Goal: Information Seeking & Learning: Learn about a topic

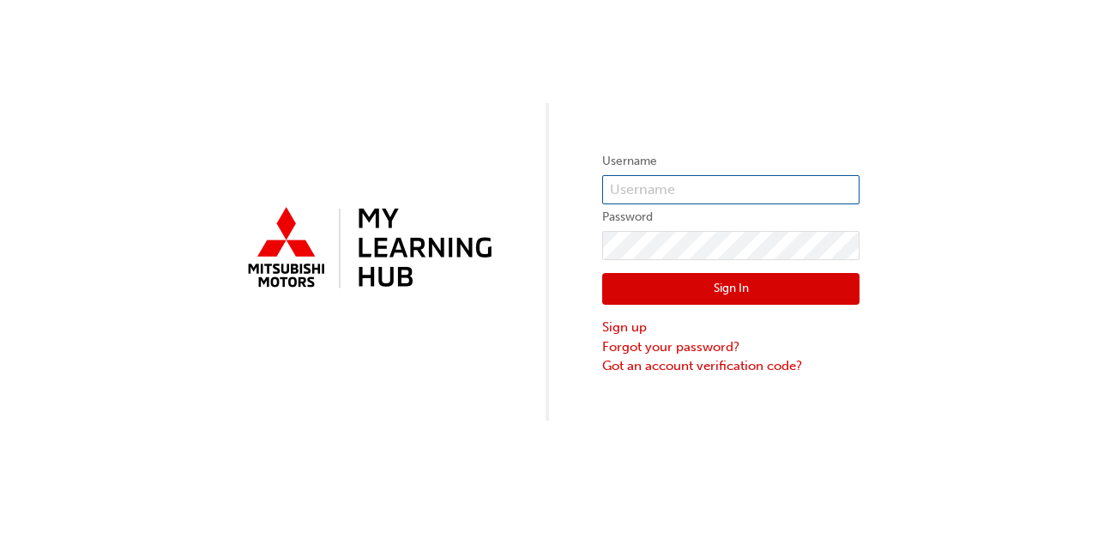
click at [631, 188] on input "text" at bounding box center [730, 189] width 257 height 29
type input "0005985341"
click at [728, 282] on button "Sign In" at bounding box center [730, 289] width 257 height 33
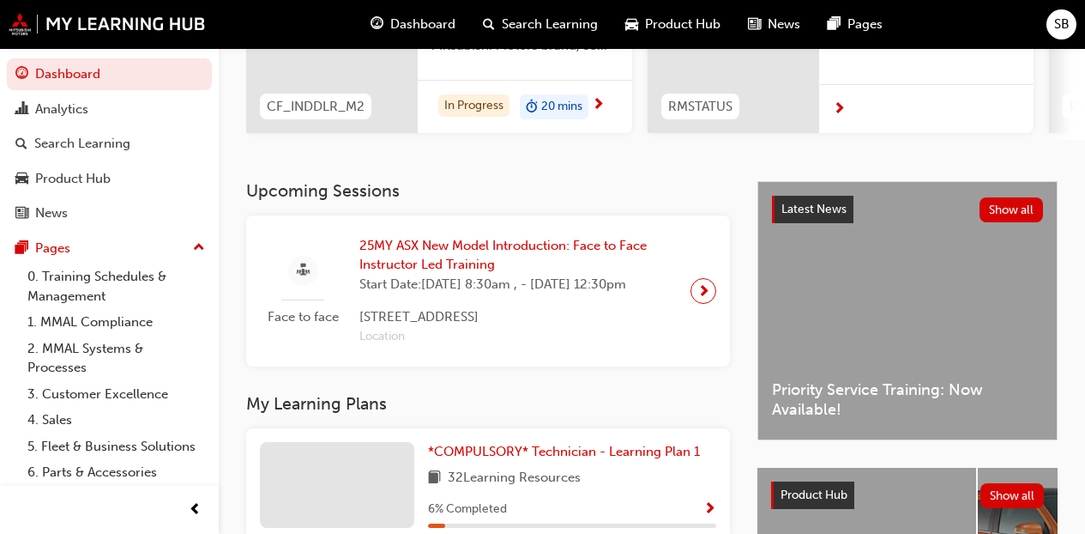
scroll to position [199, 0]
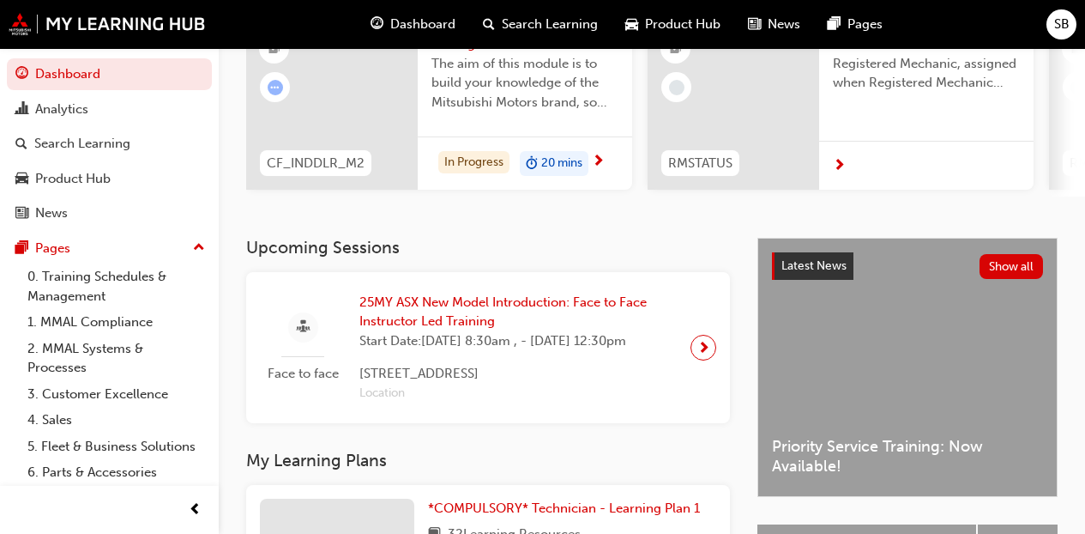
click at [504, 312] on span "25MY ASX New Model Introduction: Face to Face Instructor Led Training" at bounding box center [517, 312] width 317 height 39
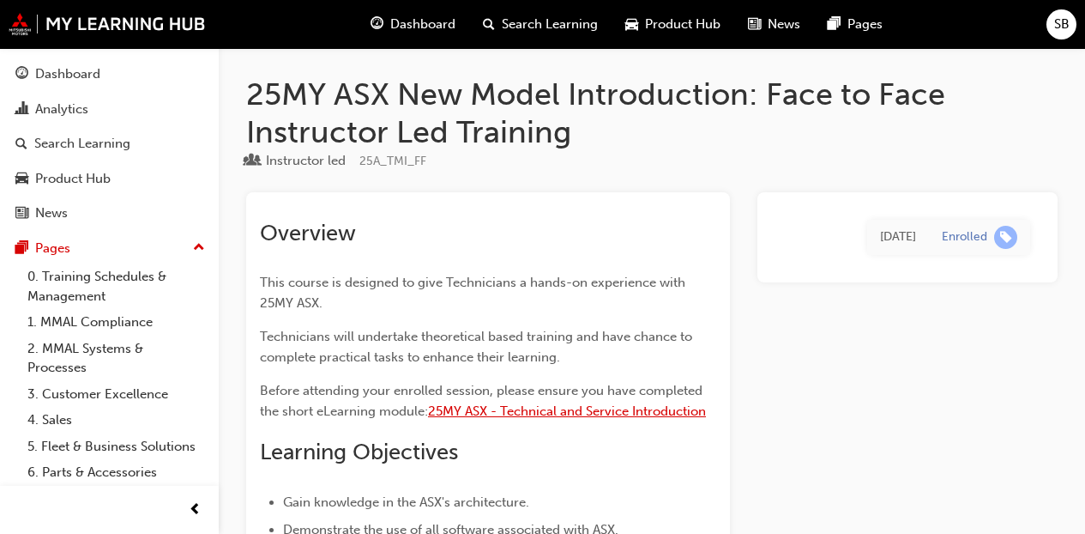
click at [512, 413] on span "25MY ASX - Technical and Service Introduction" at bounding box center [567, 410] width 278 height 15
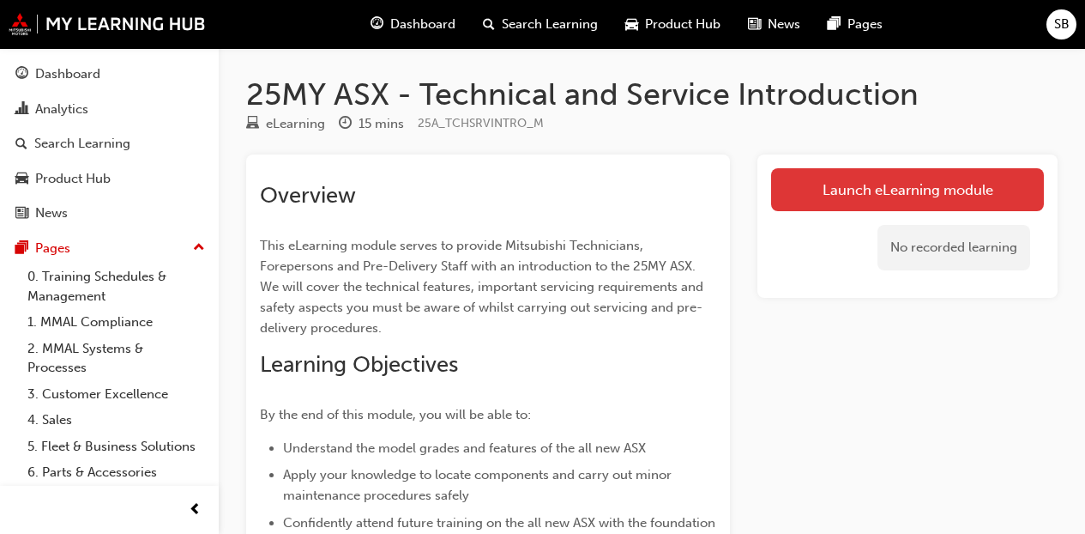
click at [854, 196] on link "Launch eLearning module" at bounding box center [907, 189] width 273 height 43
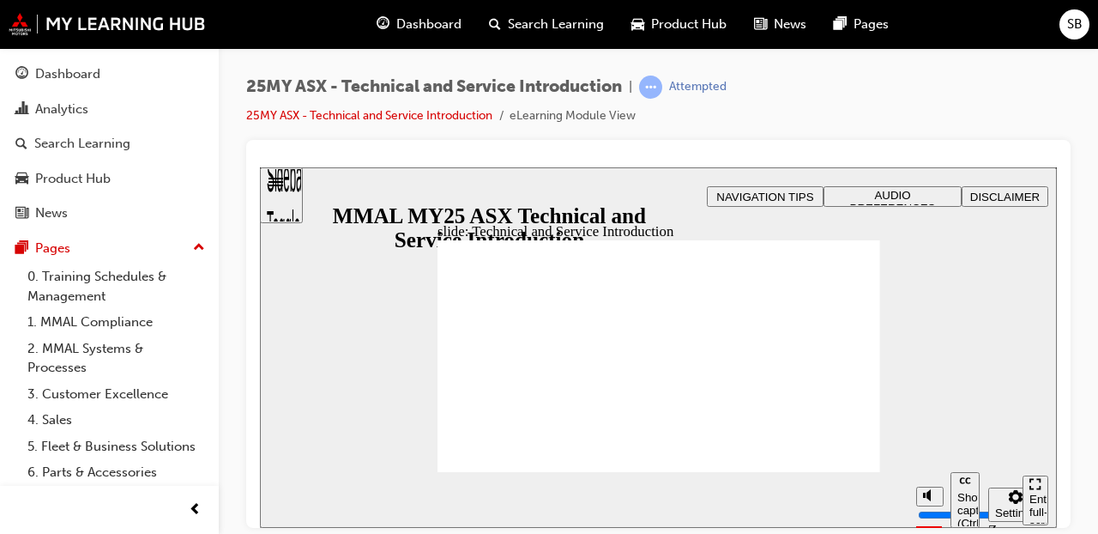
click at [938, 347] on div "slide: Technical and Service Introduction start-btn.png Technical and Service I…" at bounding box center [658, 346] width 797 height 360
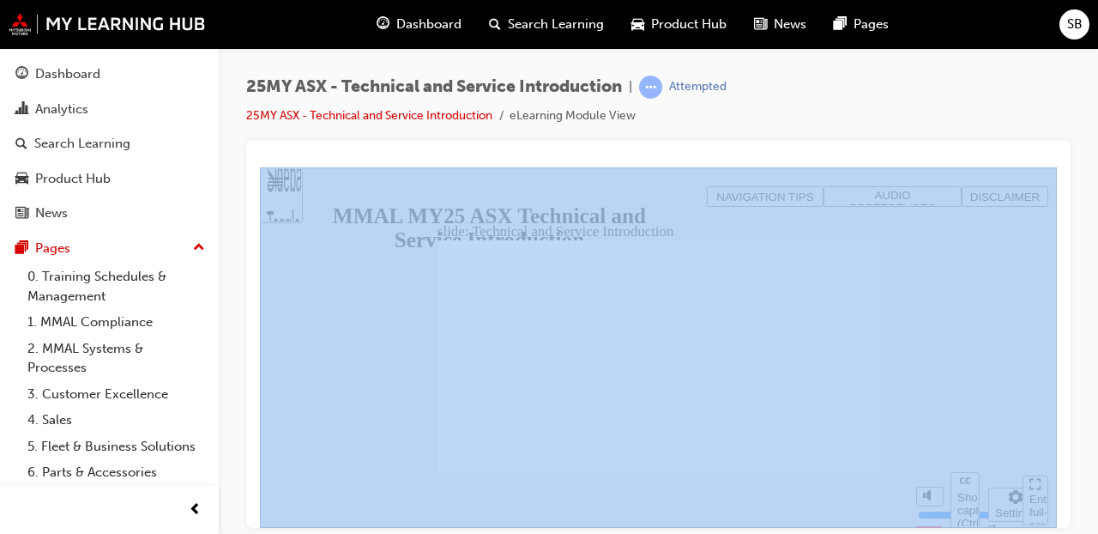
drag, startPoint x: 1057, startPoint y: 169, endPoint x: 1064, endPoint y: 150, distance: 20.1
click at [1064, 150] on div at bounding box center [658, 334] width 824 height 388
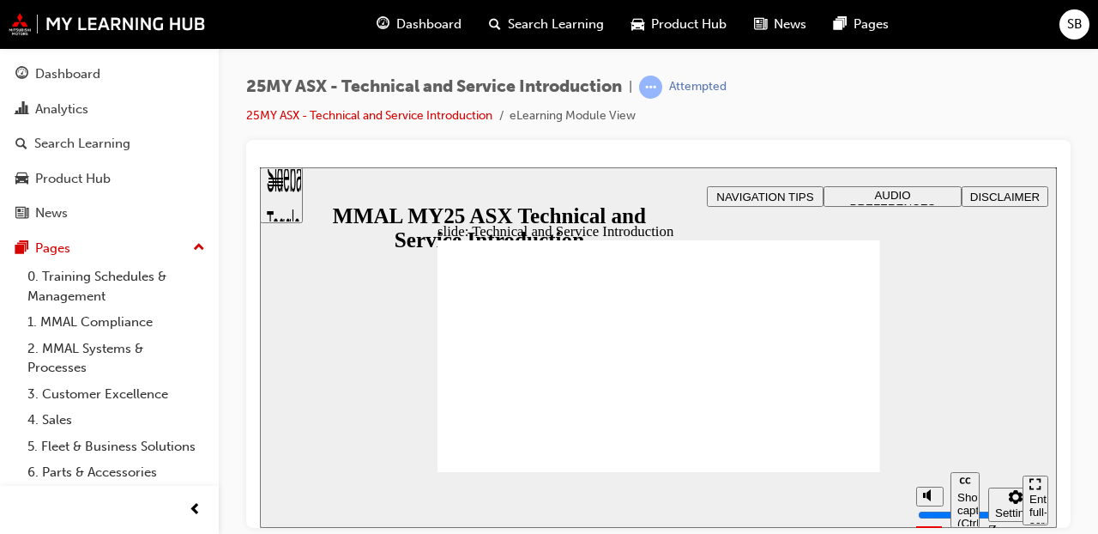
click at [377, 296] on div "slide: Technical and Service Introduction start-btn.png Technical and Service I…" at bounding box center [658, 346] width 797 height 360
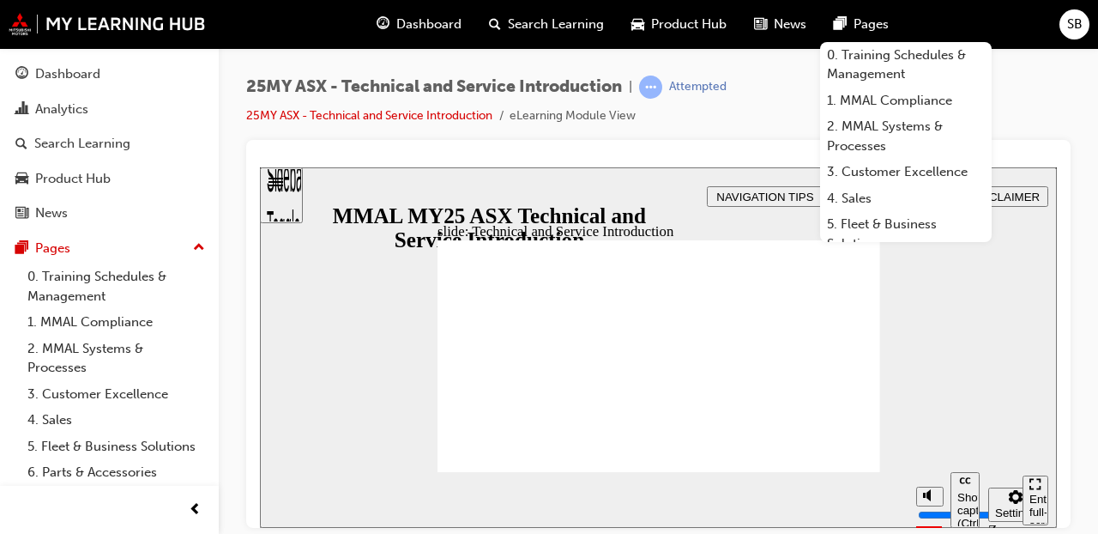
click at [733, 118] on div "25MY ASX - Technical and Service Introduction | Attempted 25MY ASX - Technical …" at bounding box center [658, 107] width 824 height 64
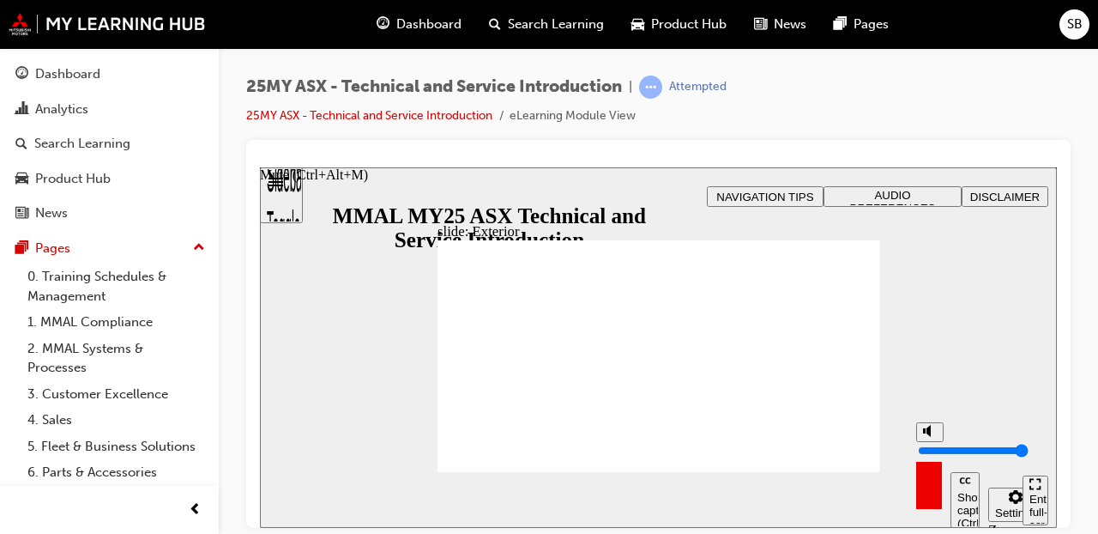
drag, startPoint x: 927, startPoint y: 431, endPoint x: 934, endPoint y: 393, distance: 38.4
type input "10"
click at [934, 443] on input "volume" at bounding box center [973, 450] width 111 height 14
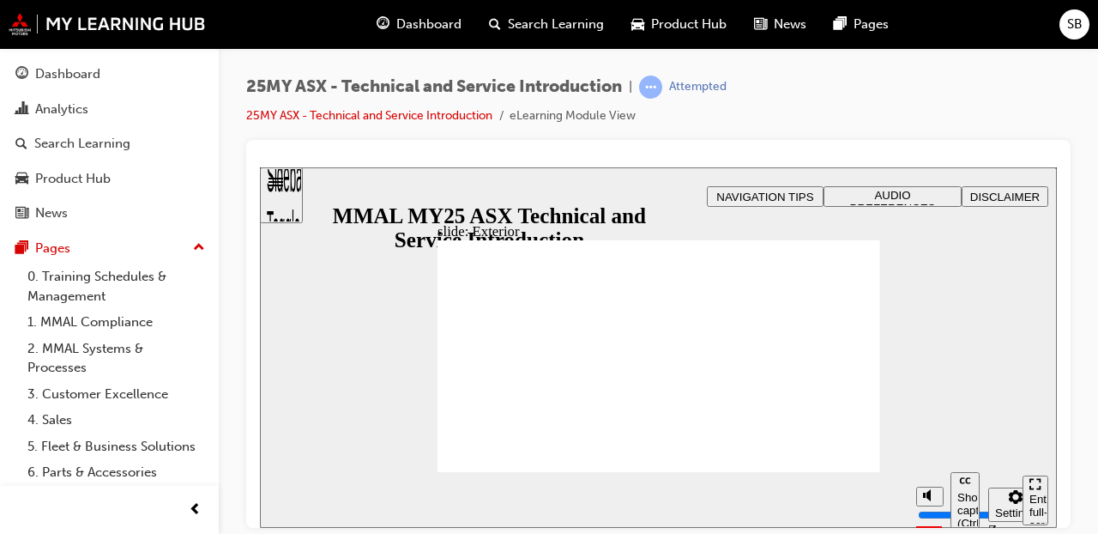
click at [936, 358] on div "slide: Exterior Rectangle 2 Freeform 2 Oval 1 Oval 1 Oval 1 Freeform pause icon…" at bounding box center [658, 346] width 797 height 360
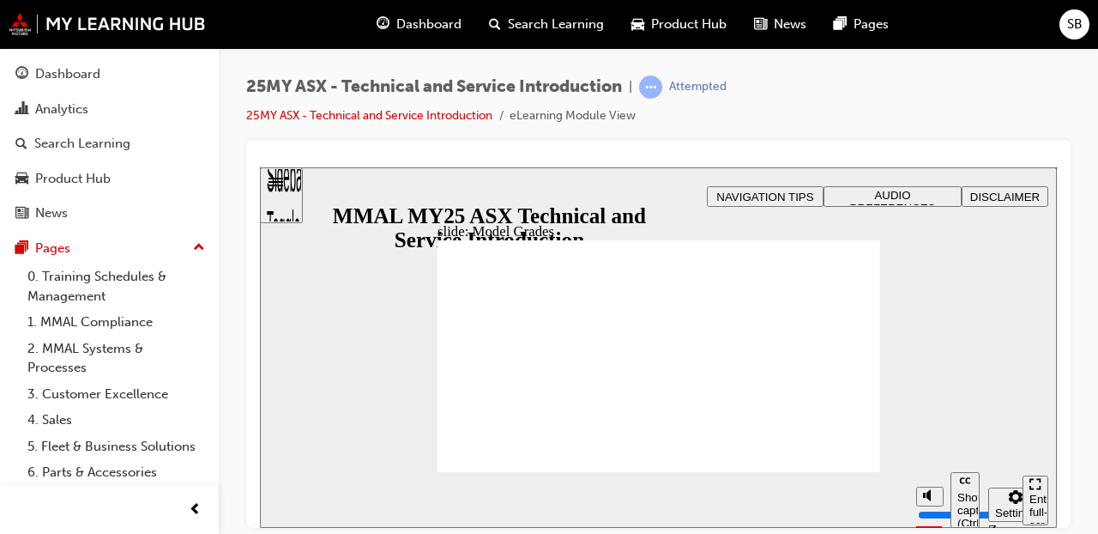
click at [1037, 495] on div "Enter full-screen (Ctrl+Alt+F)" at bounding box center [1035, 517] width 12 height 51
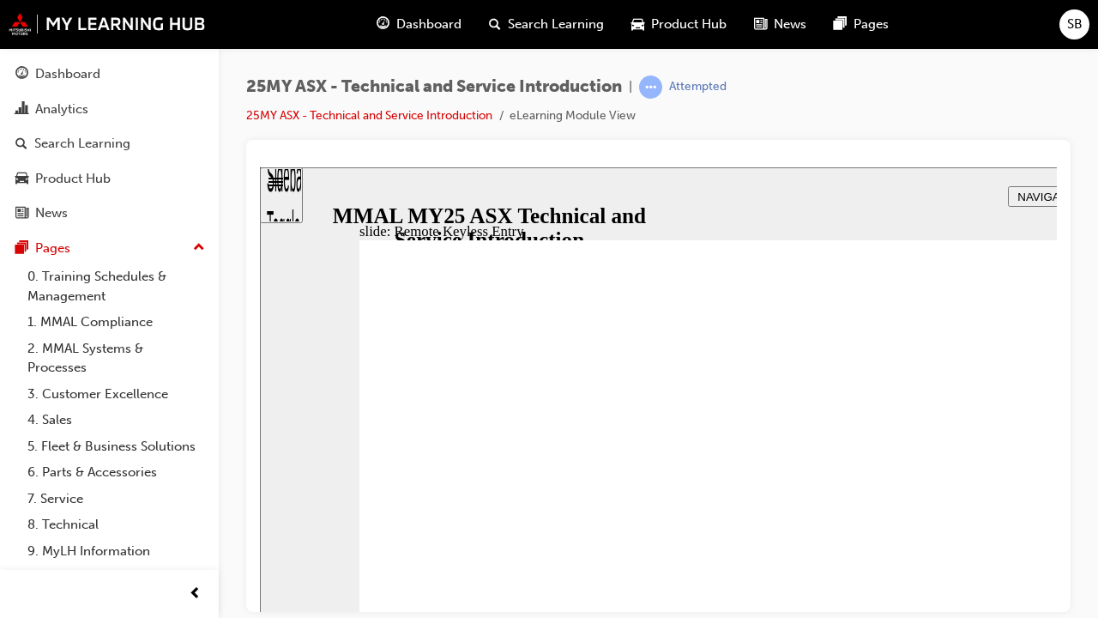
type input "18"
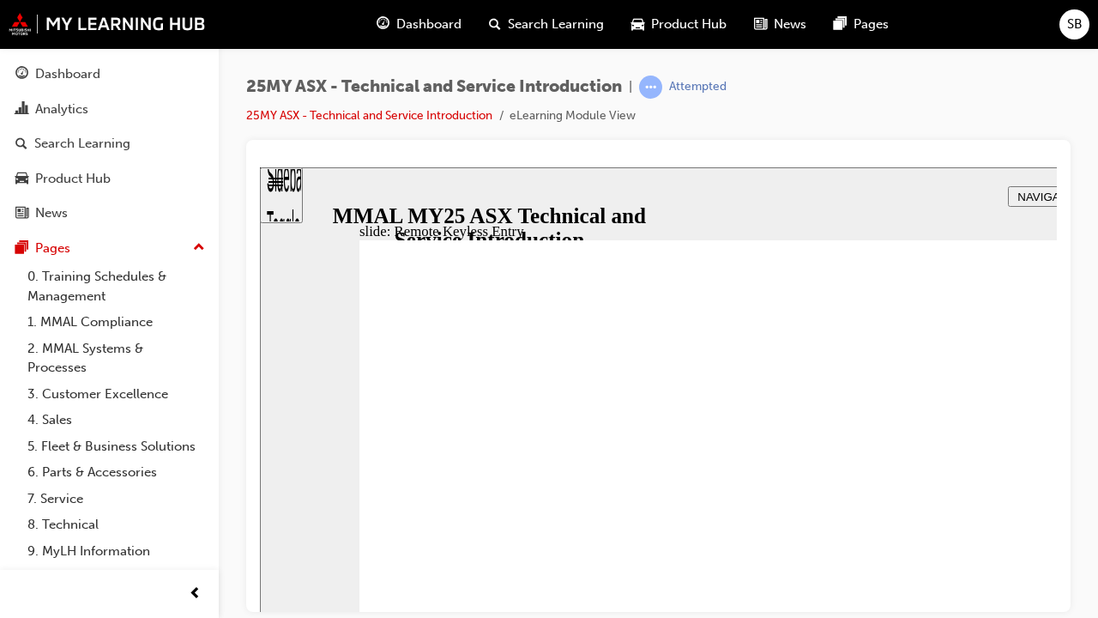
drag, startPoint x: 1162, startPoint y: 709, endPoint x: 1083, endPoint y: 712, distance: 78.1
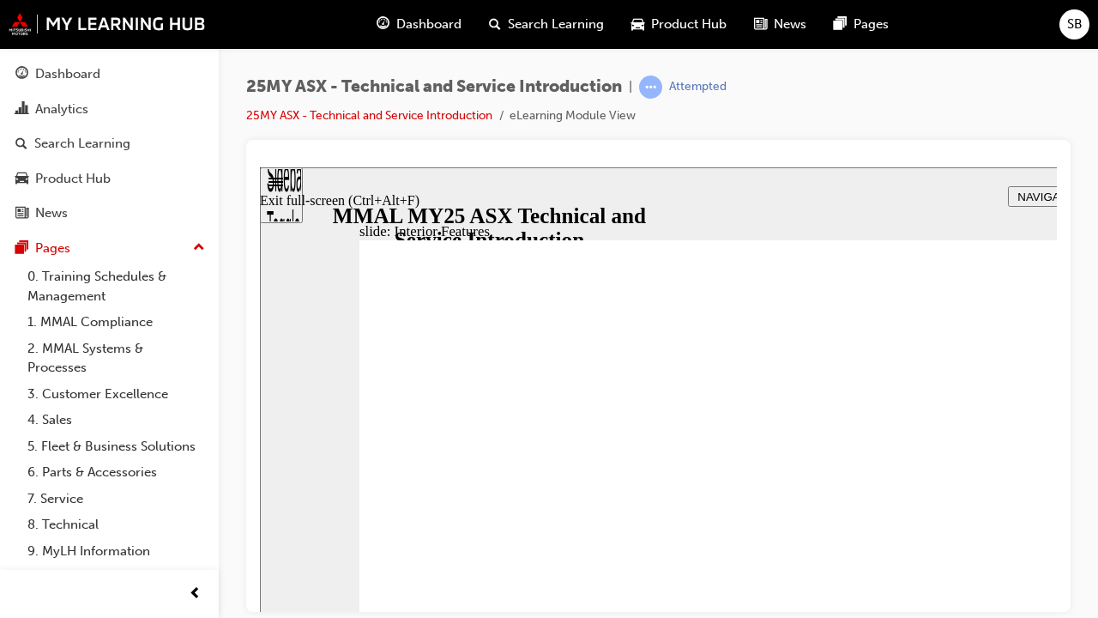
drag, startPoint x: 1342, startPoint y: 753, endPoint x: 849, endPoint y: 433, distance: 587.2
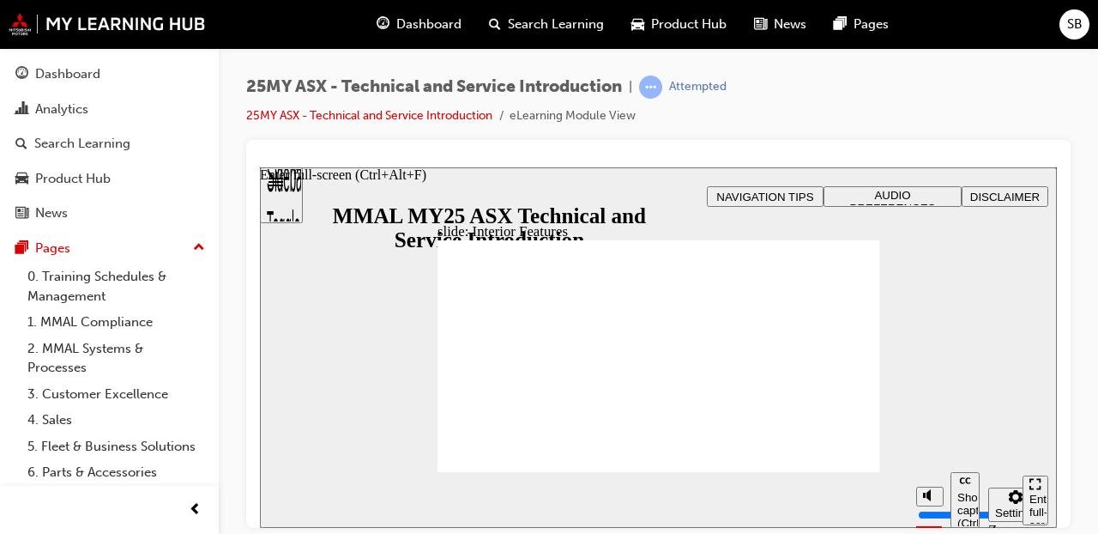
drag, startPoint x: 1032, startPoint y: 503, endPoint x: 1293, endPoint y: 721, distance: 339.8
click at [1033, 489] on icon "Enter full-screen (Ctrl+Alt+F)" at bounding box center [1035, 483] width 12 height 12
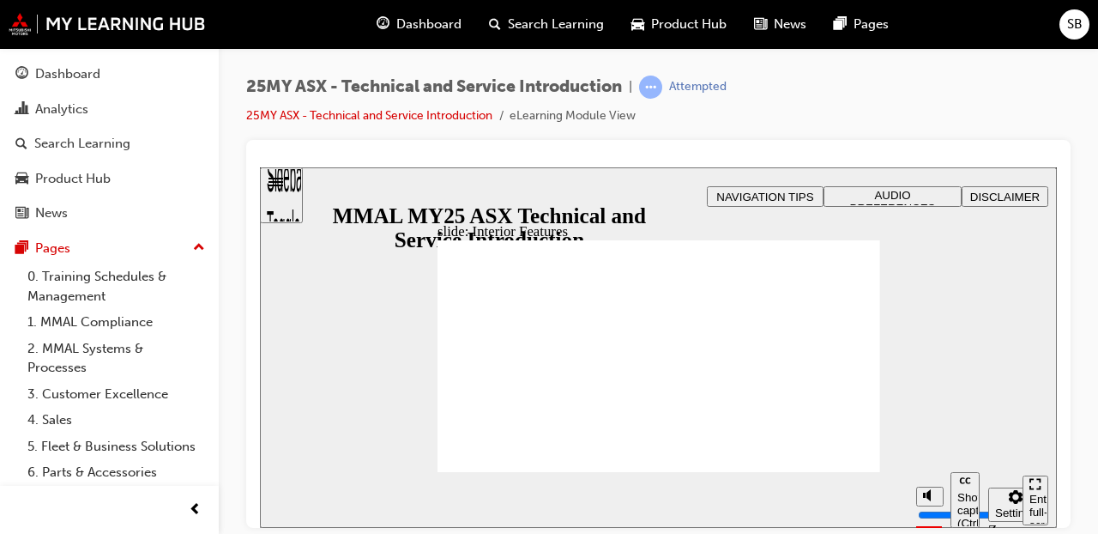
drag, startPoint x: 527, startPoint y: 395, endPoint x: 635, endPoint y: 383, distance: 108.8
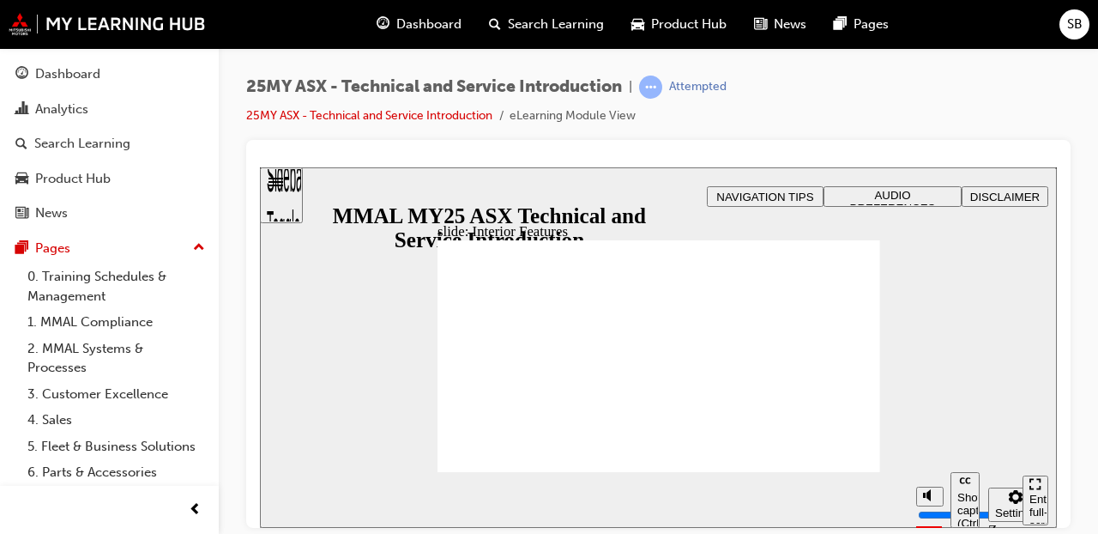
drag, startPoint x: 662, startPoint y: 360, endPoint x: 564, endPoint y: 361, distance: 97.8
click at [900, 390] on div "slide: Interior Features N B OPERATION Remote Keyless Entry Click on the images…" at bounding box center [658, 346] width 797 height 360
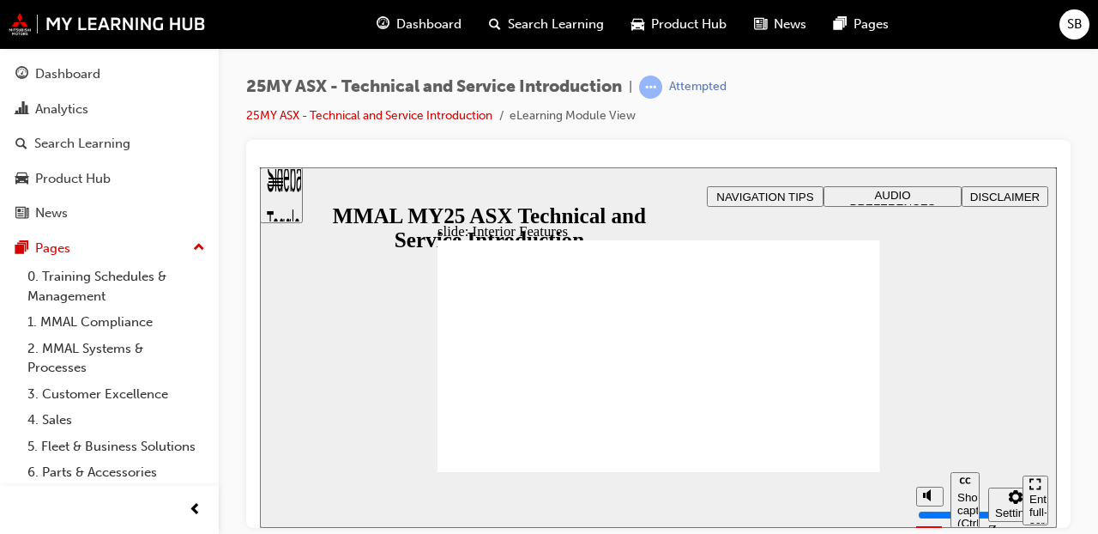
drag, startPoint x: 454, startPoint y: 293, endPoint x: 498, endPoint y: 293, distance: 44.6
drag, startPoint x: 504, startPoint y: 293, endPoint x: 547, endPoint y: 294, distance: 43.8
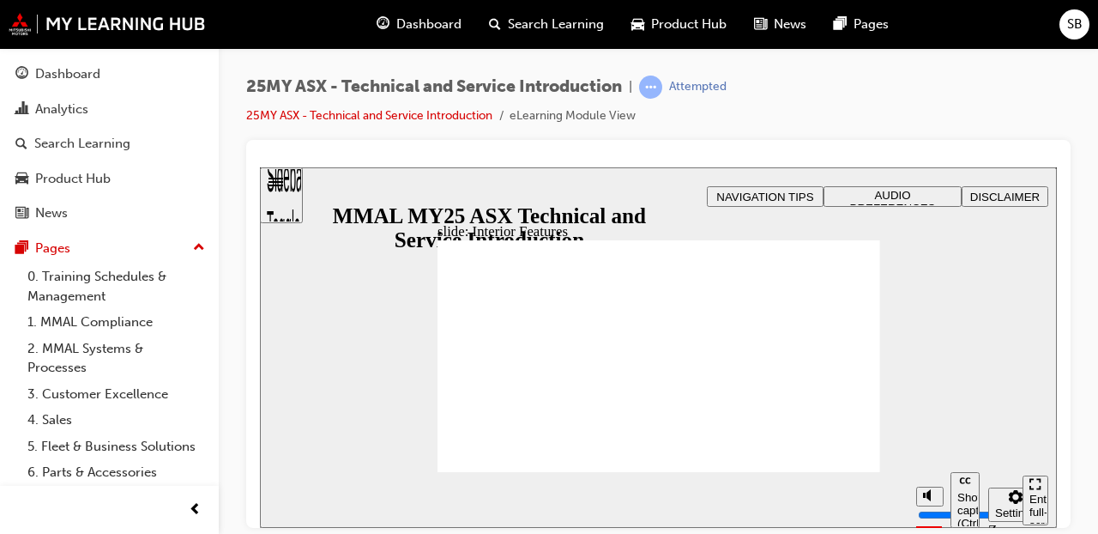
drag, startPoint x: 781, startPoint y: 254, endPoint x: 878, endPoint y: 264, distance: 96.6
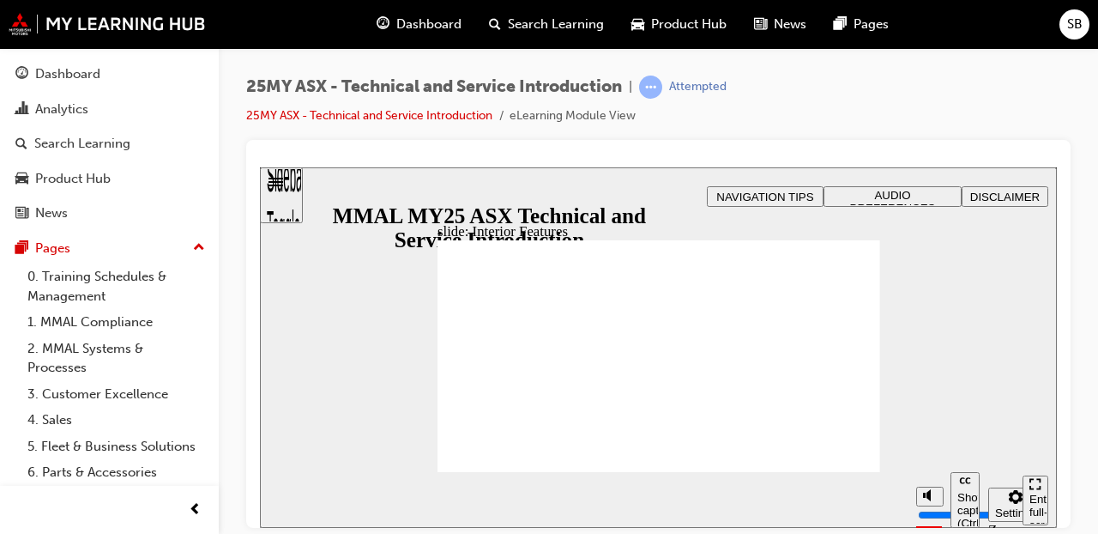
click at [884, 277] on div "slide: Interior Features N B OPERATION Remote Keyless Entry Click on the images…" at bounding box center [658, 346] width 797 height 360
drag, startPoint x: 650, startPoint y: 397, endPoint x: 625, endPoint y: 417, distance: 31.8
drag, startPoint x: 593, startPoint y: 437, endPoint x: 486, endPoint y: 455, distance: 108.6
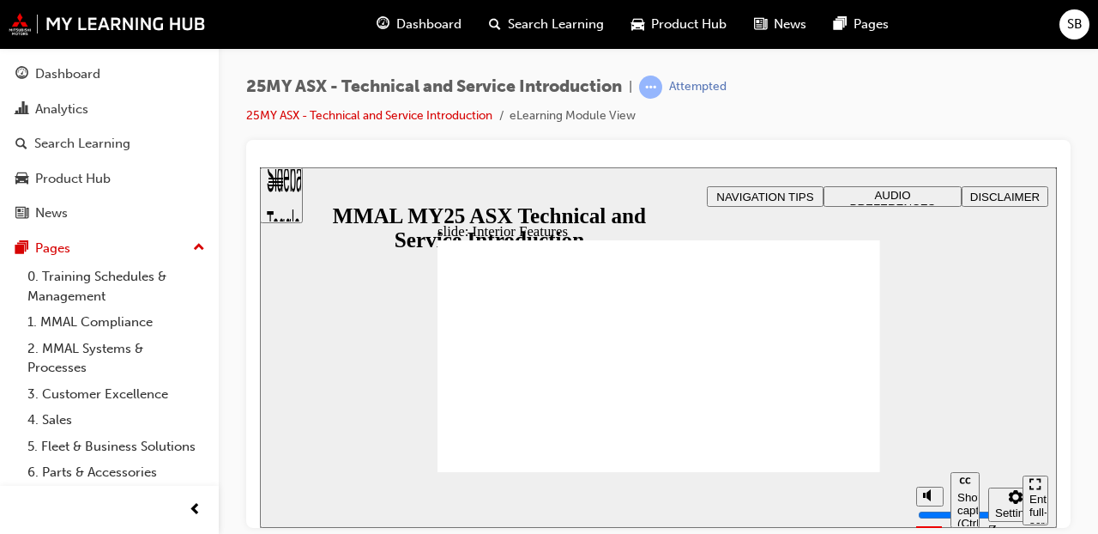
drag, startPoint x: 446, startPoint y: 462, endPoint x: 449, endPoint y: 407, distance: 55.0
drag, startPoint x: 532, startPoint y: 371, endPoint x: 604, endPoint y: 363, distance: 72.6
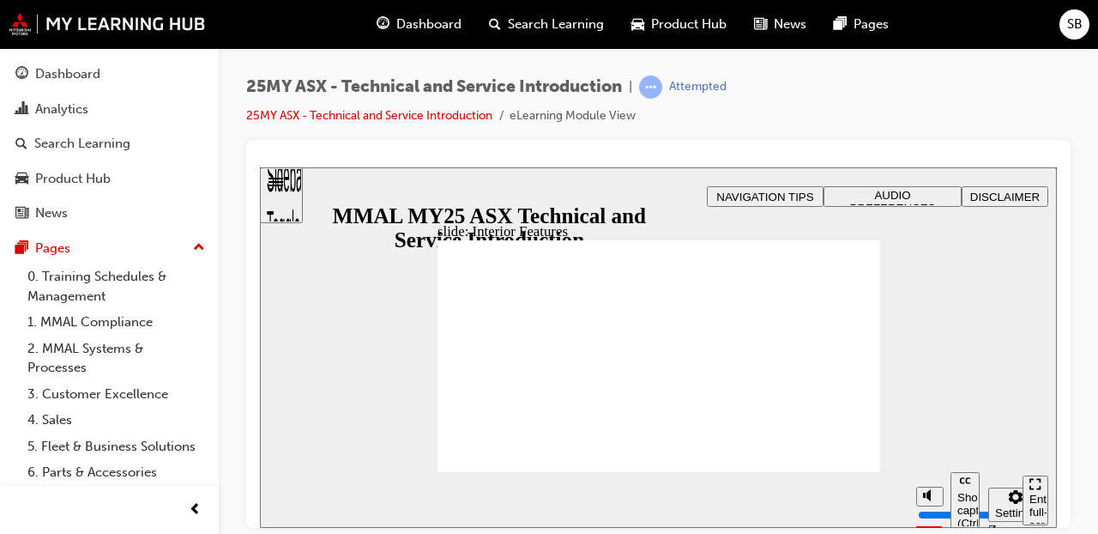
drag, startPoint x: 800, startPoint y: 347, endPoint x: 780, endPoint y: 350, distance: 20.7
drag, startPoint x: 512, startPoint y: 367, endPoint x: 618, endPoint y: 374, distance: 105.7
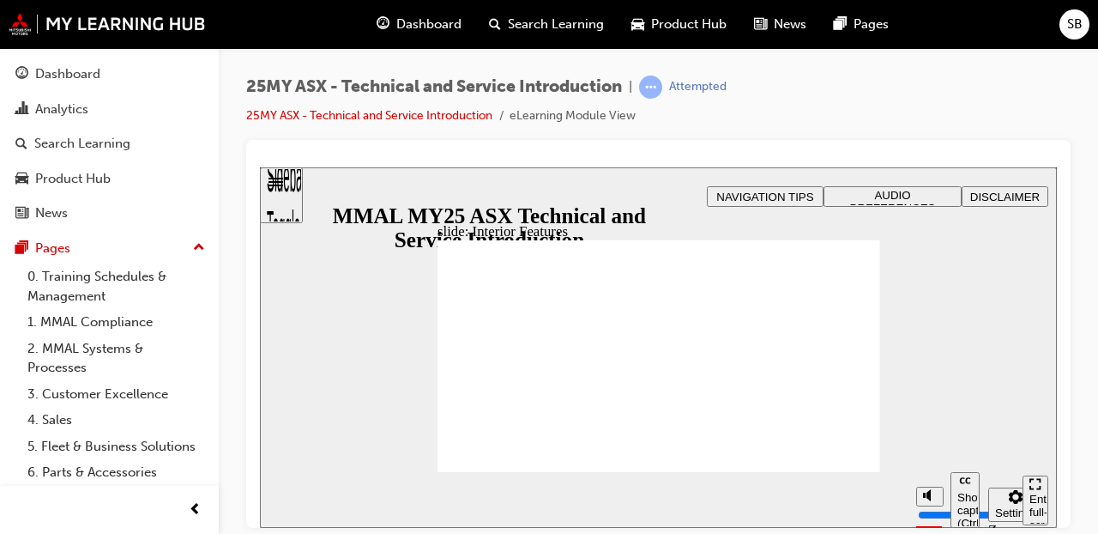
drag, startPoint x: 644, startPoint y: 377, endPoint x: 790, endPoint y: 375, distance: 145.8
drag, startPoint x: 680, startPoint y: 393, endPoint x: 598, endPoint y: 395, distance: 82.4
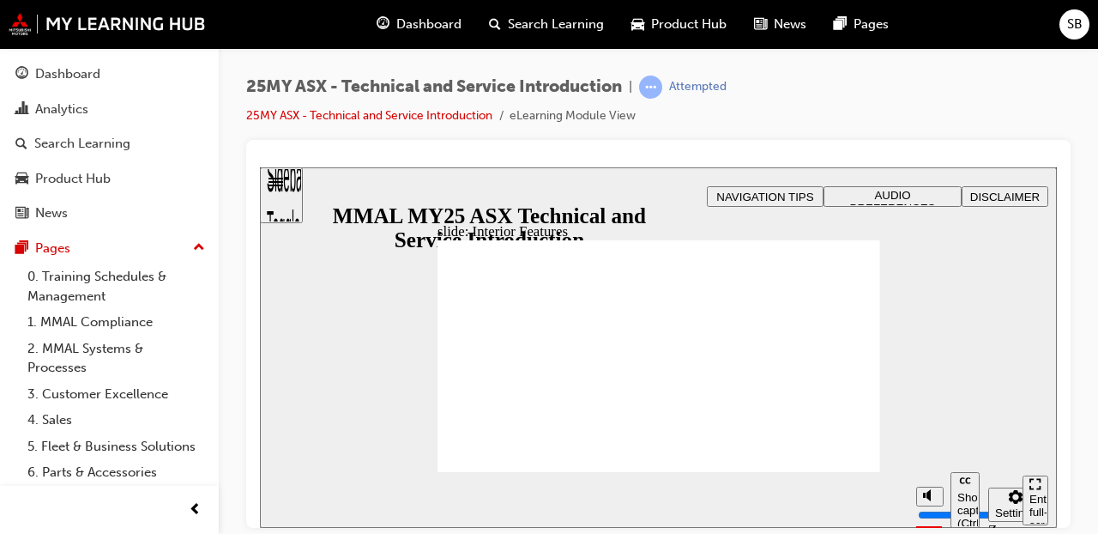
drag, startPoint x: 766, startPoint y: 356, endPoint x: 811, endPoint y: 359, distance: 44.7
click at [199, 504] on span "prev-icon" at bounding box center [195, 509] width 13 height 21
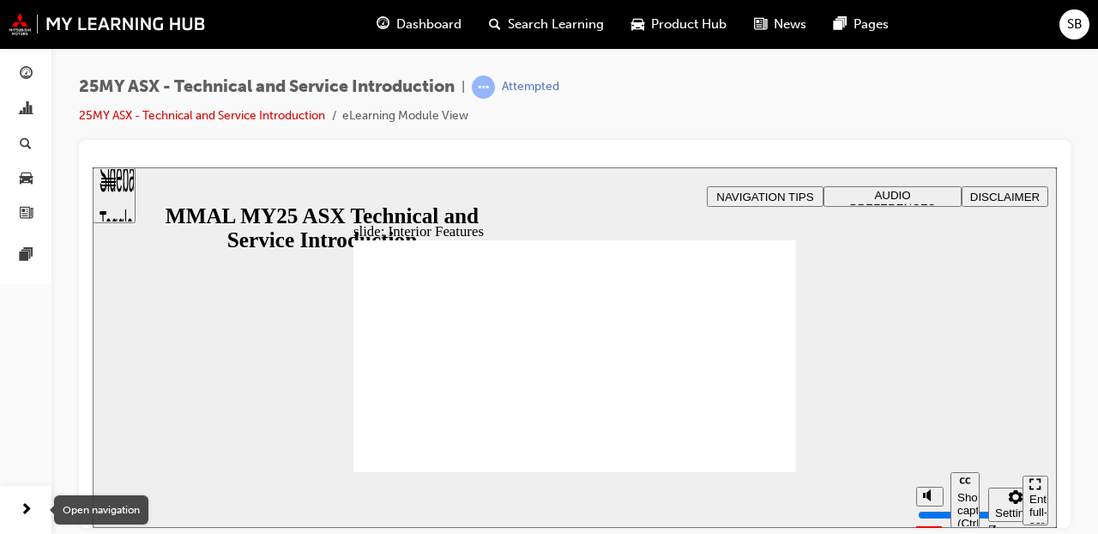
click at [17, 501] on div "button" at bounding box center [26, 509] width 34 height 34
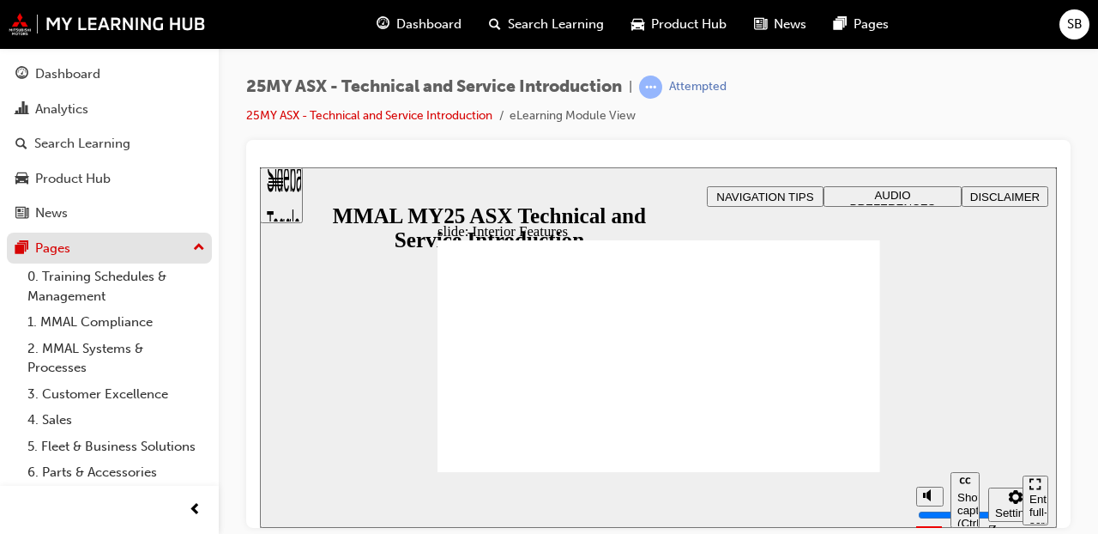
click at [193, 244] on span "up-icon" at bounding box center [199, 248] width 12 height 22
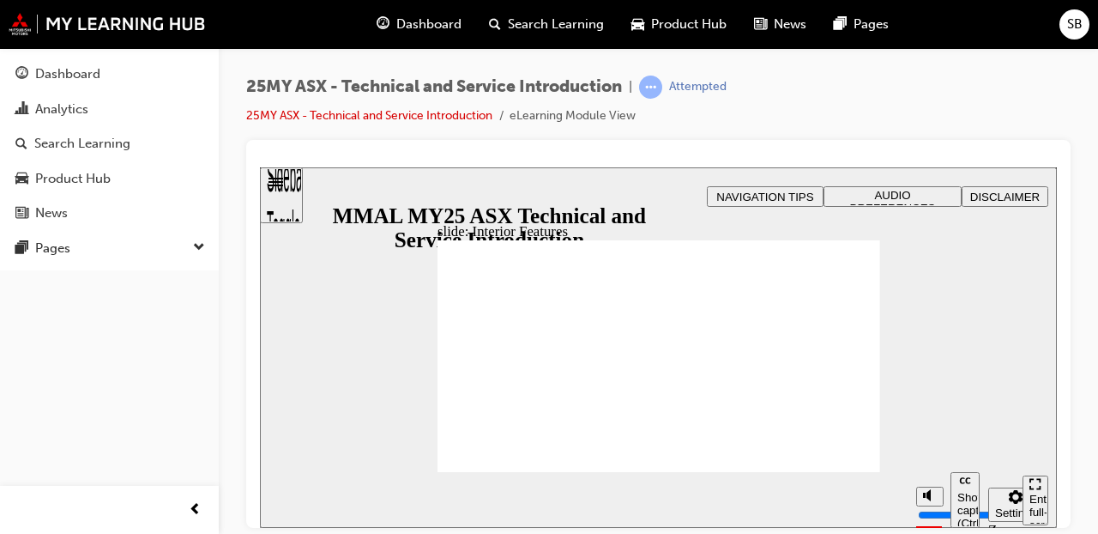
click at [196, 245] on span "down-icon" at bounding box center [199, 248] width 12 height 22
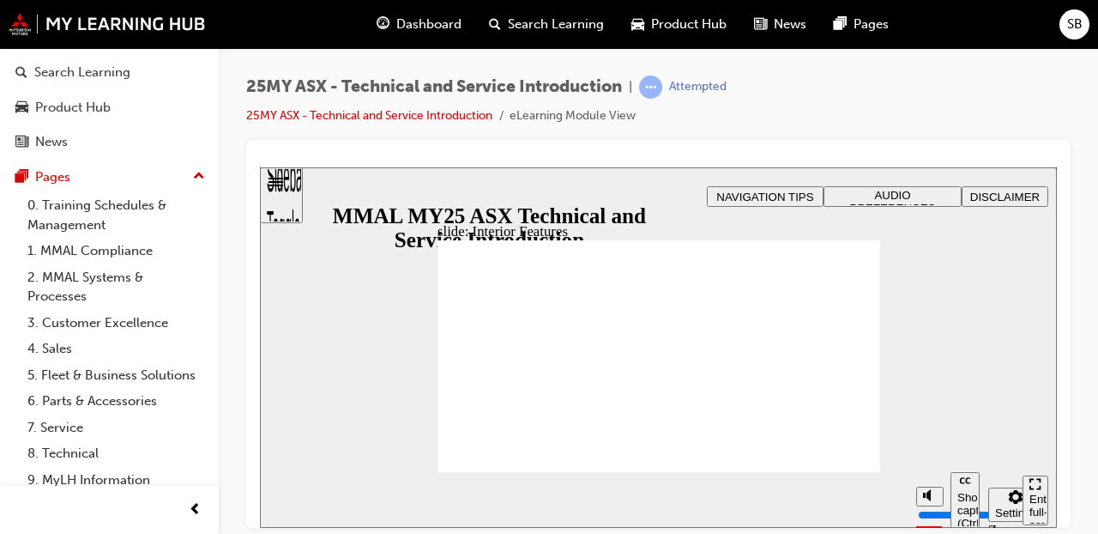
scroll to position [125, 0]
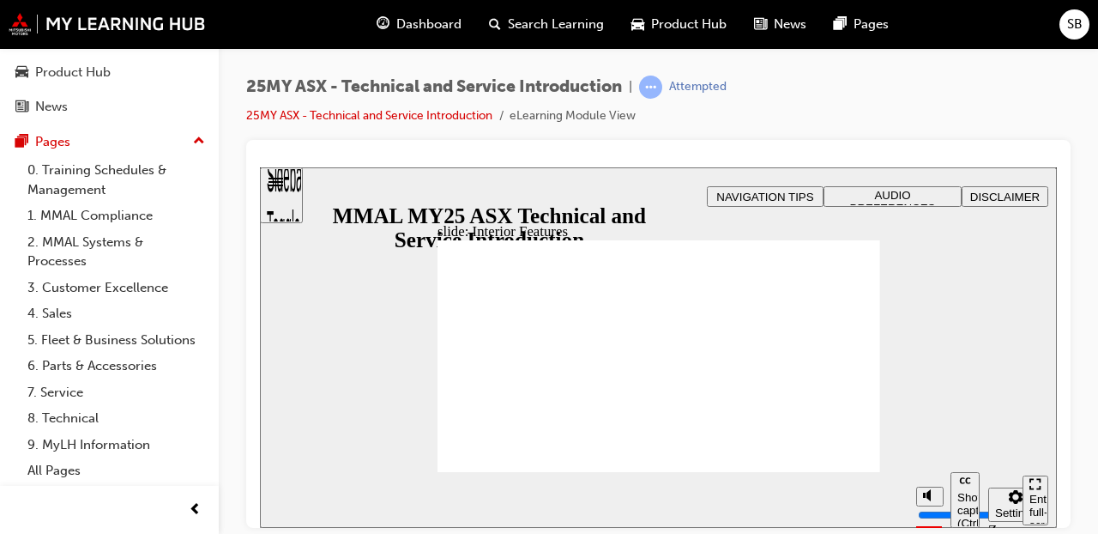
drag, startPoint x: 493, startPoint y: 368, endPoint x: 585, endPoint y: 370, distance: 91.8
drag, startPoint x: 619, startPoint y: 367, endPoint x: 733, endPoint y: 365, distance: 114.1
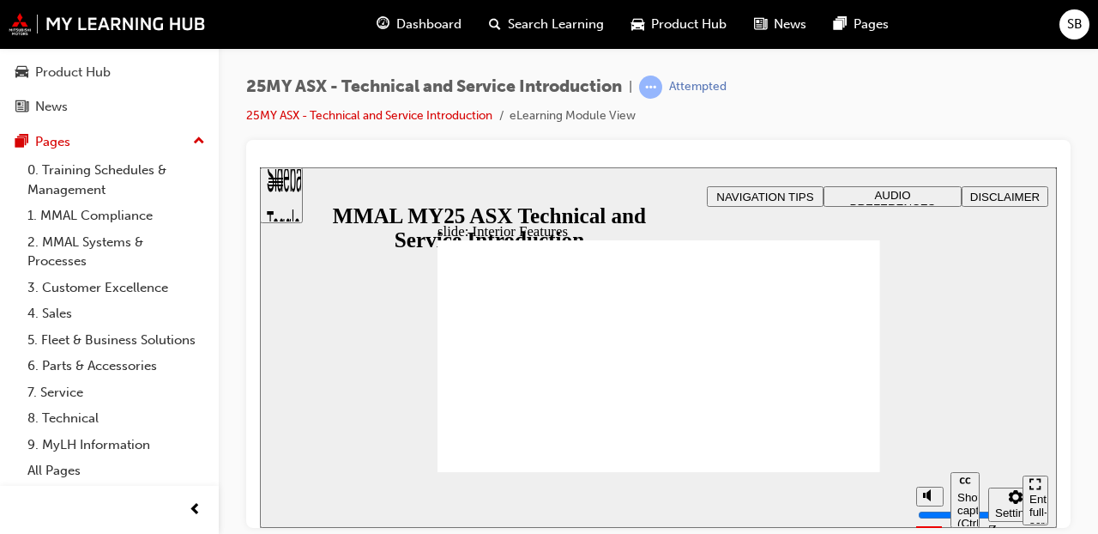
drag, startPoint x: 712, startPoint y: 319, endPoint x: 620, endPoint y: 319, distance: 91.8
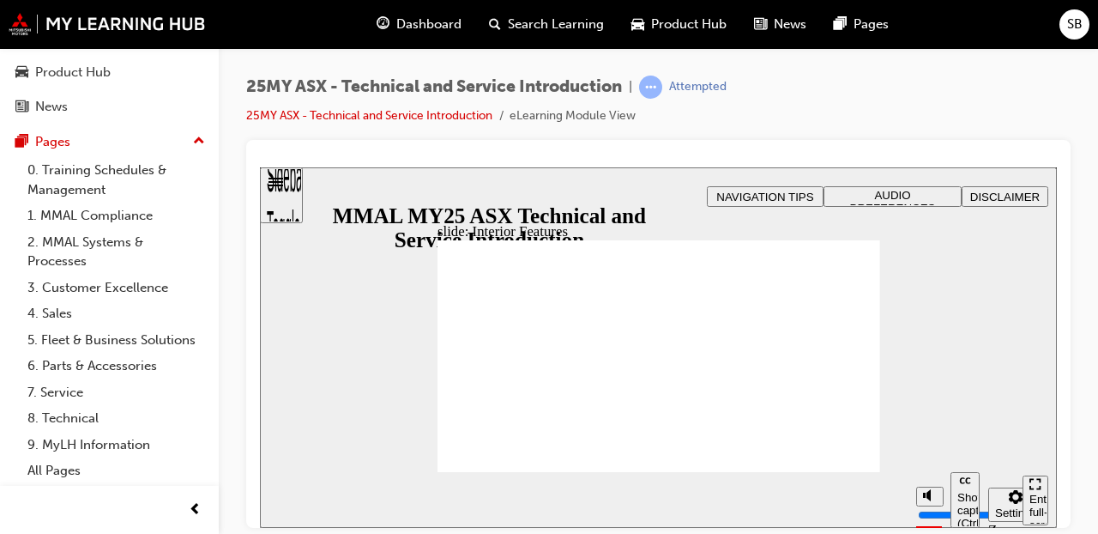
drag, startPoint x: 773, startPoint y: 293, endPoint x: 816, endPoint y: 278, distance: 45.3
drag, startPoint x: 668, startPoint y: 237, endPoint x: 642, endPoint y: 232, distance: 27.1
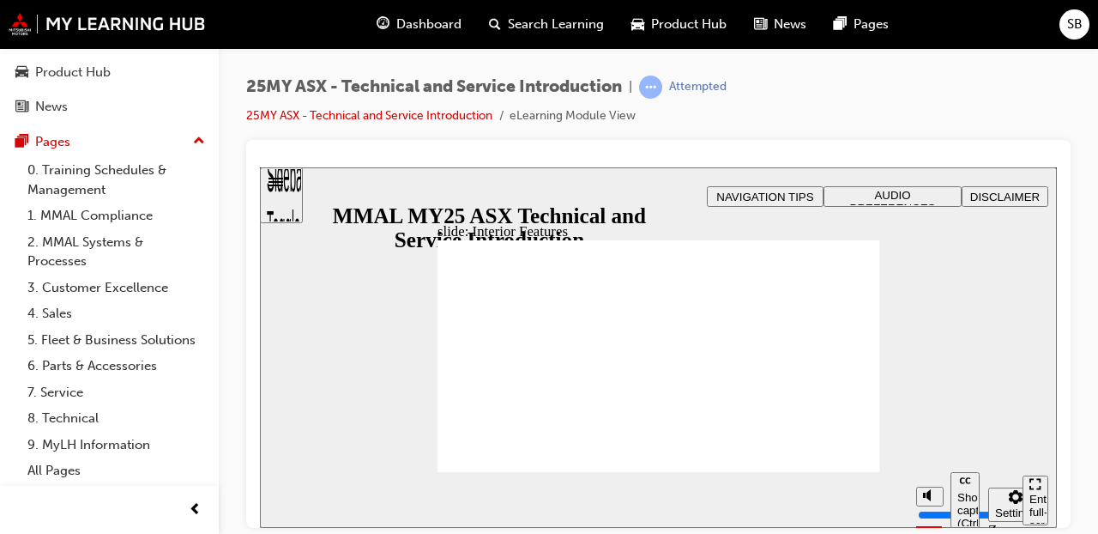
click at [544, 220] on div "slide: Interior Features N B OPERATION Remote Keyless Entry Click on the images…" at bounding box center [658, 346] width 797 height 360
drag, startPoint x: 486, startPoint y: 282, endPoint x: 721, endPoint y: 359, distance: 246.6
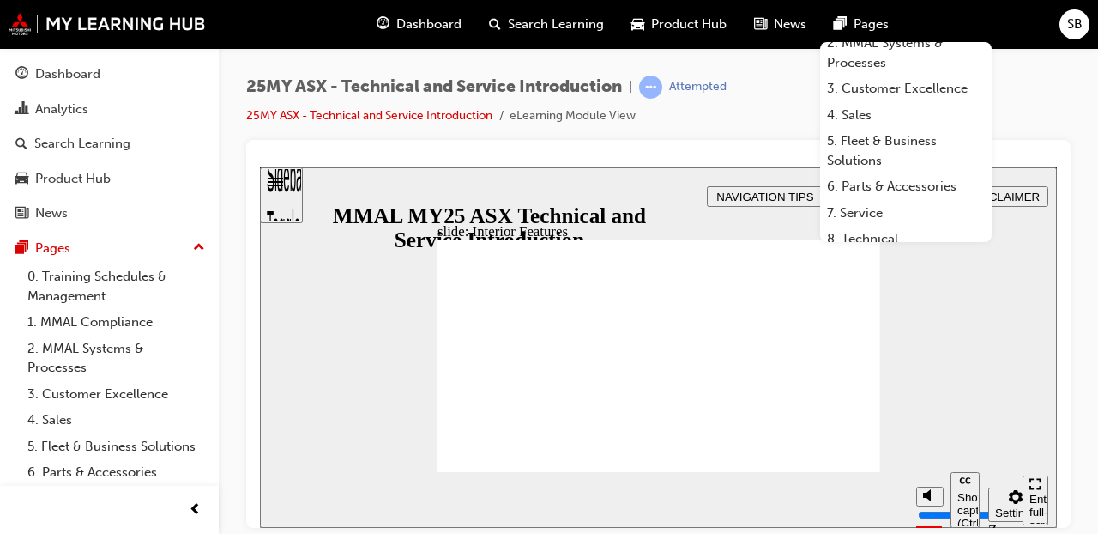
scroll to position [0, 0]
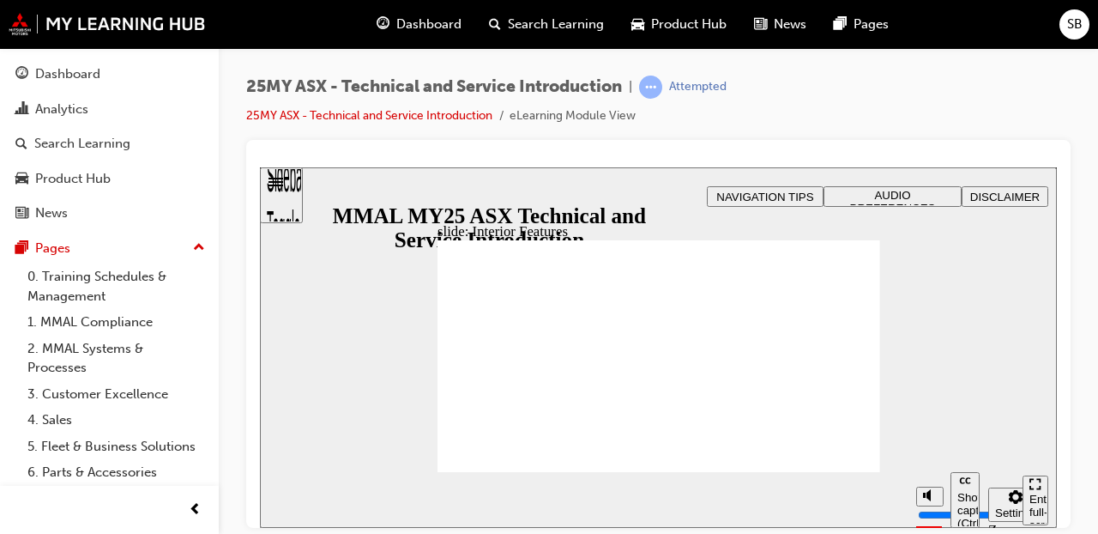
click at [769, 100] on div "25MY ASX - Technical and Service Introduction | Attempted 25MY ASX - Technical …" at bounding box center [658, 107] width 824 height 64
click at [781, 131] on div "25MY ASX - Technical and Service Introduction | Attempted 25MY ASX - Technical …" at bounding box center [658, 107] width 824 height 64
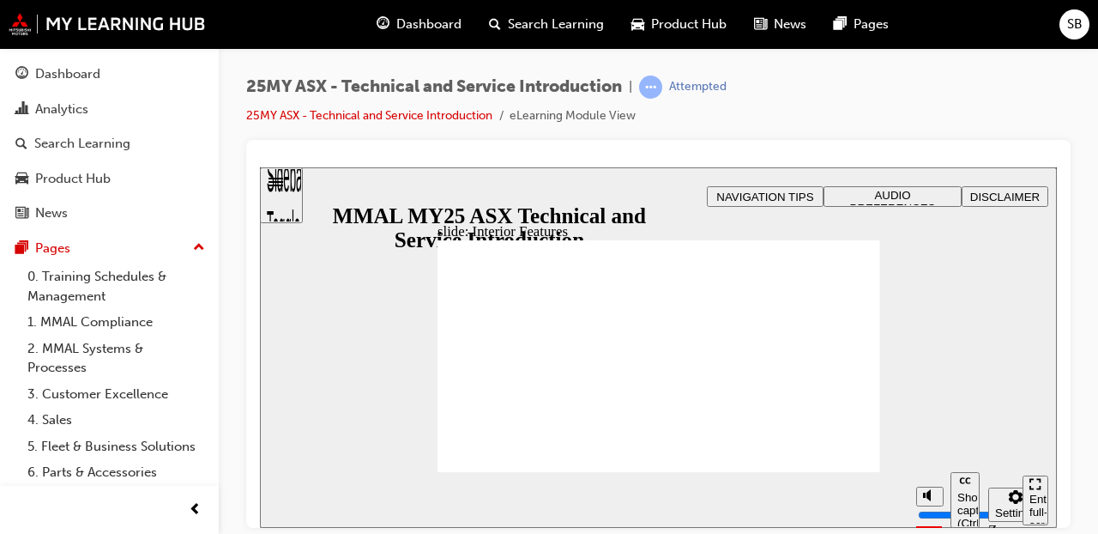
drag, startPoint x: 833, startPoint y: 333, endPoint x: 799, endPoint y: 325, distance: 35.2
drag, startPoint x: 681, startPoint y: 320, endPoint x: 584, endPoint y: 320, distance: 96.9
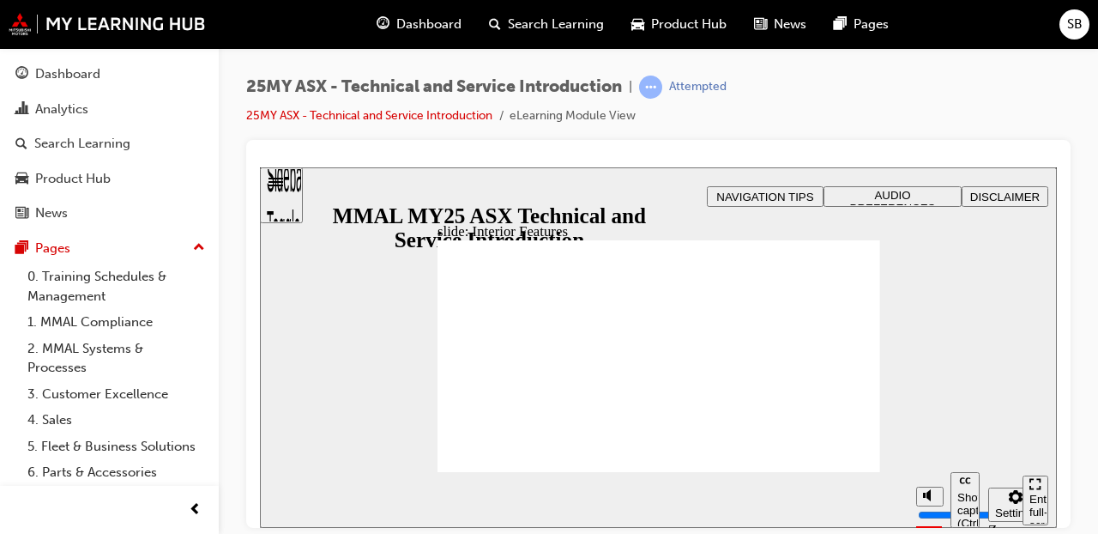
drag, startPoint x: 534, startPoint y: 353, endPoint x: 598, endPoint y: 360, distance: 63.9
drag, startPoint x: 666, startPoint y: 370, endPoint x: 675, endPoint y: 372, distance: 9.8
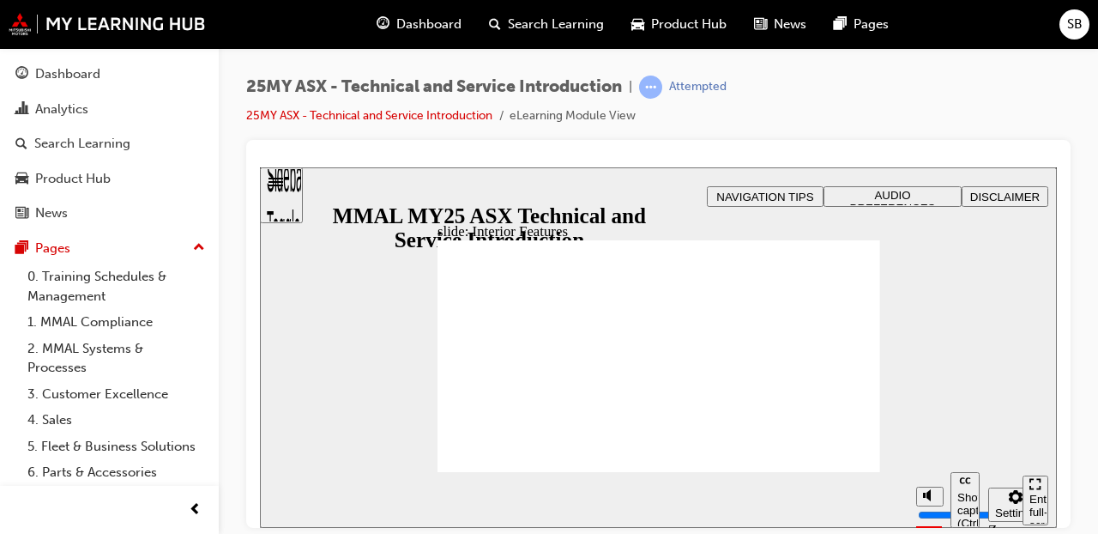
drag, startPoint x: 673, startPoint y: 376, endPoint x: 576, endPoint y: 376, distance: 96.9
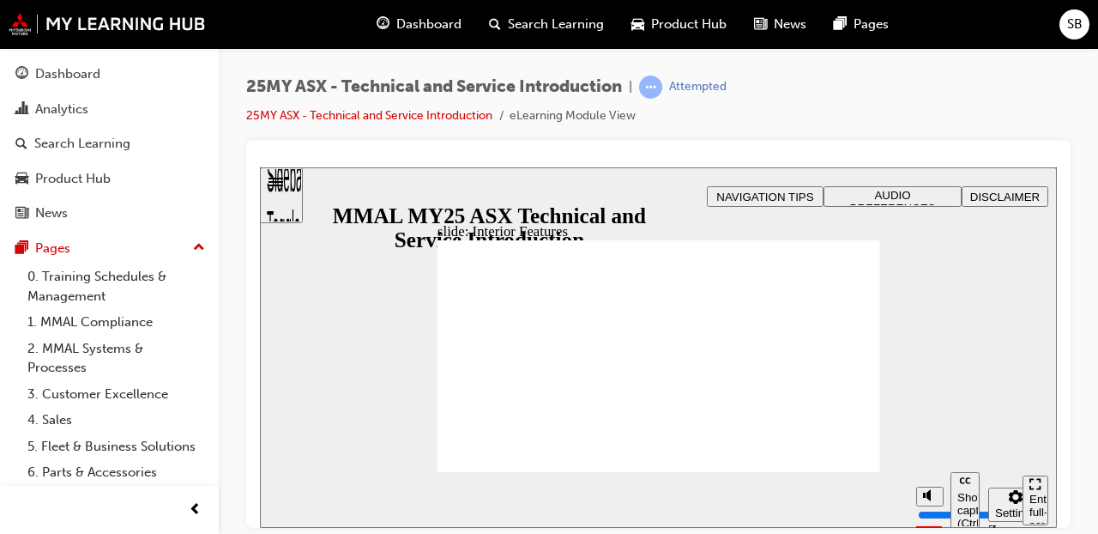
drag, startPoint x: 633, startPoint y: 360, endPoint x: 767, endPoint y: 365, distance: 133.9
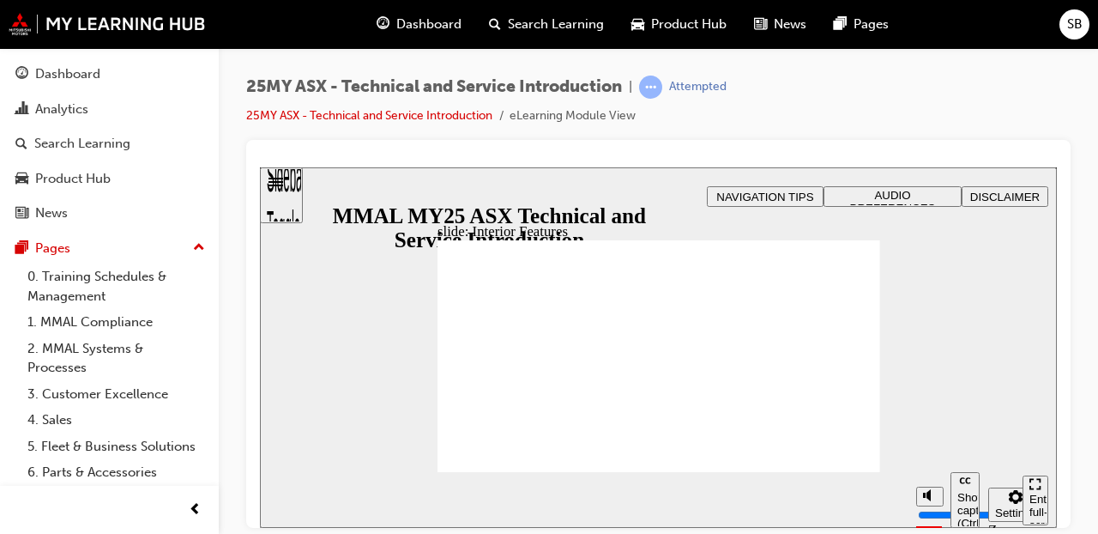
drag, startPoint x: 504, startPoint y: 335, endPoint x: 524, endPoint y: 339, distance: 21.0
drag, startPoint x: 576, startPoint y: 352, endPoint x: 611, endPoint y: 357, distance: 35.5
drag, startPoint x: 643, startPoint y: 359, endPoint x: 664, endPoint y: 363, distance: 20.9
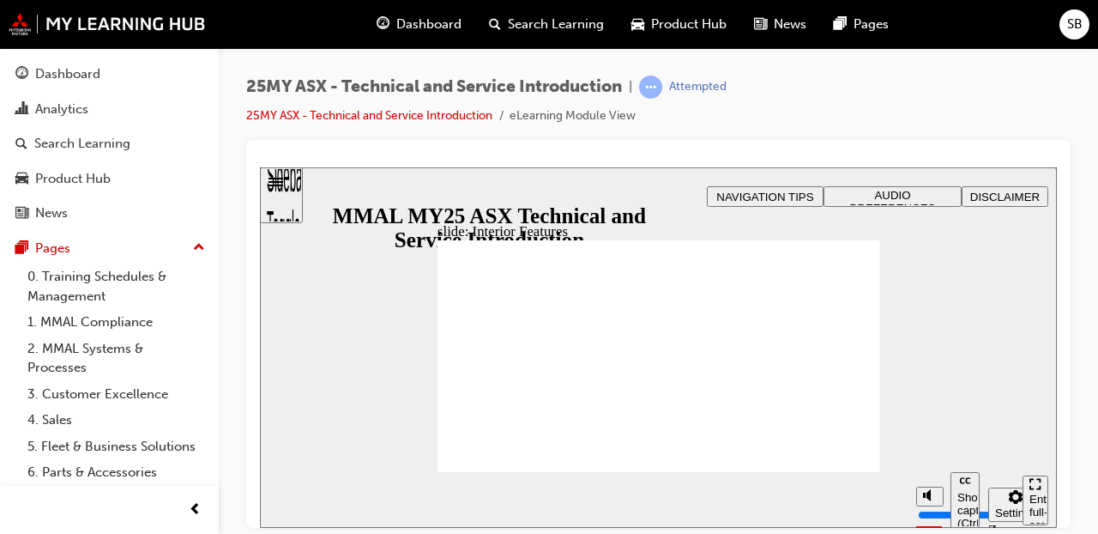
drag, startPoint x: 690, startPoint y: 367, endPoint x: 547, endPoint y: 368, distance: 142.4
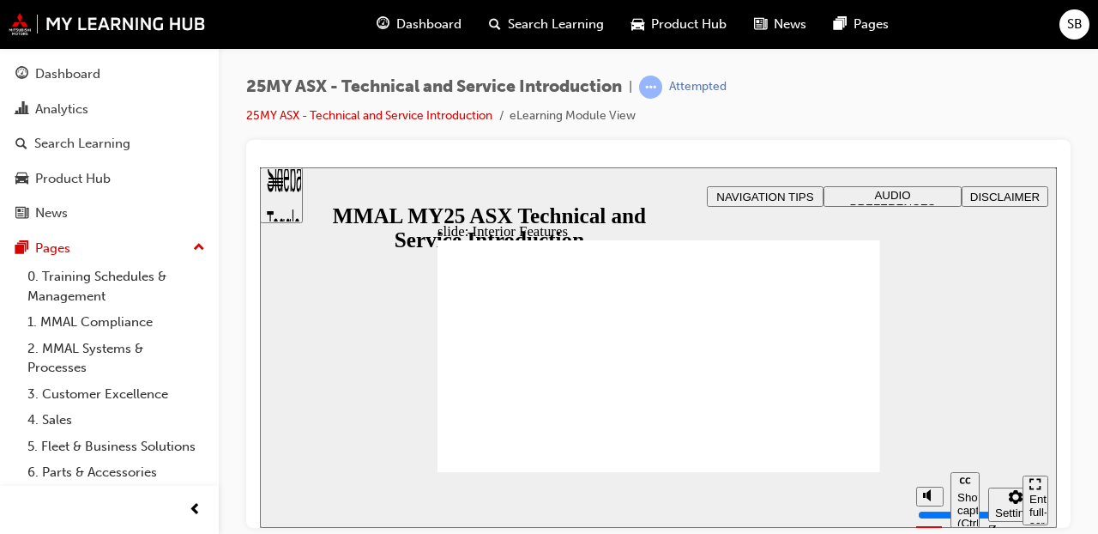
drag, startPoint x: 628, startPoint y: 378, endPoint x: 703, endPoint y: 383, distance: 75.6
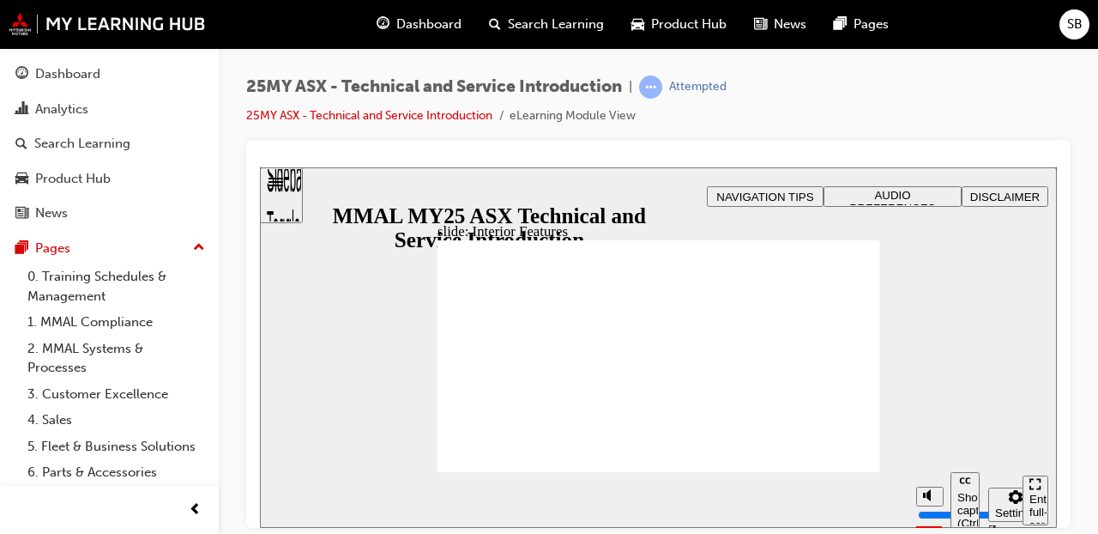
drag, startPoint x: 651, startPoint y: 375, endPoint x: 589, endPoint y: 368, distance: 62.1
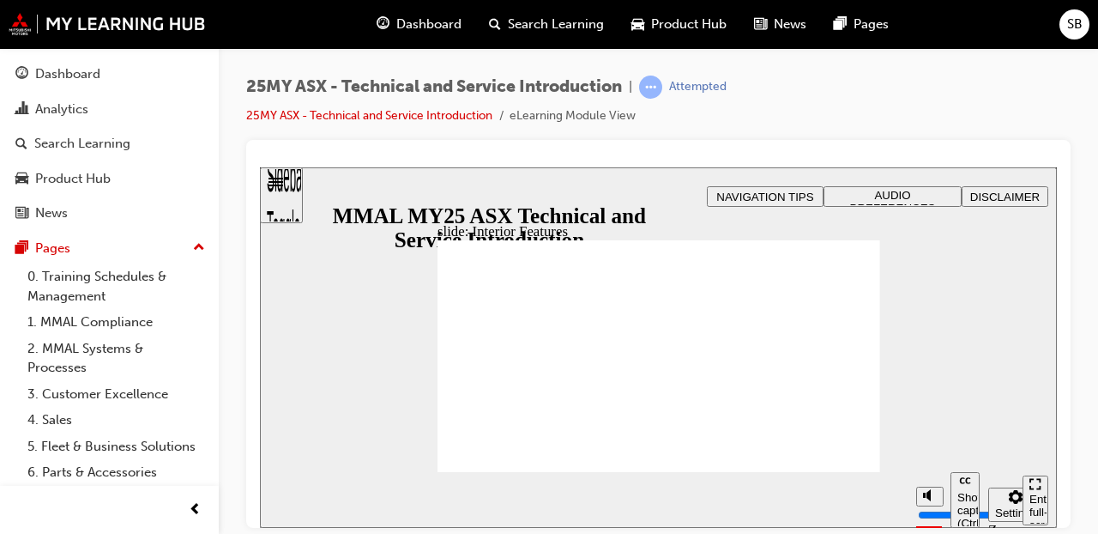
drag, startPoint x: 600, startPoint y: 368, endPoint x: 618, endPoint y: 368, distance: 17.2
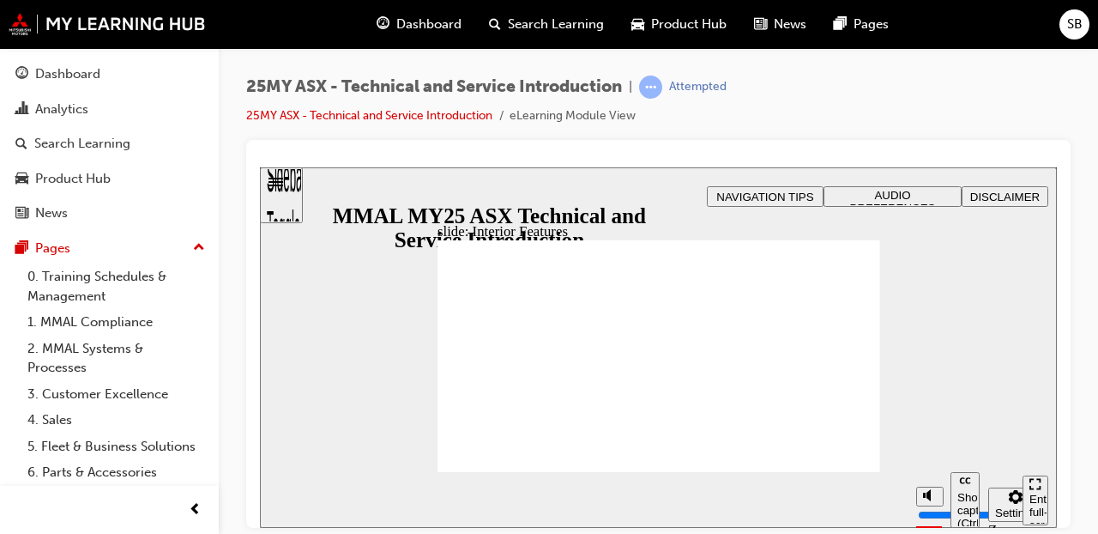
drag, startPoint x: 649, startPoint y: 359, endPoint x: 691, endPoint y: 359, distance: 41.2
drag, startPoint x: 662, startPoint y: 365, endPoint x: 605, endPoint y: 366, distance: 57.5
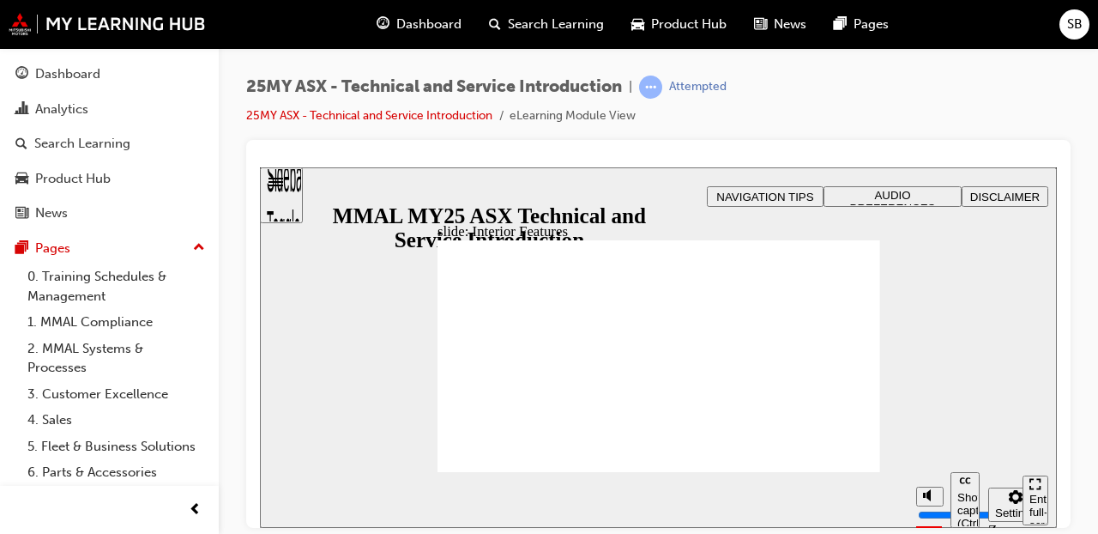
drag, startPoint x: 642, startPoint y: 368, endPoint x: 599, endPoint y: 370, distance: 42.9
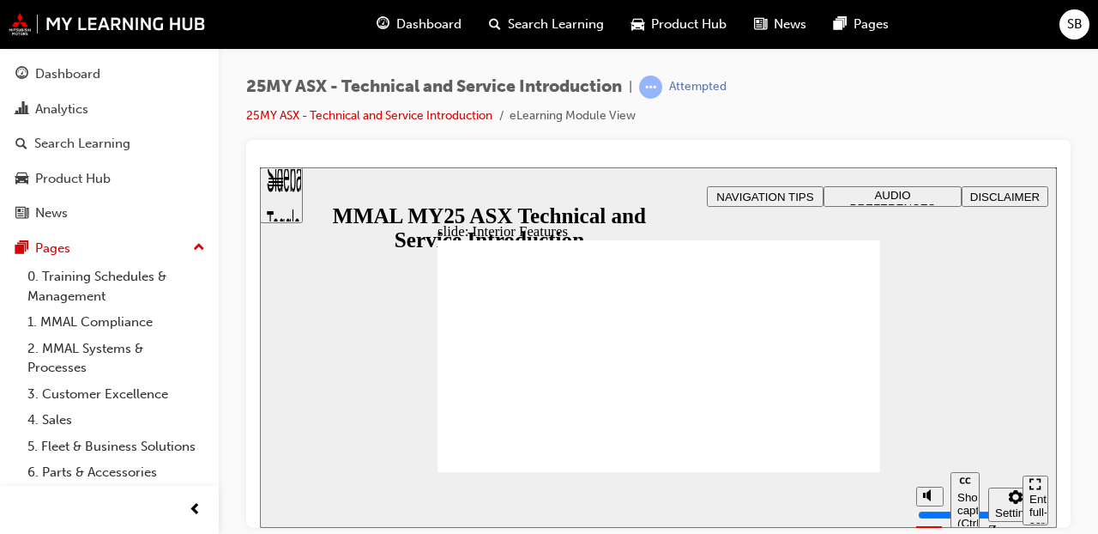
drag, startPoint x: 673, startPoint y: 365, endPoint x: 718, endPoint y: 364, distance: 45.5
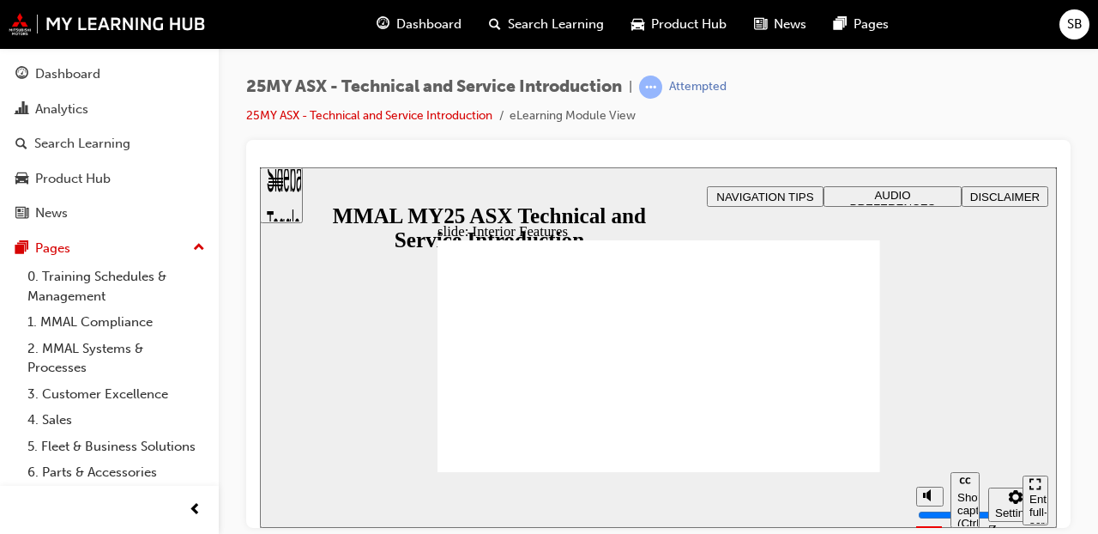
drag, startPoint x: 815, startPoint y: 401, endPoint x: 676, endPoint y: 379, distance: 140.6
drag, startPoint x: 502, startPoint y: 367, endPoint x: 515, endPoint y: 367, distance: 12.9
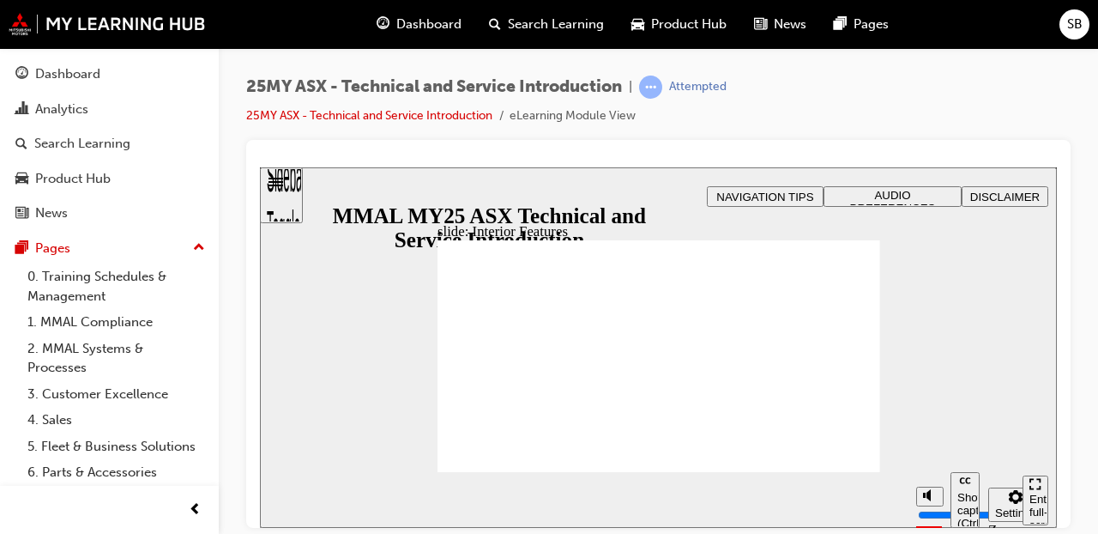
click at [288, 199] on div "Sidebar Toggle" at bounding box center [281, 200] width 29 height 103
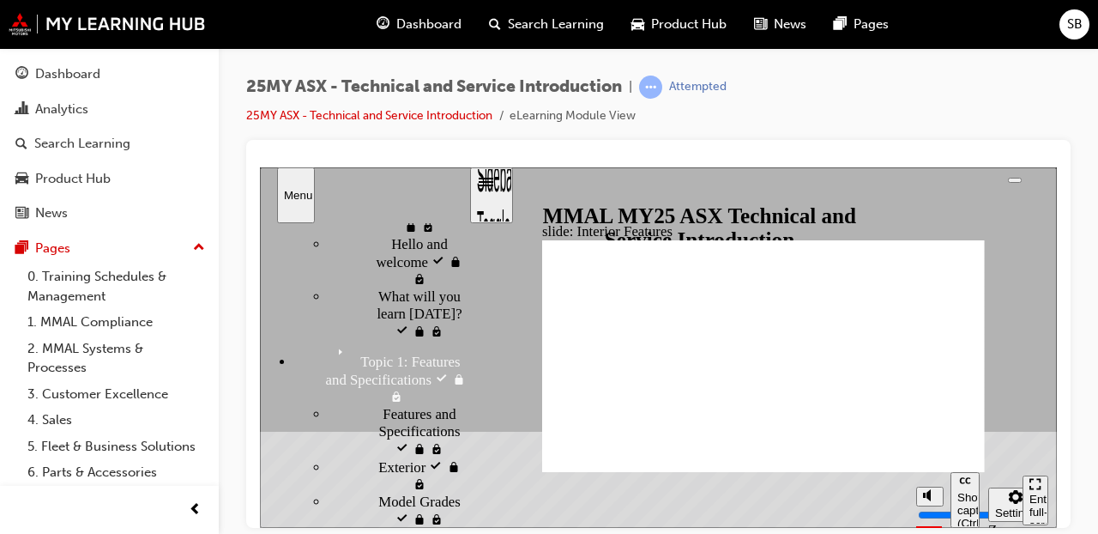
scroll to position [86, 0]
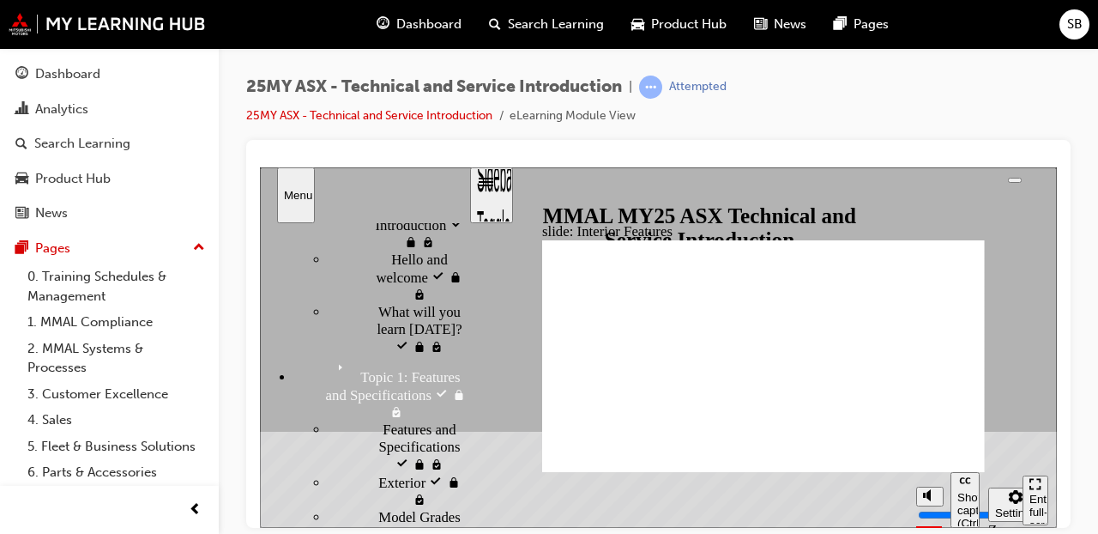
click at [534, 339] on div "slide: Interior Features N B OPERATION Remote Keyless Entry Click on the images…" at bounding box center [658, 346] width 797 height 360
click at [286, 192] on div "Menu" at bounding box center [296, 194] width 24 height 13
click at [495, 199] on div "Sidebar Toggle" at bounding box center [491, 200] width 29 height 103
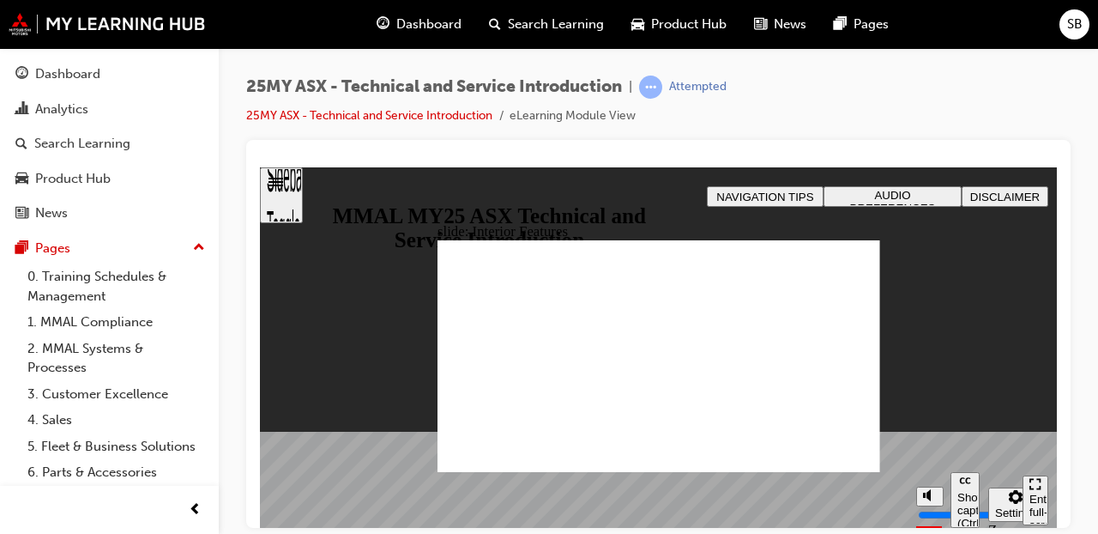
drag, startPoint x: 848, startPoint y: 458, endPoint x: 800, endPoint y: 388, distance: 85.2
drag, startPoint x: 715, startPoint y: 371, endPoint x: 678, endPoint y: 366, distance: 37.2
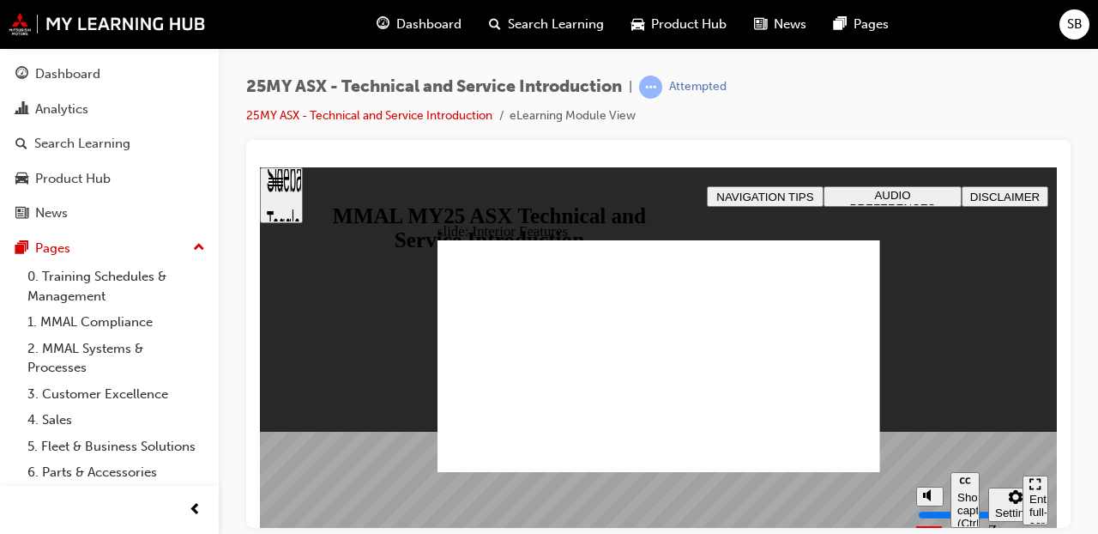
drag, startPoint x: 637, startPoint y: 366, endPoint x: 588, endPoint y: 366, distance: 49.8
drag, startPoint x: 513, startPoint y: 359, endPoint x: 537, endPoint y: 358, distance: 24.0
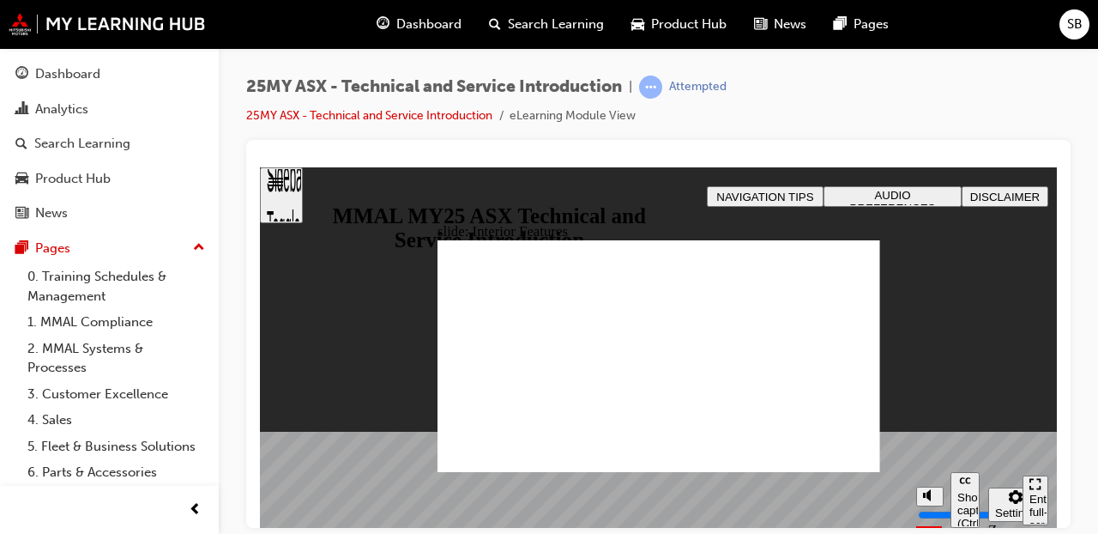
drag, startPoint x: 588, startPoint y: 359, endPoint x: 637, endPoint y: 365, distance: 49.3
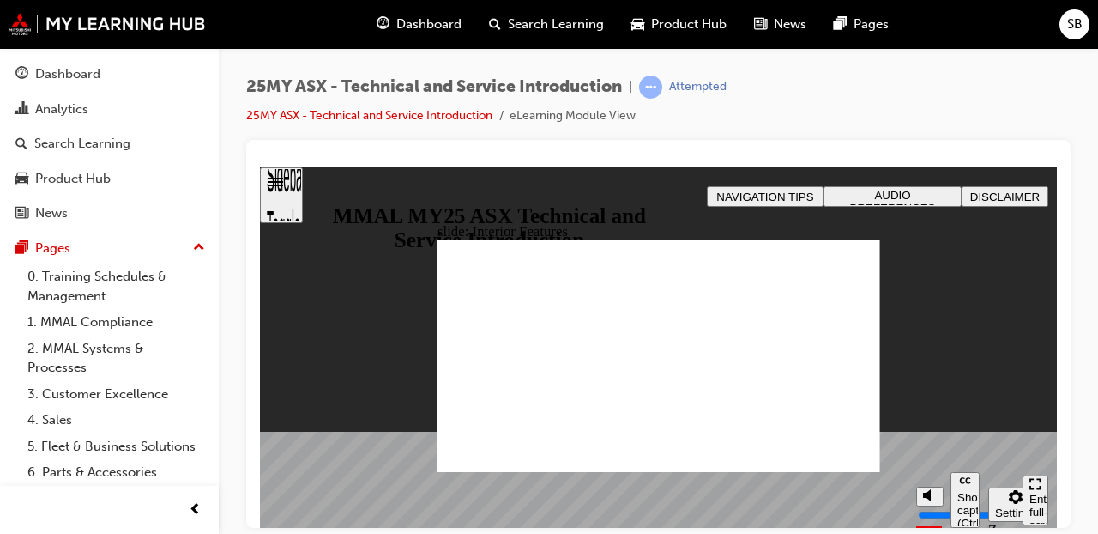
drag, startPoint x: 699, startPoint y: 357, endPoint x: 566, endPoint y: 353, distance: 133.0
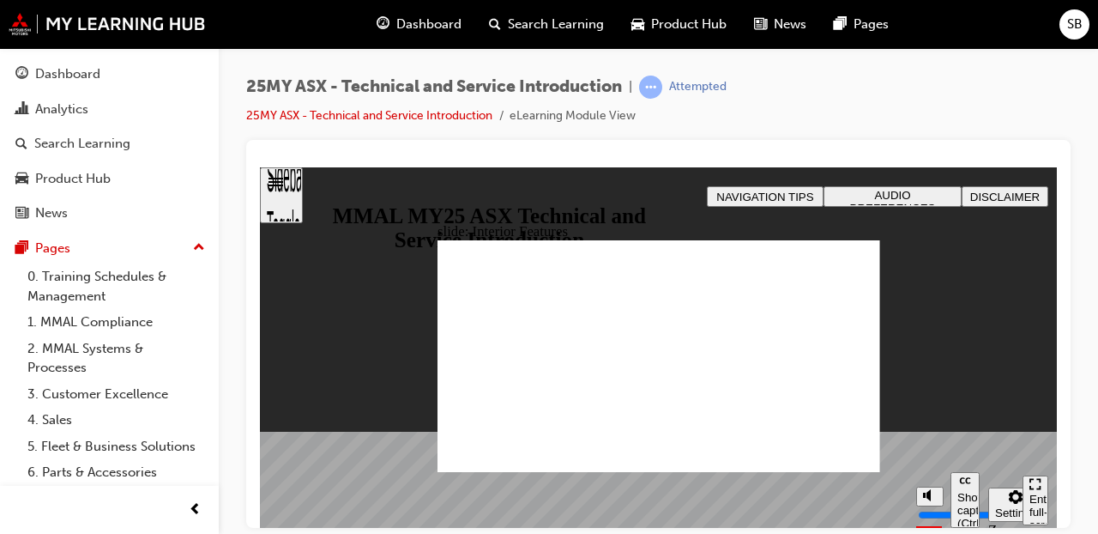
drag, startPoint x: 678, startPoint y: 358, endPoint x: 635, endPoint y: 359, distance: 42.9
drag, startPoint x: 775, startPoint y: 460, endPoint x: 787, endPoint y: 461, distance: 12.0
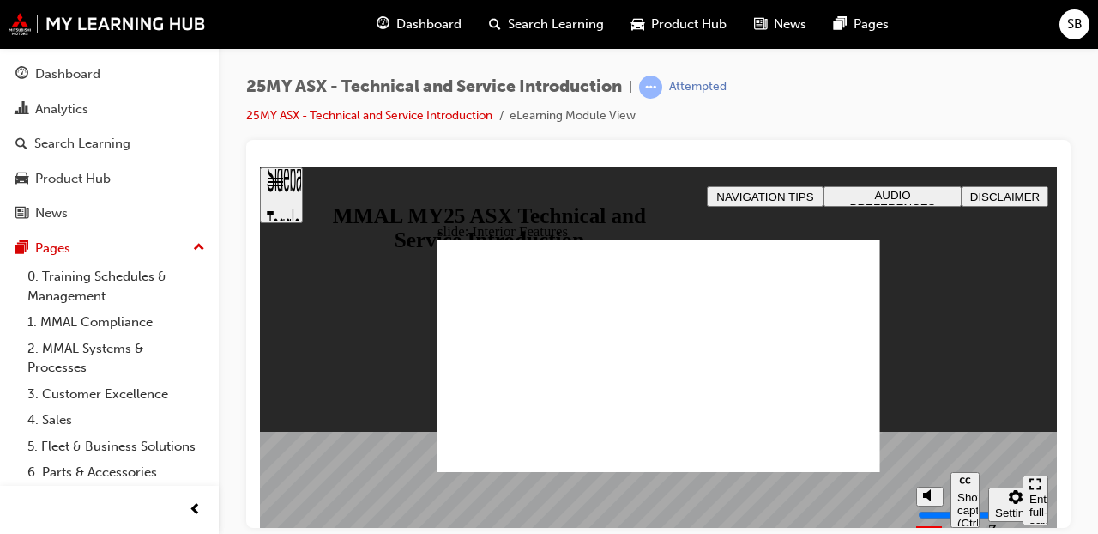
drag, startPoint x: 816, startPoint y: 461, endPoint x: 836, endPoint y: 463, distance: 20.7
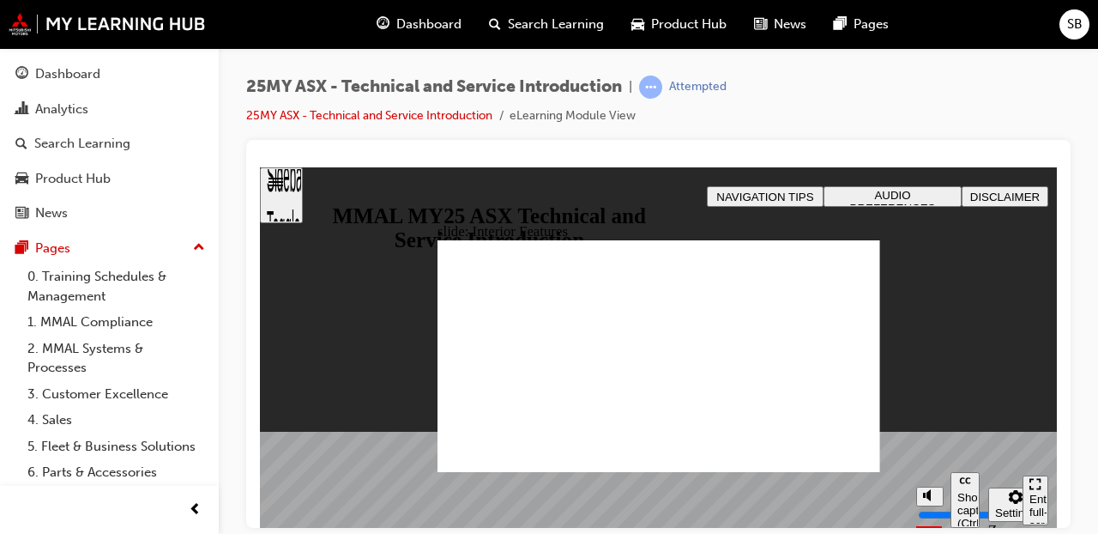
drag, startPoint x: 800, startPoint y: 434, endPoint x: 770, endPoint y: 418, distance: 34.2
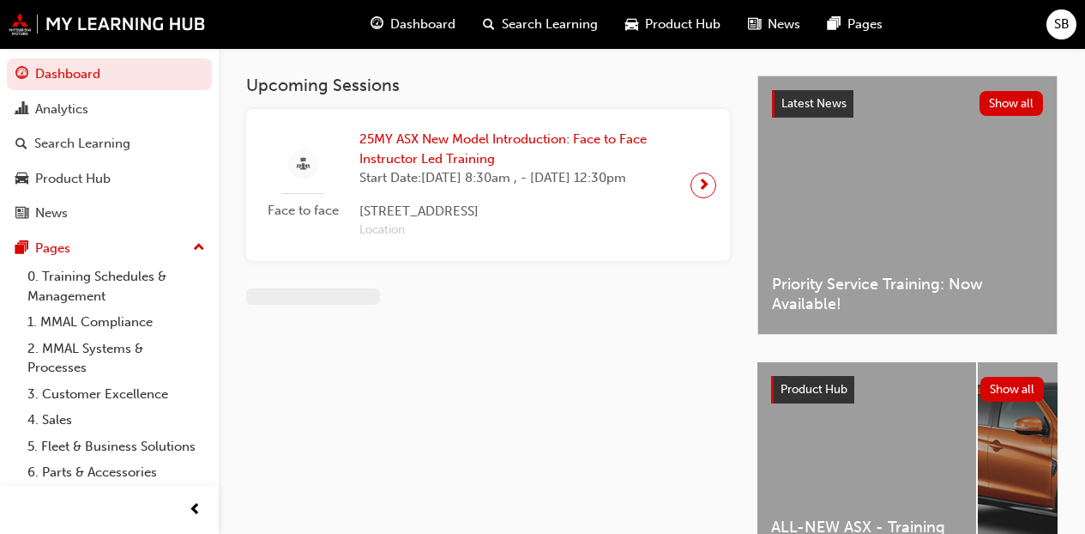
drag, startPoint x: 703, startPoint y: 194, endPoint x: 627, endPoint y: 195, distance: 76.4
click at [704, 195] on span "next-icon" at bounding box center [703, 185] width 13 height 24
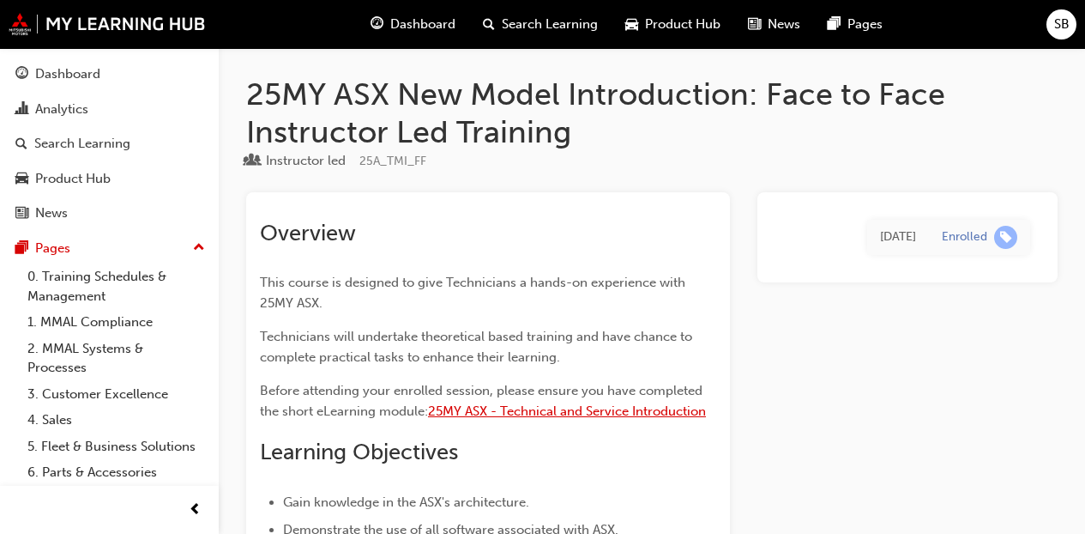
drag, startPoint x: 611, startPoint y: 407, endPoint x: 581, endPoint y: 403, distance: 30.3
click at [610, 408] on span "25MY ASX - Technical and Service Introduction" at bounding box center [567, 410] width 278 height 15
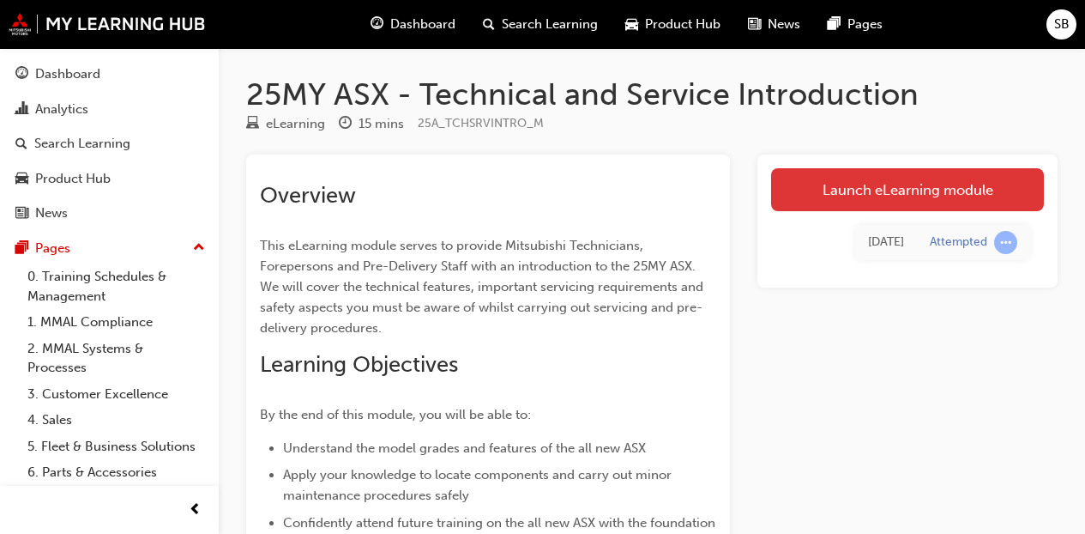
click at [806, 184] on link "Launch eLearning module" at bounding box center [907, 189] width 273 height 43
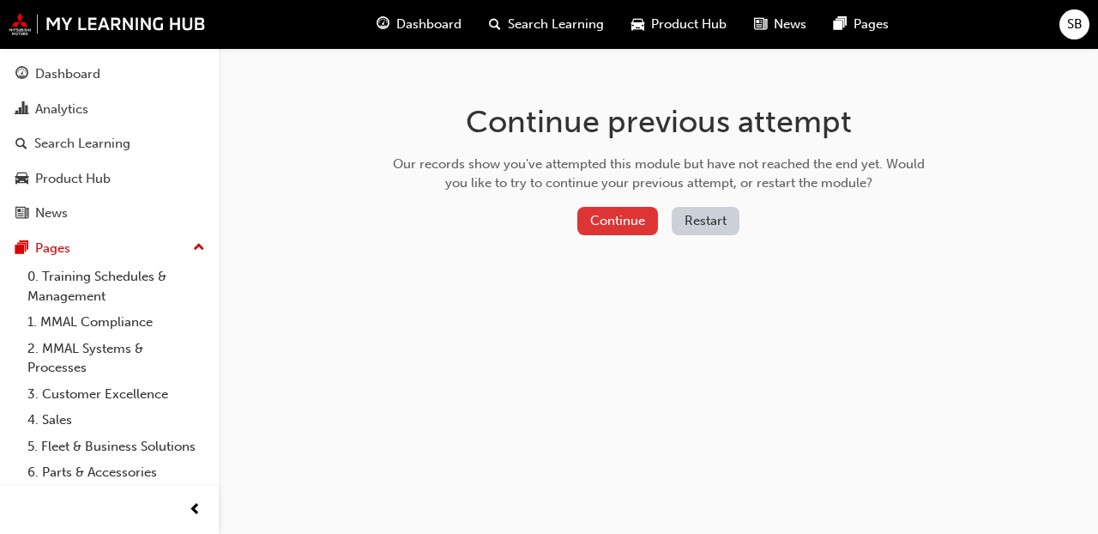
click at [590, 225] on button "Continue" at bounding box center [617, 221] width 81 height 28
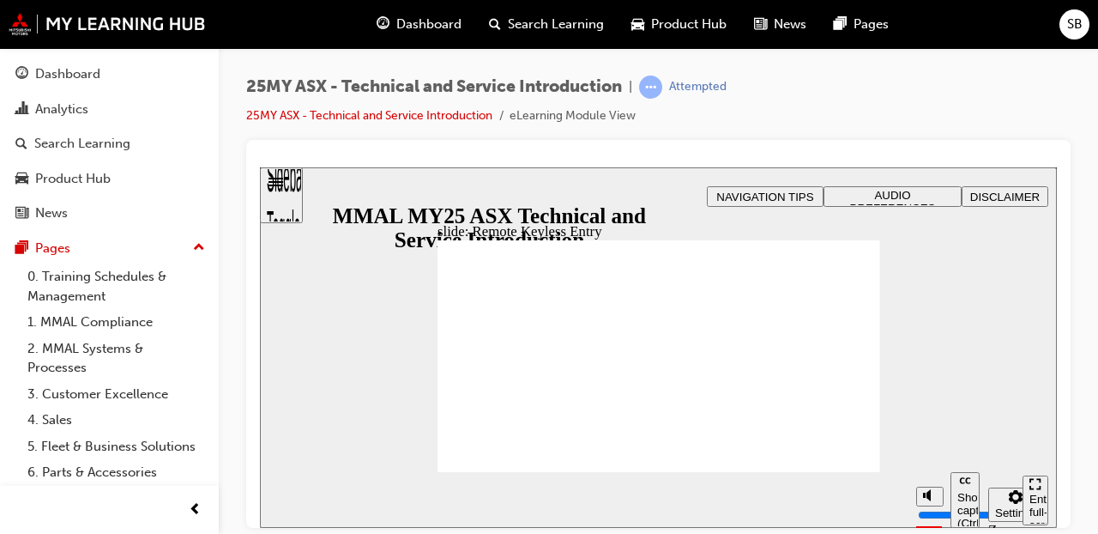
drag, startPoint x: 458, startPoint y: 357, endPoint x: 515, endPoint y: 344, distance: 58.1
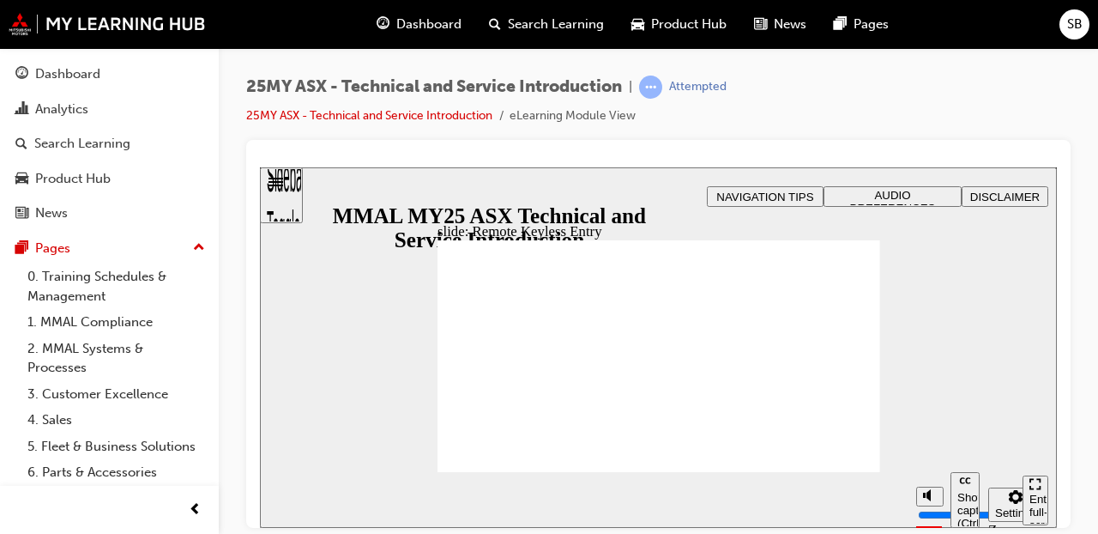
drag, startPoint x: 853, startPoint y: 440, endPoint x: 849, endPoint y: 452, distance: 12.5
drag, startPoint x: 824, startPoint y: 463, endPoint x: 843, endPoint y: 344, distance: 120.7
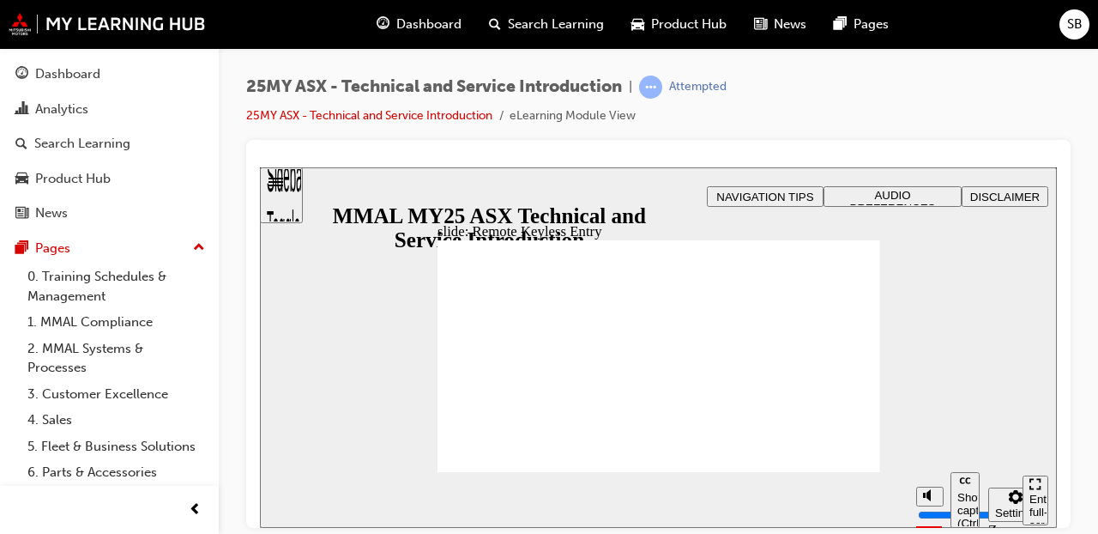
type input "21"
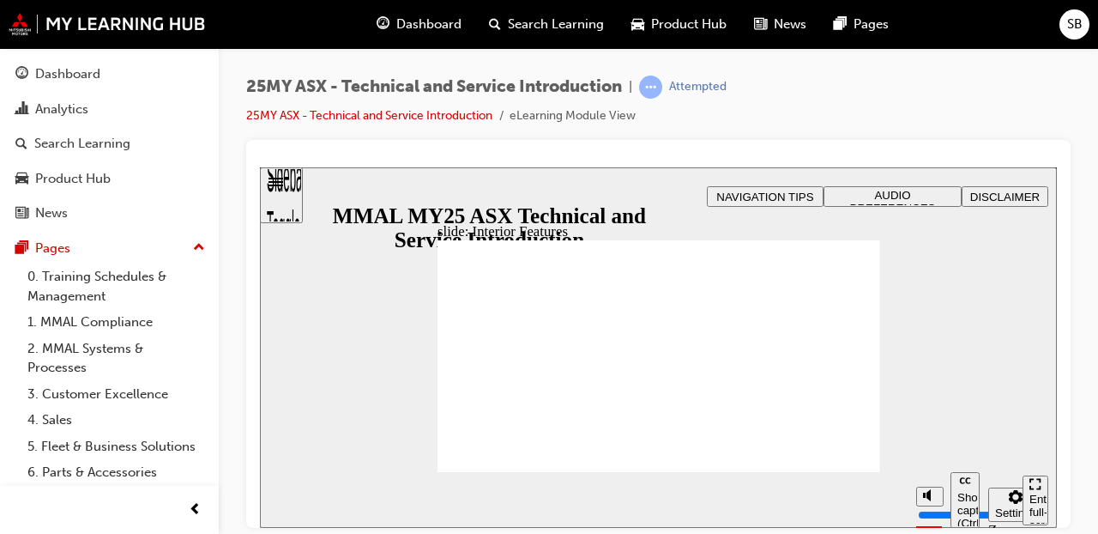
type input "17"
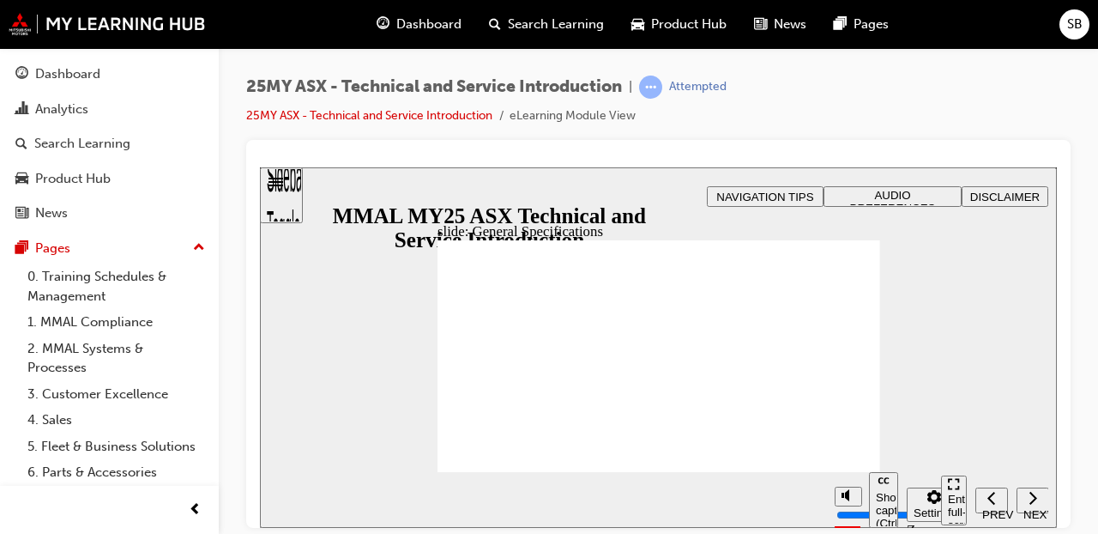
drag, startPoint x: 860, startPoint y: 276, endPoint x: 844, endPoint y: 290, distance: 21.3
drag, startPoint x: 868, startPoint y: 267, endPoint x: 850, endPoint y: 285, distance: 25.5
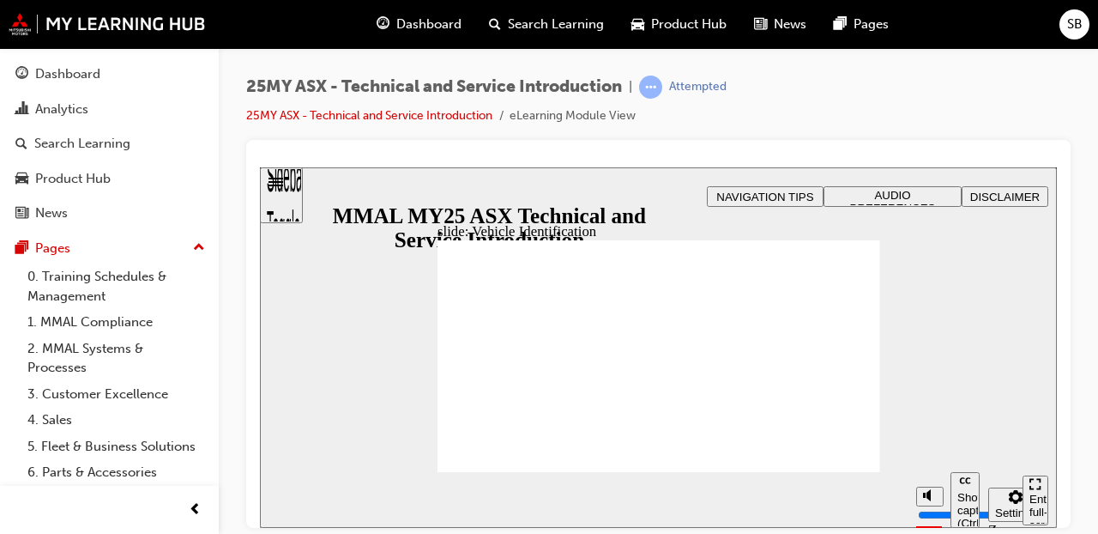
drag, startPoint x: 806, startPoint y: 408, endPoint x: 787, endPoint y: 407, distance: 19.0
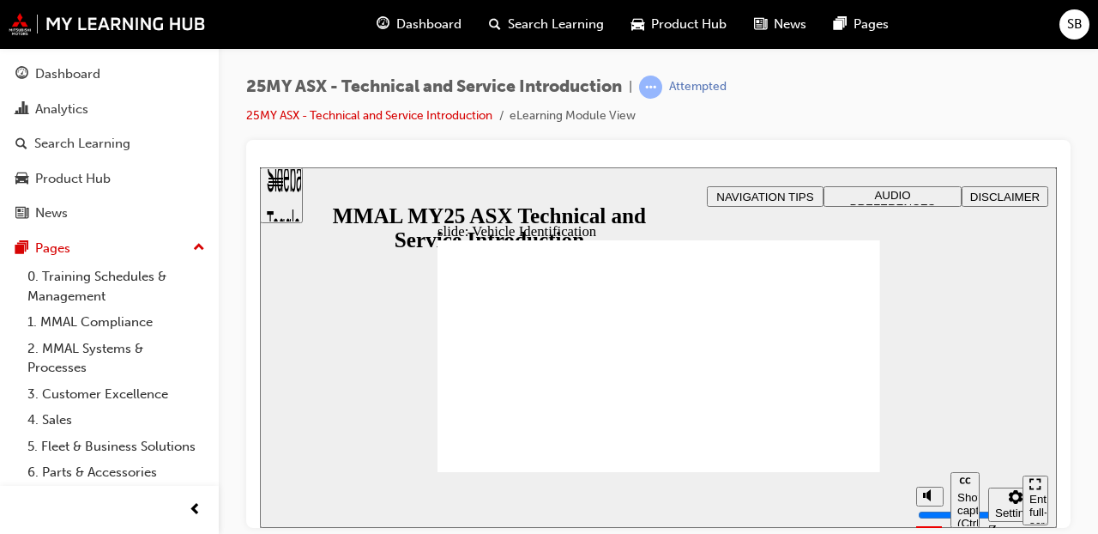
drag, startPoint x: 673, startPoint y: 353, endPoint x: 703, endPoint y: 347, distance: 31.5
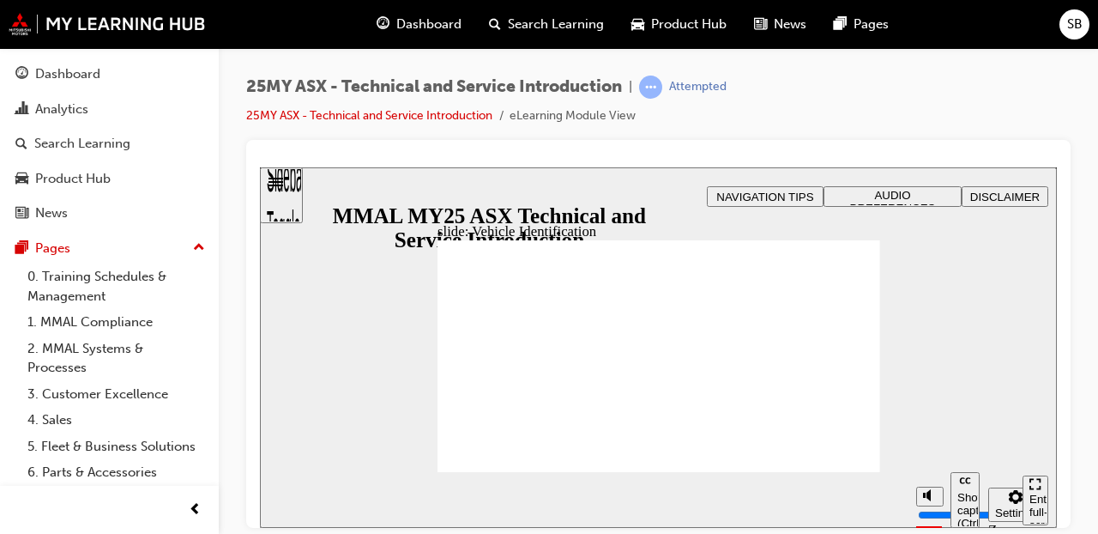
drag, startPoint x: 809, startPoint y: 320, endPoint x: 837, endPoint y: 368, distance: 55.8
drag, startPoint x: 854, startPoint y: 459, endPoint x: 808, endPoint y: 443, distance: 48.3
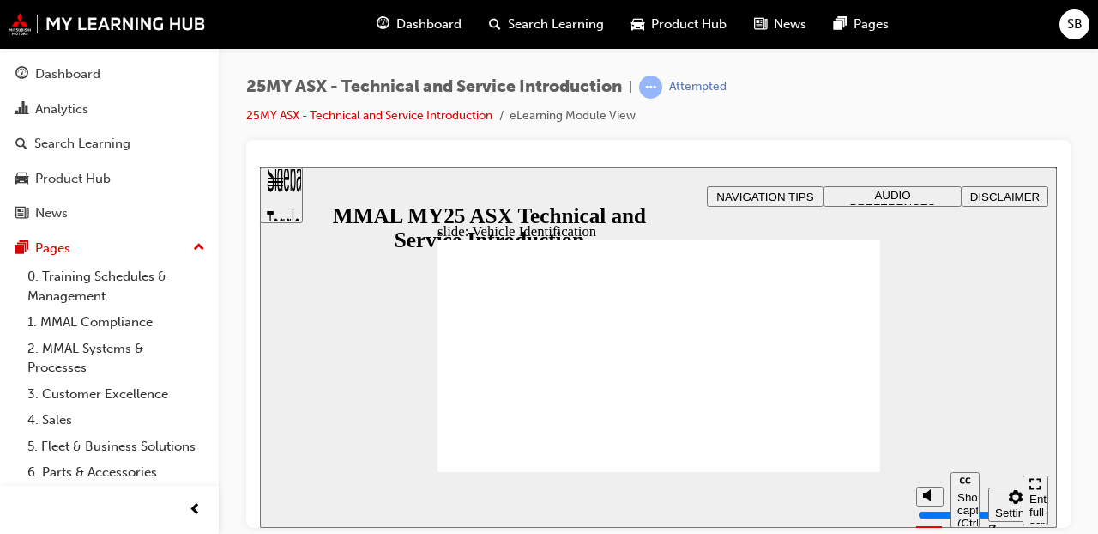
drag, startPoint x: 665, startPoint y: 383, endPoint x: 757, endPoint y: 371, distance: 93.3
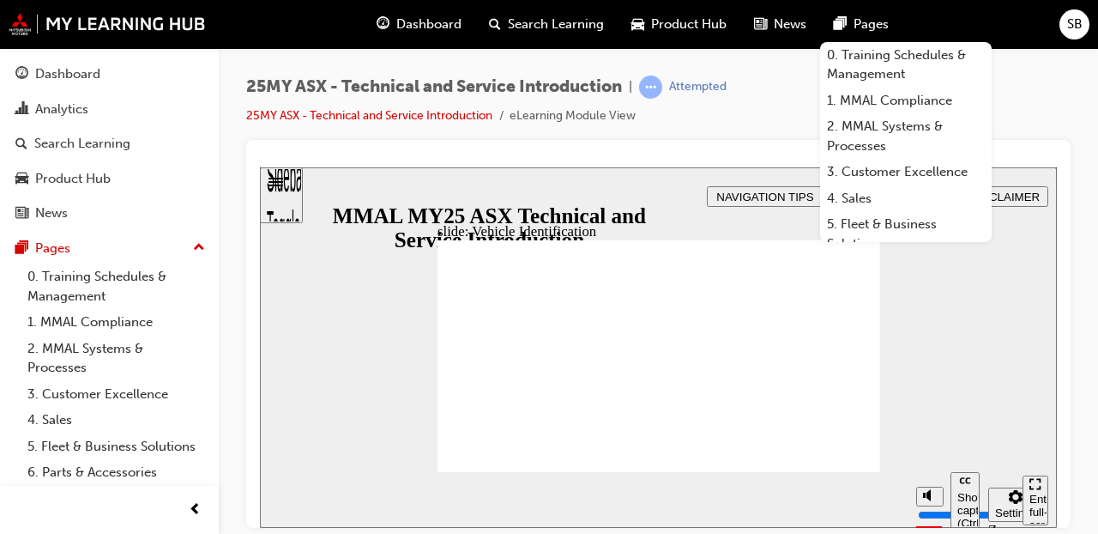
click at [1024, 142] on div at bounding box center [658, 334] width 824 height 388
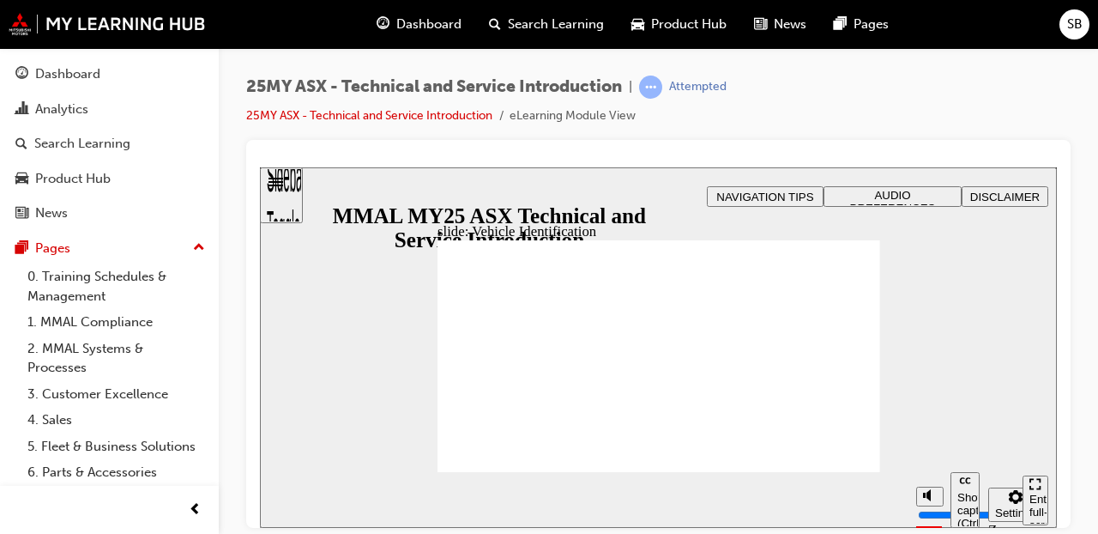
click at [900, 301] on div "slide: Vehicle Identification Rectangle B N Rectangle 2 Rectangle 3 Topic 2: Ve…" at bounding box center [658, 346] width 797 height 360
click at [937, 305] on div "slide: Vehicle Identification Rectangle B N Rectangle 2 Rectangle 3 Topic 2: Ve…" at bounding box center [658, 346] width 797 height 360
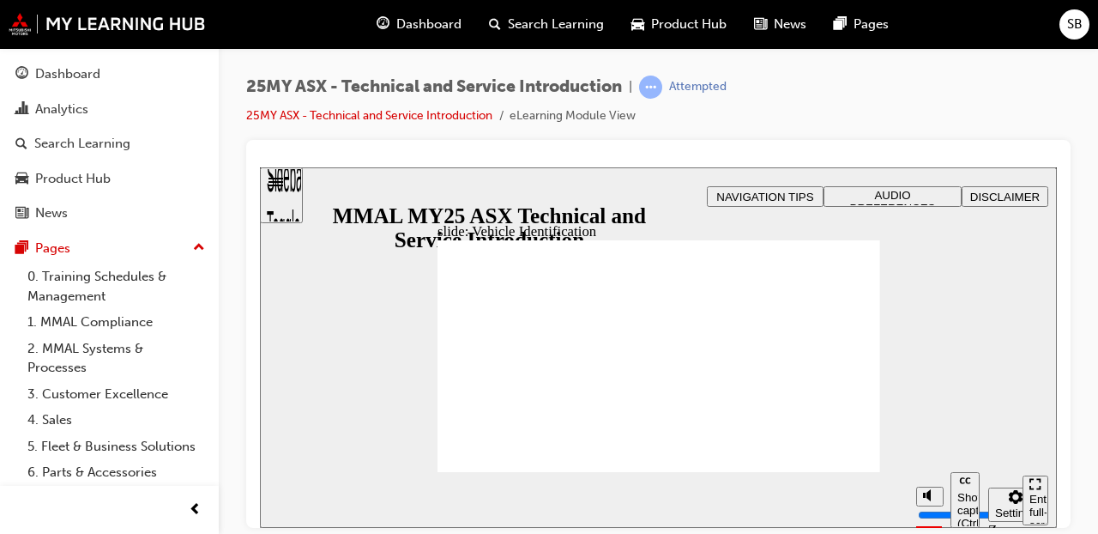
click at [936, 300] on div "slide: Vehicle Identification Rectangle B N Rectangle 2 Rectangle 3 Topic 2: Ve…" at bounding box center [658, 346] width 797 height 360
click at [887, 326] on div "slide: Vehicle Identification Rectangle B N Rectangle 2 Rectangle 3 Topic 2: Ve…" at bounding box center [658, 346] width 797 height 360
click at [928, 282] on div "slide: Vehicle Identification Rectangle B N Rectangle 2 Rectangle 3 Topic 2: Ve…" at bounding box center [658, 346] width 797 height 360
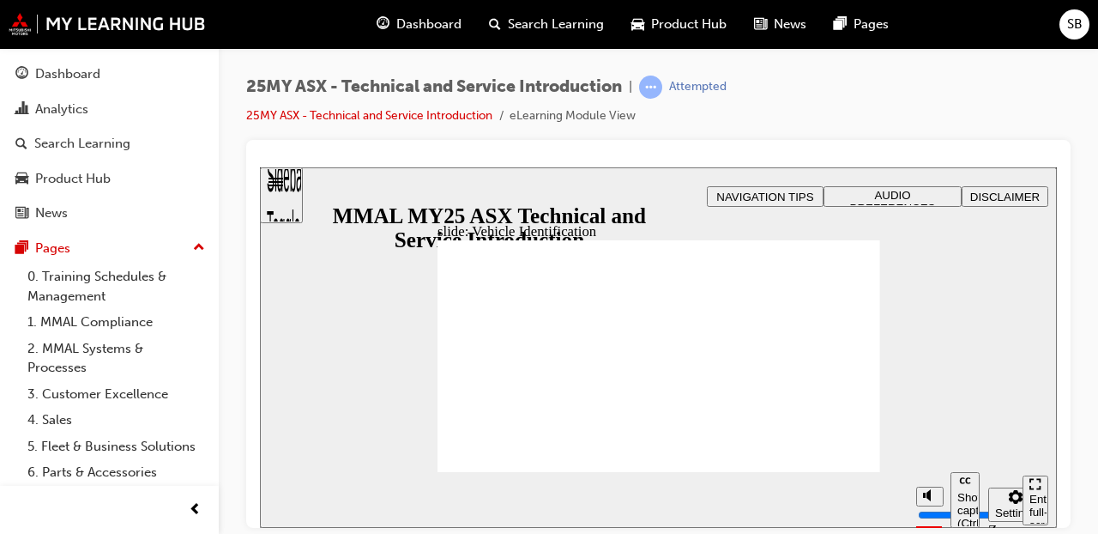
click at [910, 295] on div "slide: Vehicle Identification Rectangle B N Rectangle 2 Rectangle 3 Topic 2: Ve…" at bounding box center [658, 346] width 797 height 360
click at [906, 308] on div "slide: Vehicle Identification Rectangle B N Rectangle 2 Rectangle 3 Topic 2: Ve…" at bounding box center [658, 346] width 797 height 360
click at [950, 315] on div "slide: Vehicle Identification Rectangle B N Rectangle 2 Rectangle 3 Topic 2: Ve…" at bounding box center [658, 346] width 797 height 360
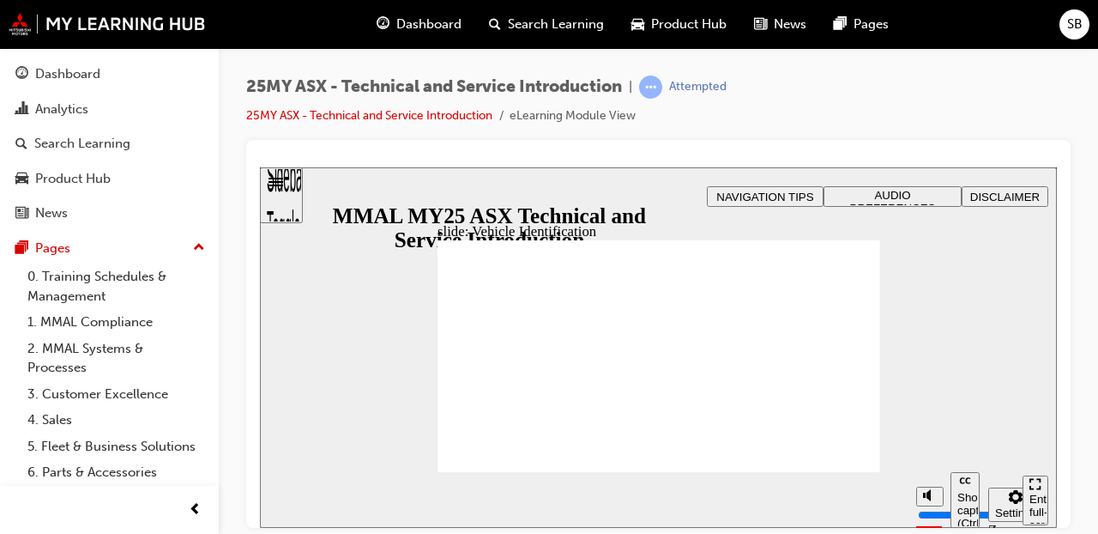
click at [939, 329] on div "slide: Vehicle Identification Rectangle B N Rectangle 2 Rectangle 3 Topic 2: Ve…" at bounding box center [658, 346] width 797 height 360
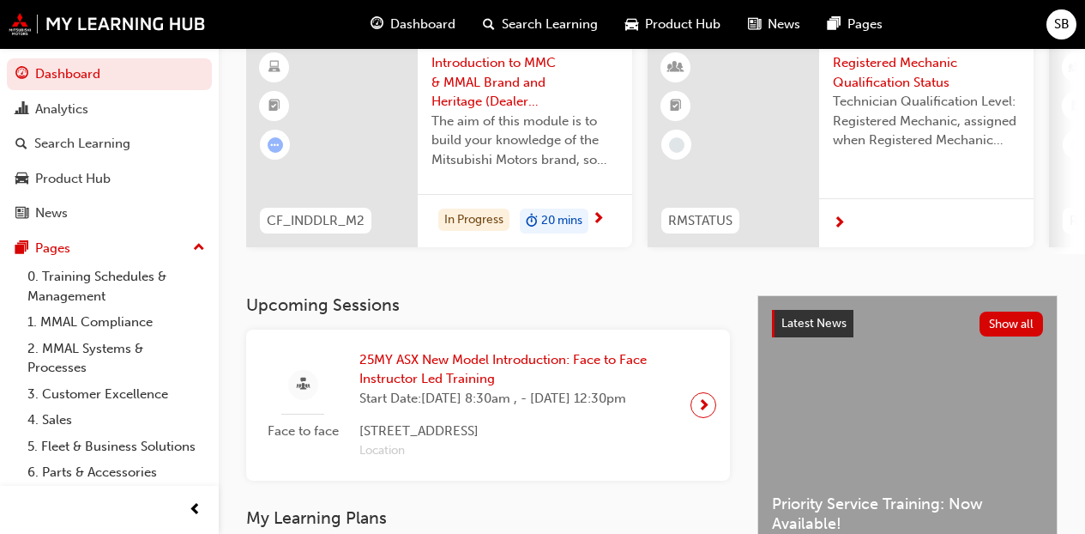
scroll to position [172, 0]
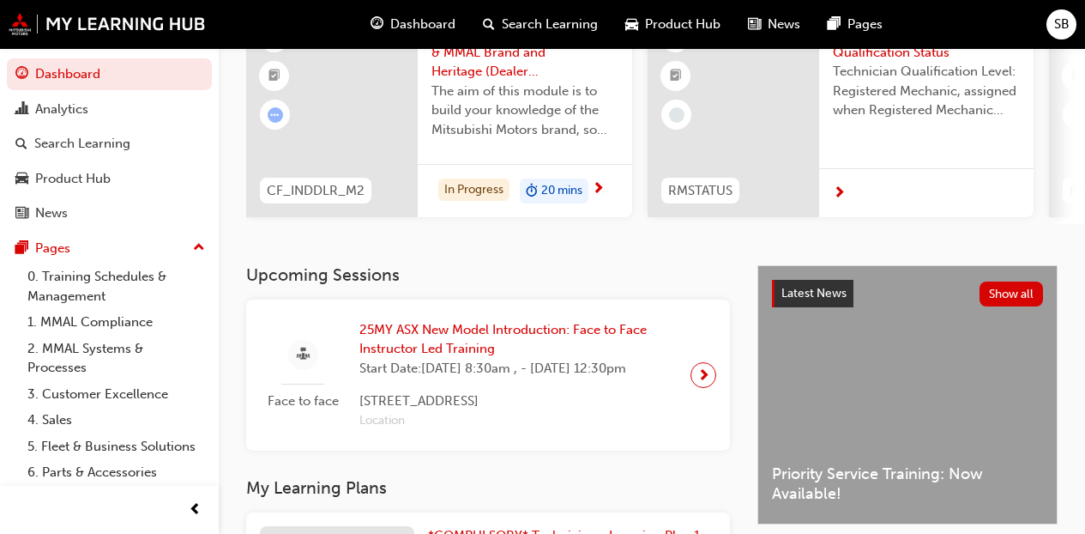
click at [701, 387] on span "next-icon" at bounding box center [703, 375] width 13 height 24
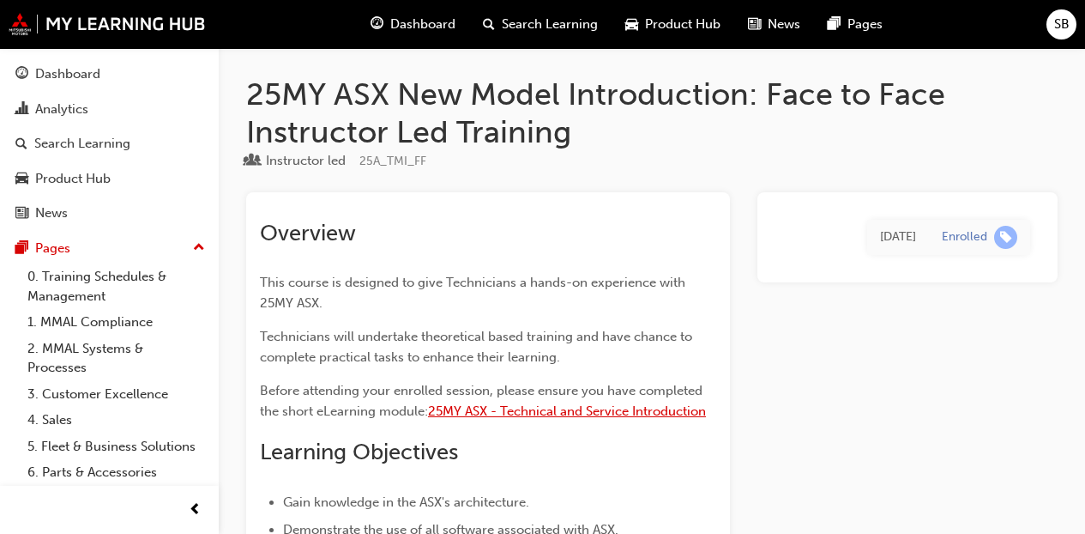
click at [574, 411] on span "25MY ASX - Technical and Service Introduction" at bounding box center [567, 410] width 278 height 15
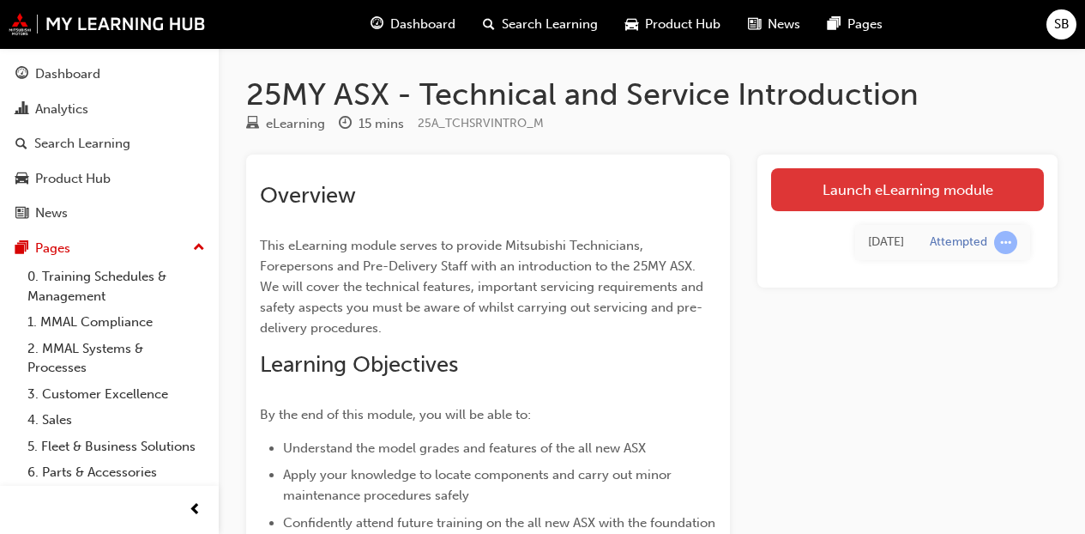
click at [806, 184] on link "Launch eLearning module" at bounding box center [907, 189] width 273 height 43
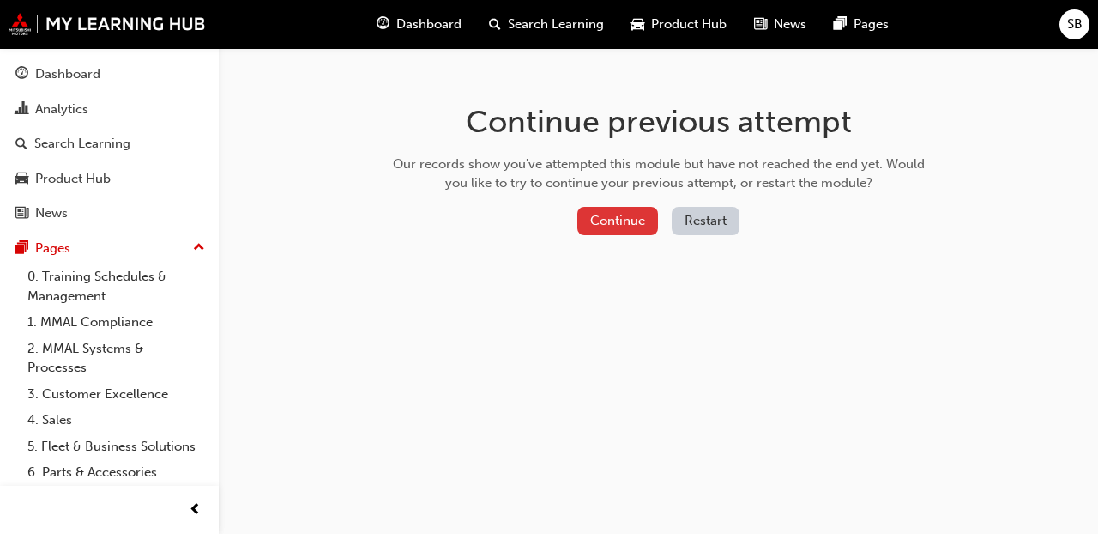
click at [616, 231] on button "Continue" at bounding box center [617, 221] width 81 height 28
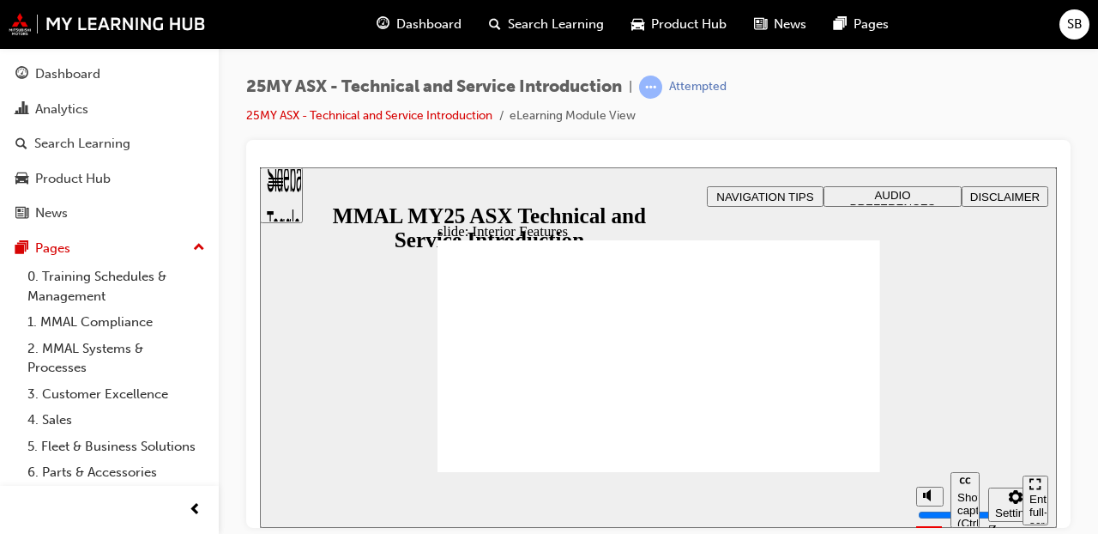
drag, startPoint x: 861, startPoint y: 226, endPoint x: 860, endPoint y: 237, distance: 10.3
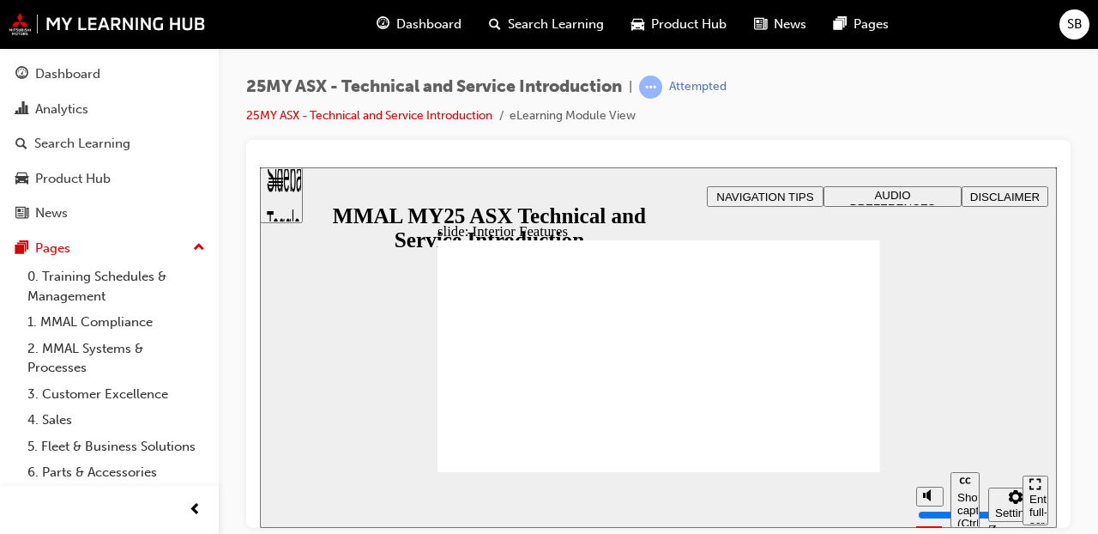
drag, startPoint x: 860, startPoint y: 232, endPoint x: 787, endPoint y: 338, distance: 129.0
drag, startPoint x: 865, startPoint y: 230, endPoint x: 866, endPoint y: 285, distance: 54.9
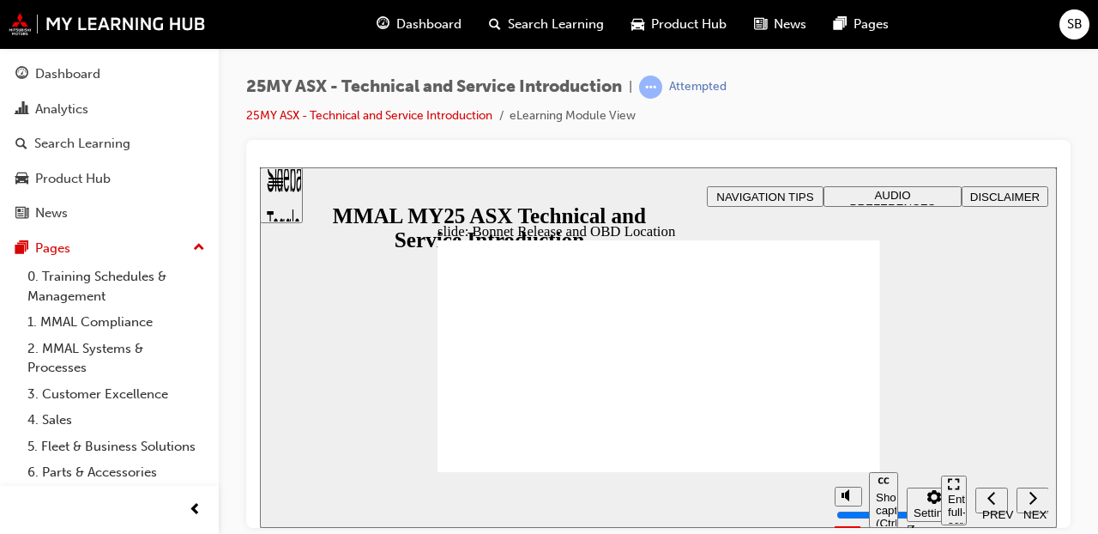
drag, startPoint x: 838, startPoint y: 464, endPoint x: 571, endPoint y: 353, distance: 289.2
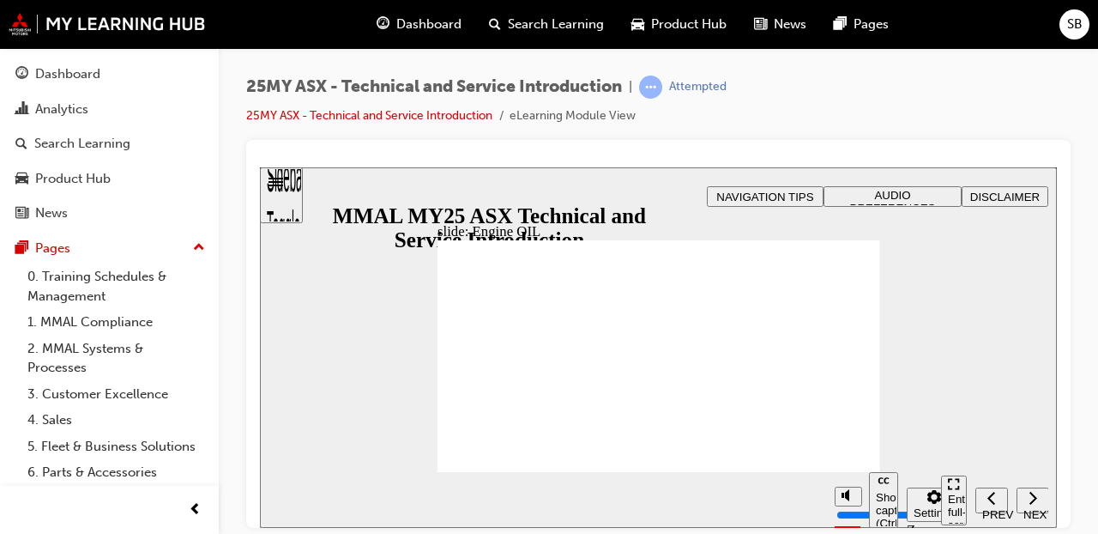
drag, startPoint x: 706, startPoint y: 257, endPoint x: 676, endPoint y: 257, distance: 30.0
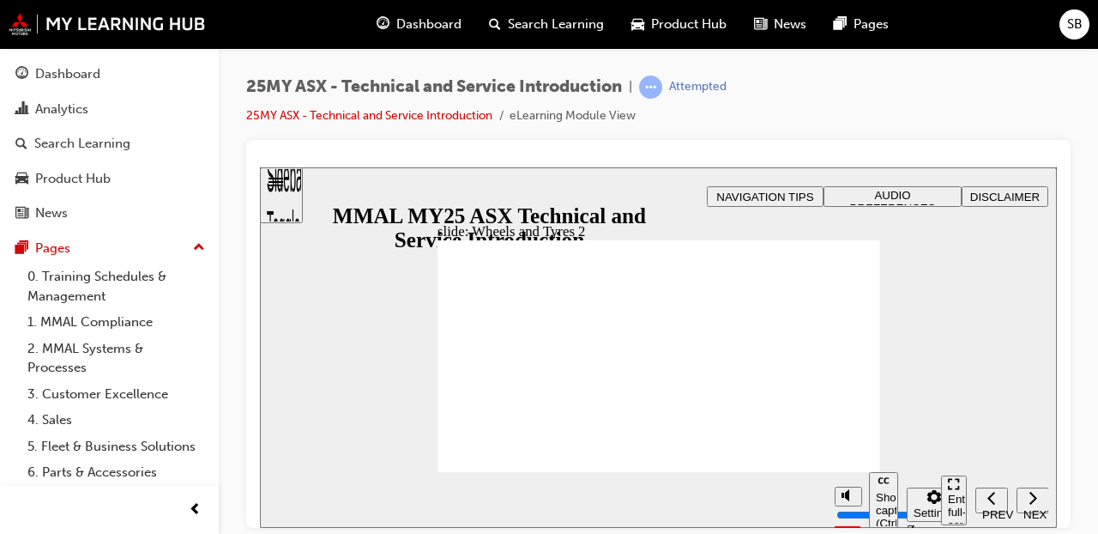
drag, startPoint x: 704, startPoint y: 524, endPoint x: 657, endPoint y: 492, distance: 57.3
click at [657, 492] on section "Play (Ctrl+Alt+P) Replay (Ctrl+Alt+R) Show captions (Ctrl+Alt+C) Playback speed…" at bounding box center [658, 499] width 797 height 56
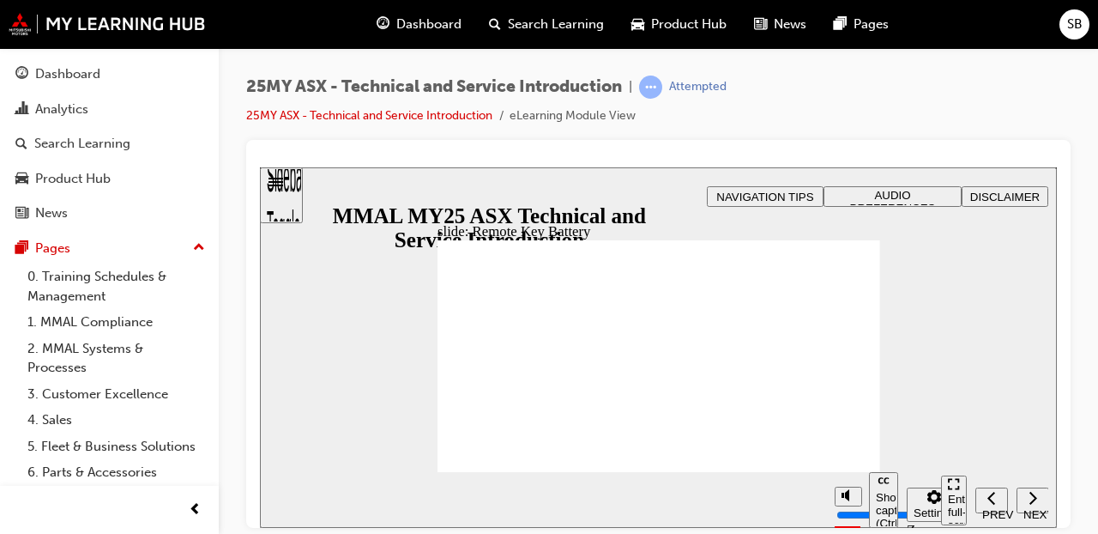
drag, startPoint x: 670, startPoint y: 383, endPoint x: 661, endPoint y: 368, distance: 18.1
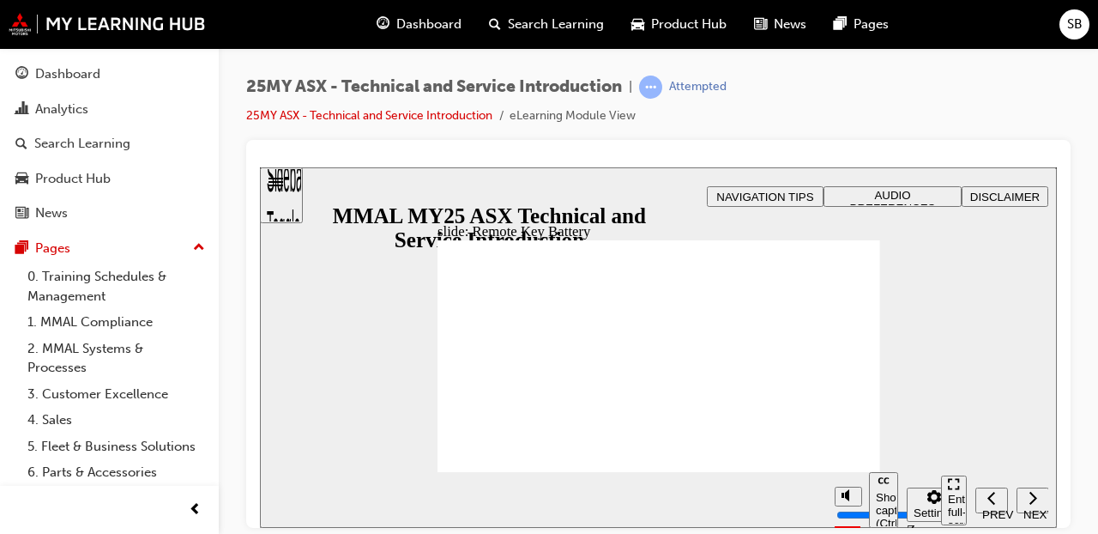
drag, startPoint x: 596, startPoint y: 353, endPoint x: 618, endPoint y: 356, distance: 22.5
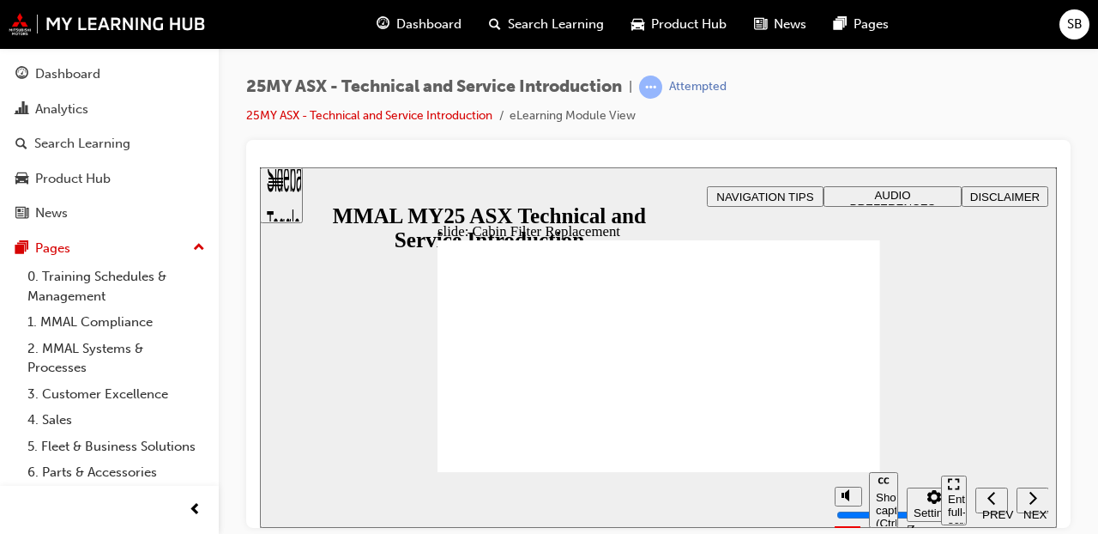
drag, startPoint x: 668, startPoint y: 356, endPoint x: 735, endPoint y: 362, distance: 67.2
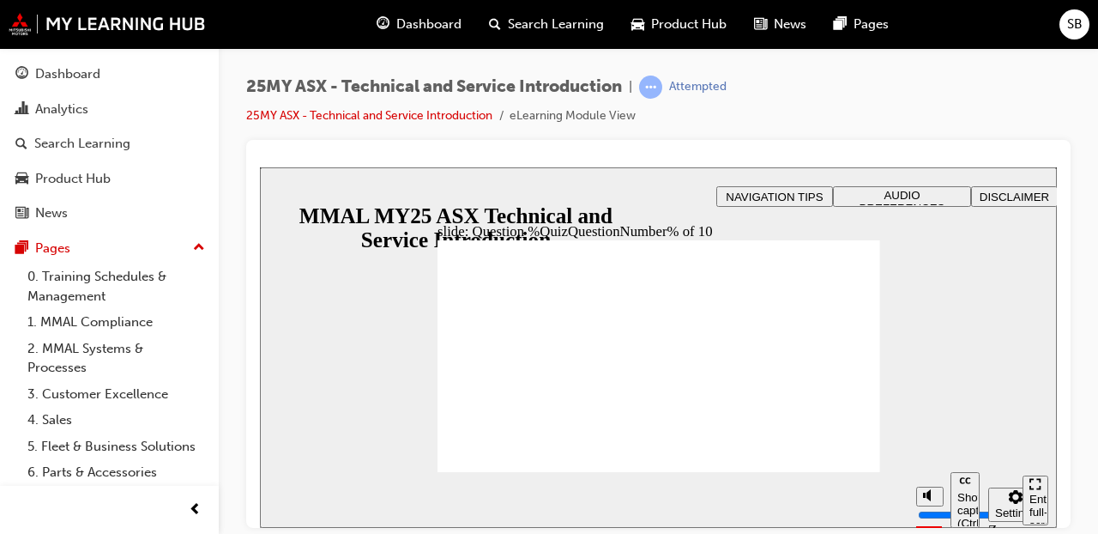
radio input "true"
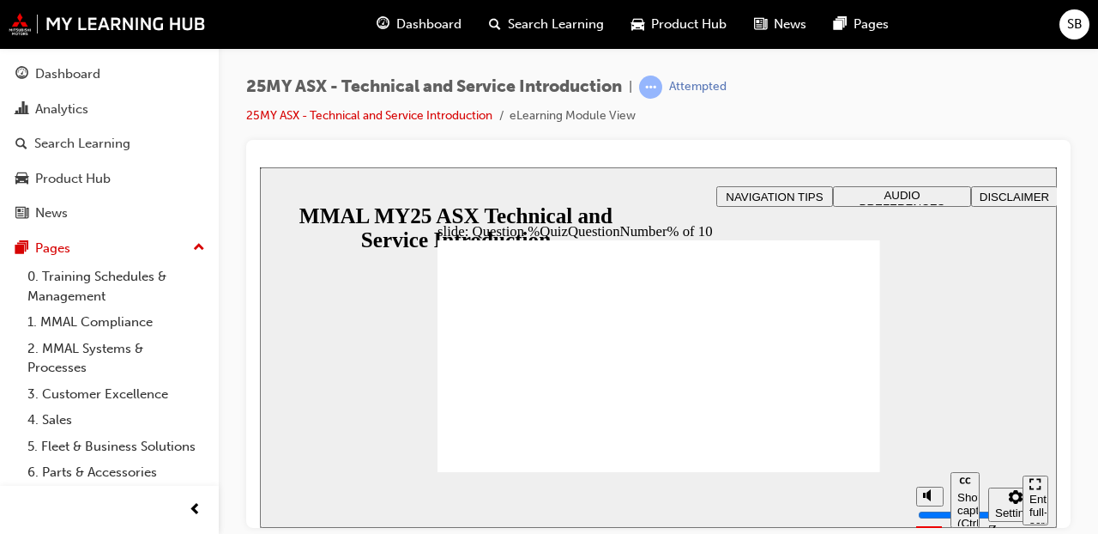
radio input "true"
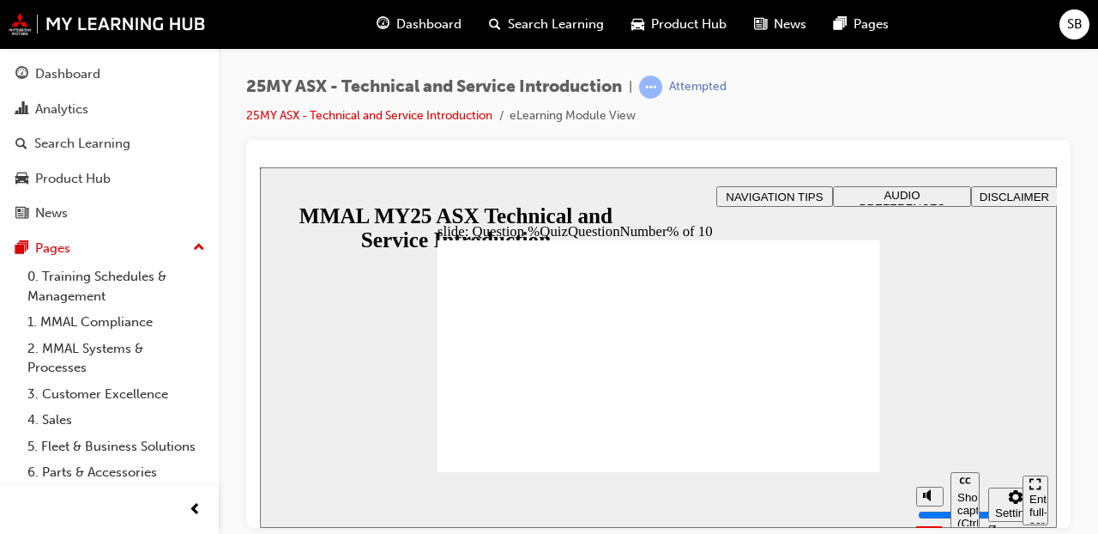
radio input "true"
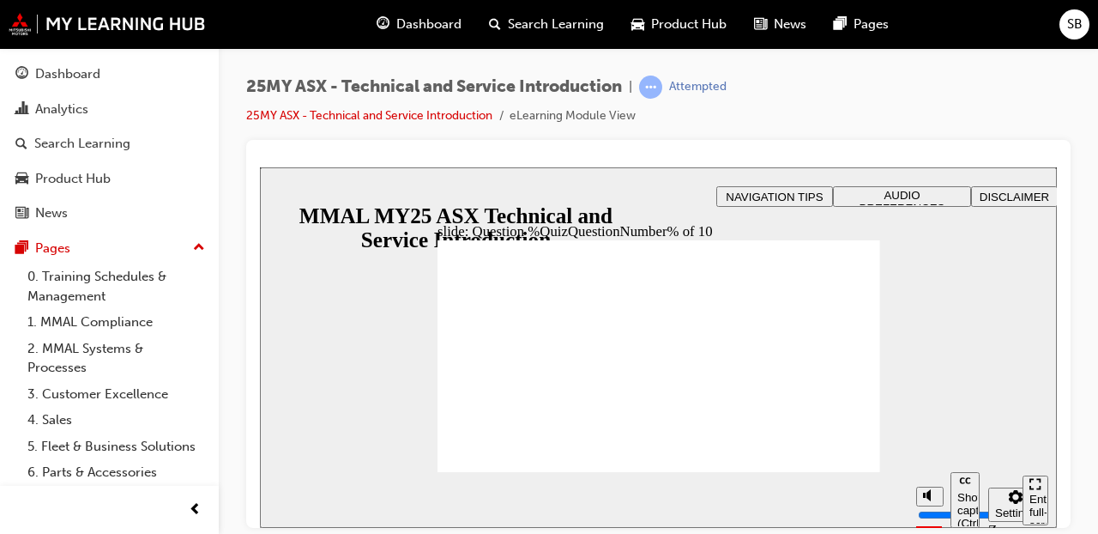
radio input "true"
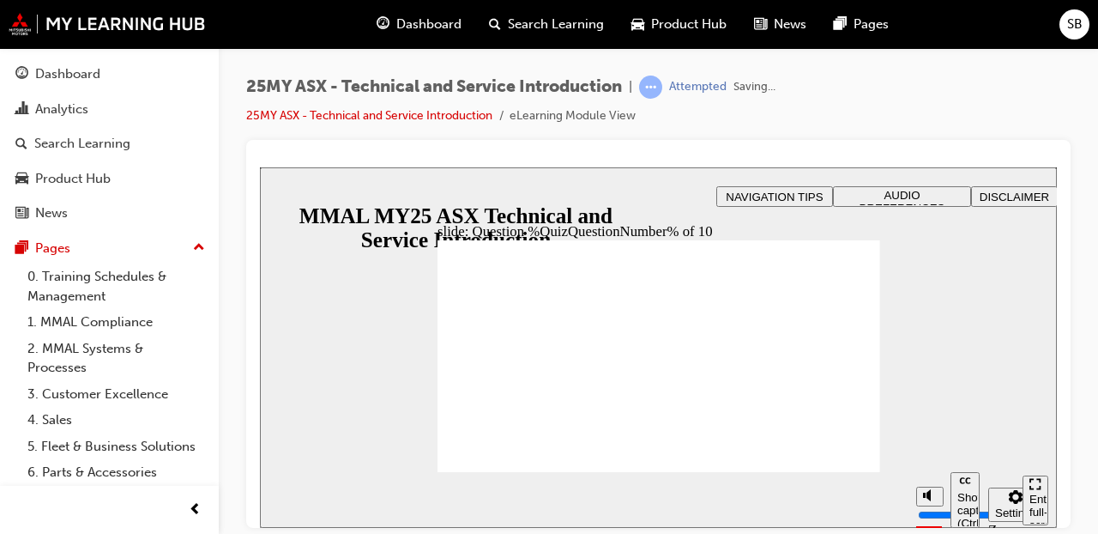
radio input "true"
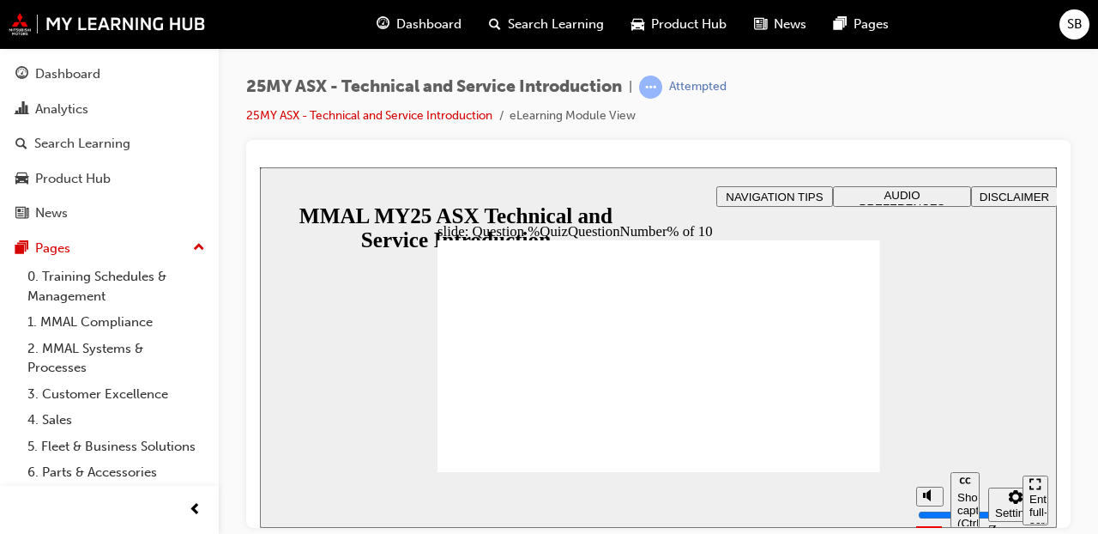
radio input "true"
drag, startPoint x: 638, startPoint y: 417, endPoint x: 661, endPoint y: 425, distance: 23.9
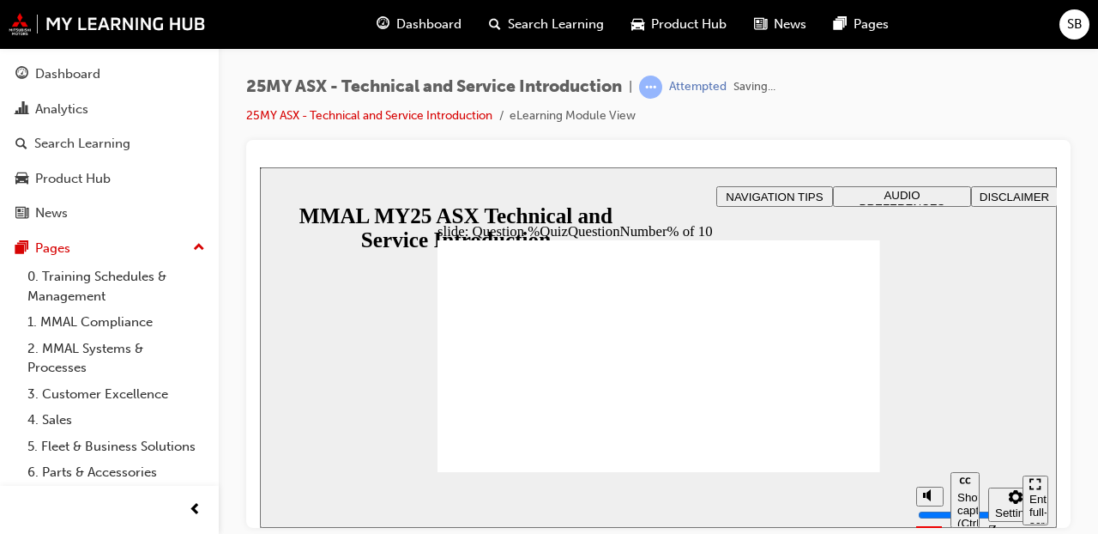
radio input "true"
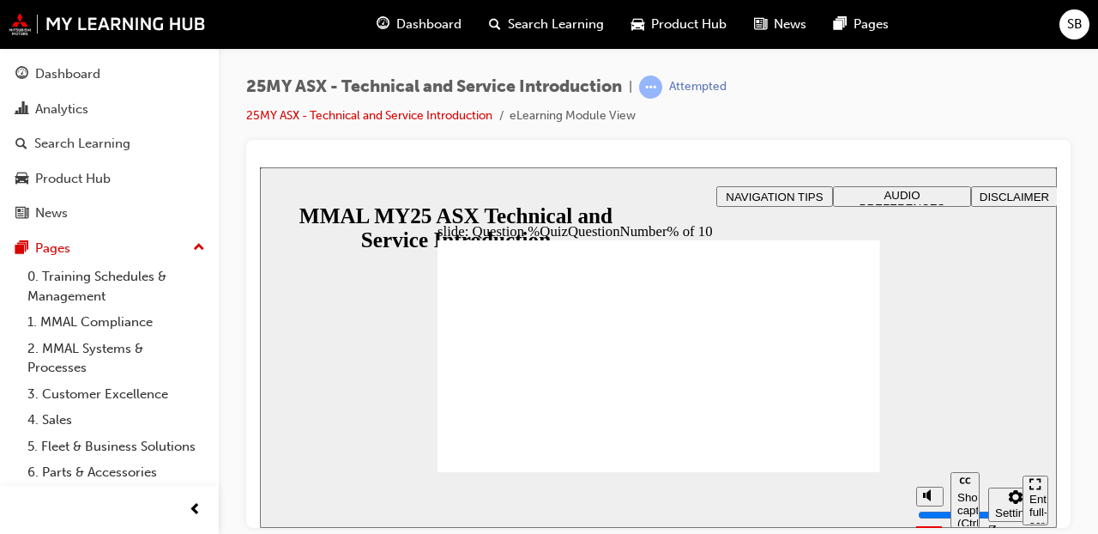
radio input "true"
drag, startPoint x: 522, startPoint y: 335, endPoint x: 523, endPoint y: 346, distance: 10.3
radio input "true"
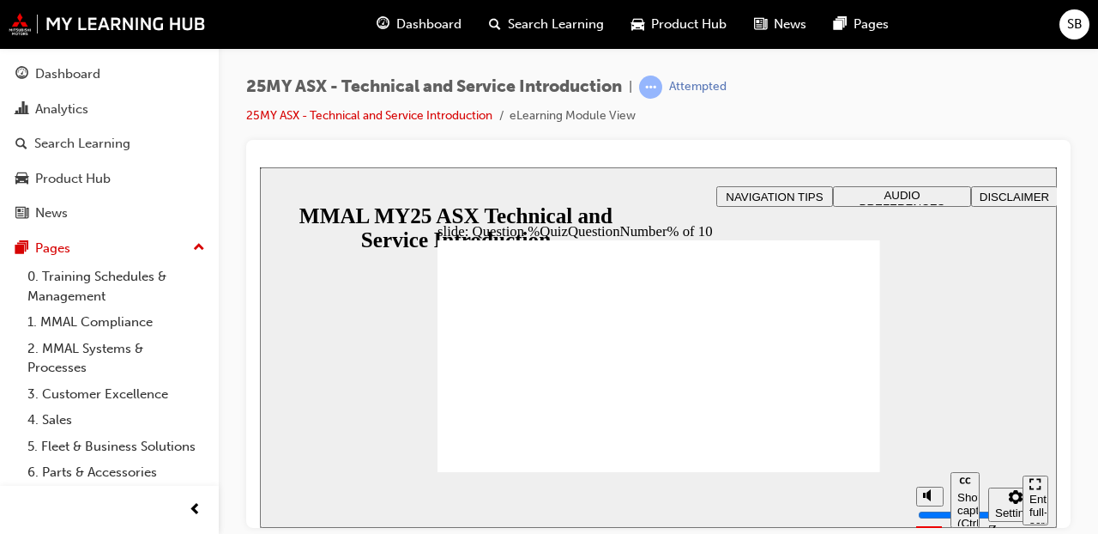
radio input "true"
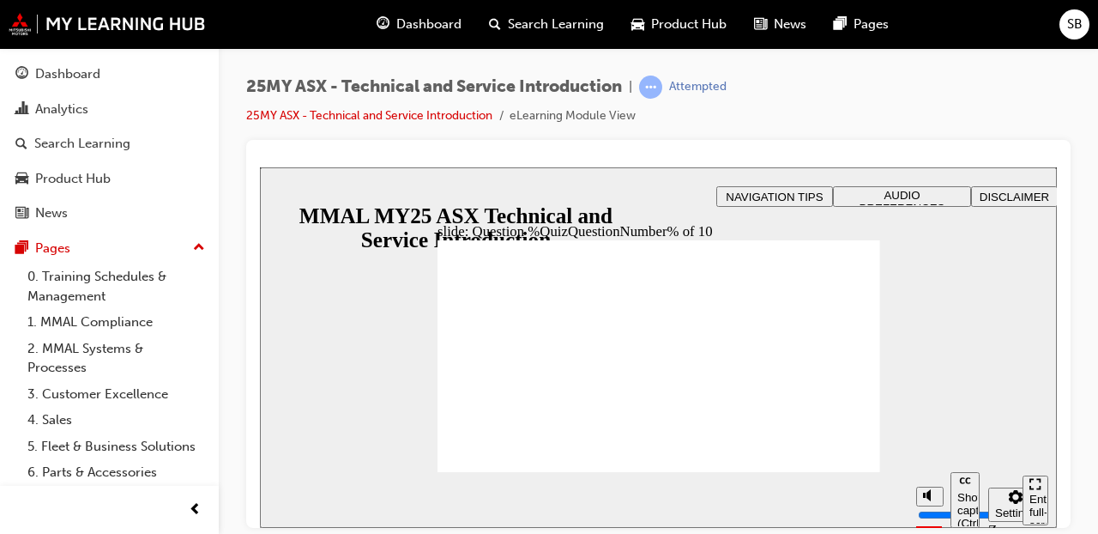
radio input "true"
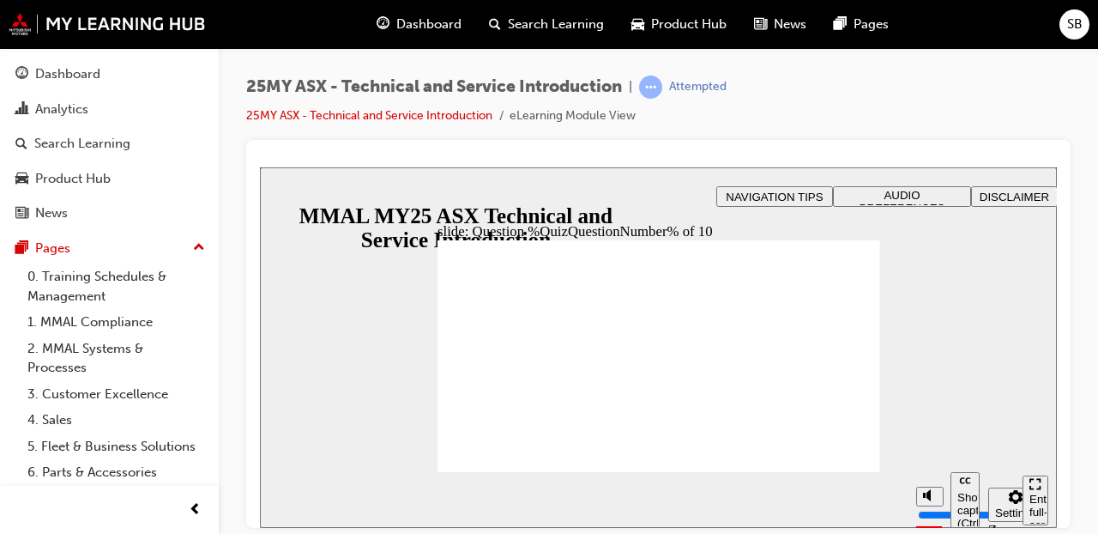
radio input "true"
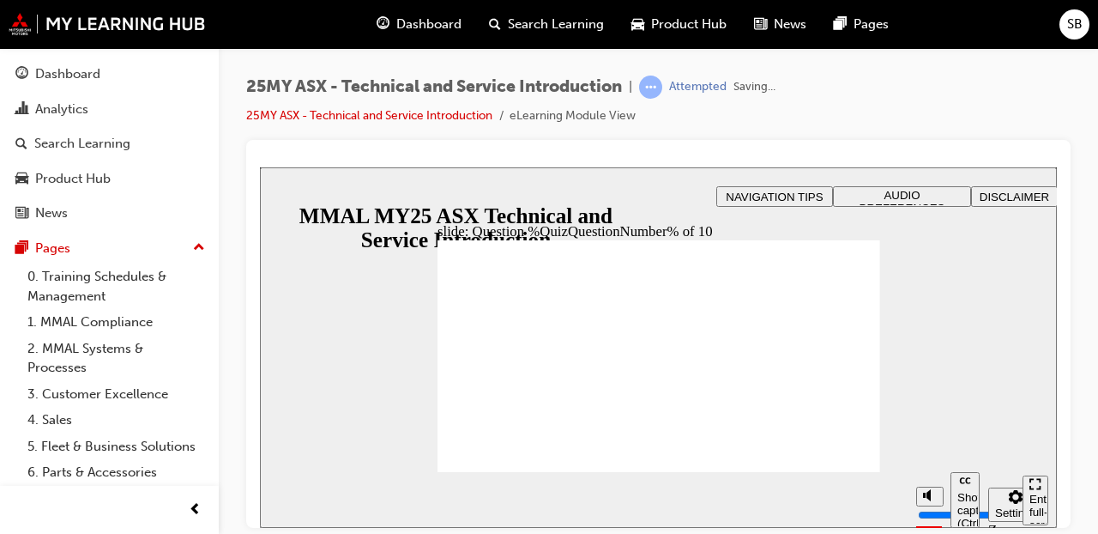
radio input "true"
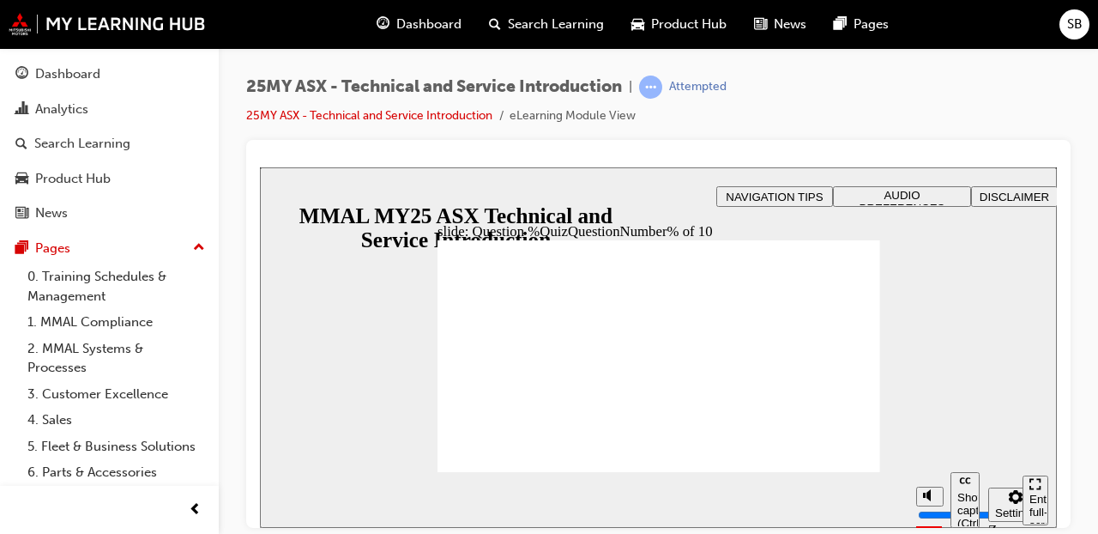
radio input "true"
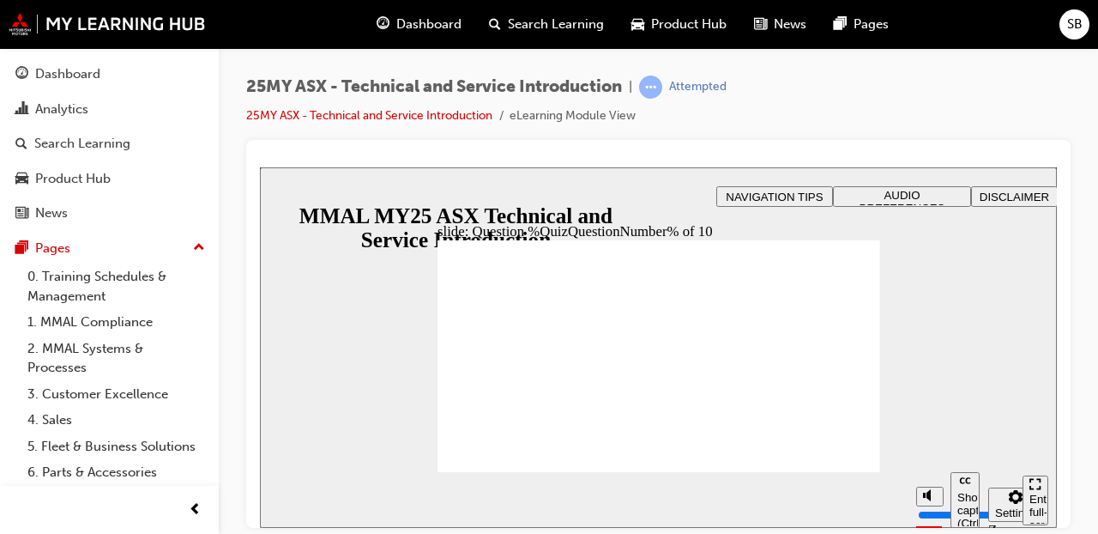
radio input "true"
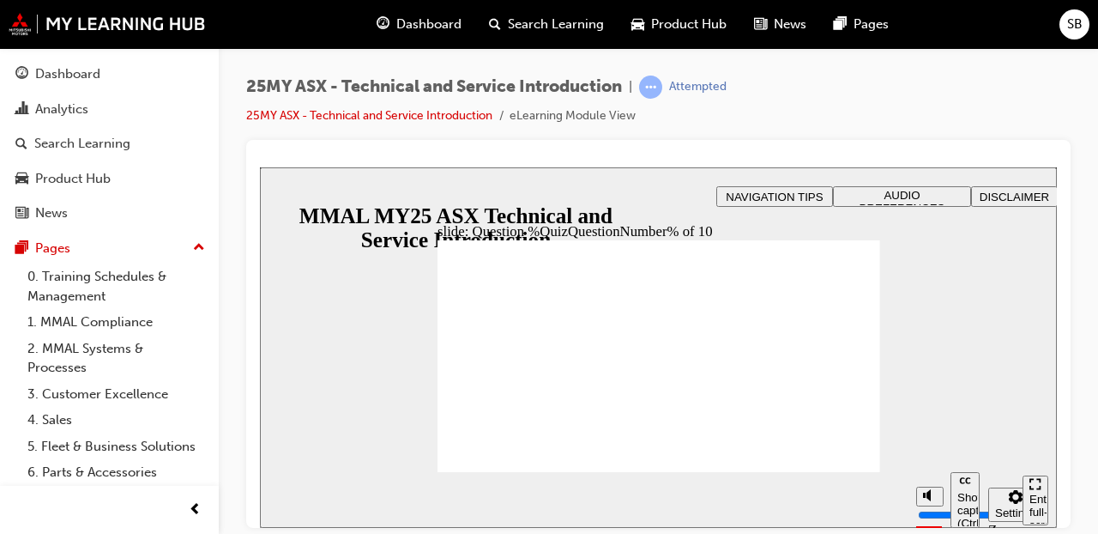
radio input "false"
radio input "true"
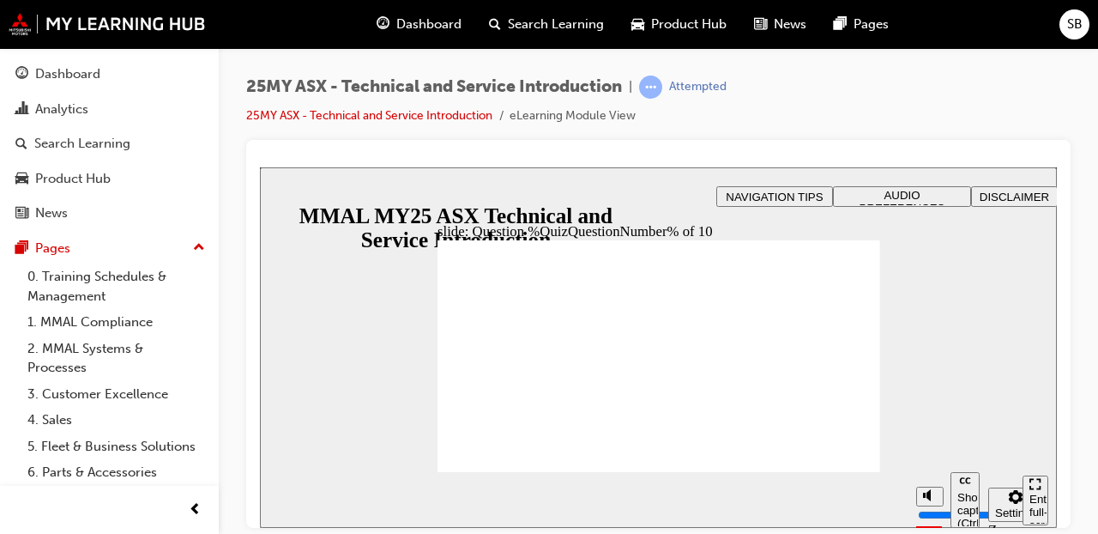
radio input "true"
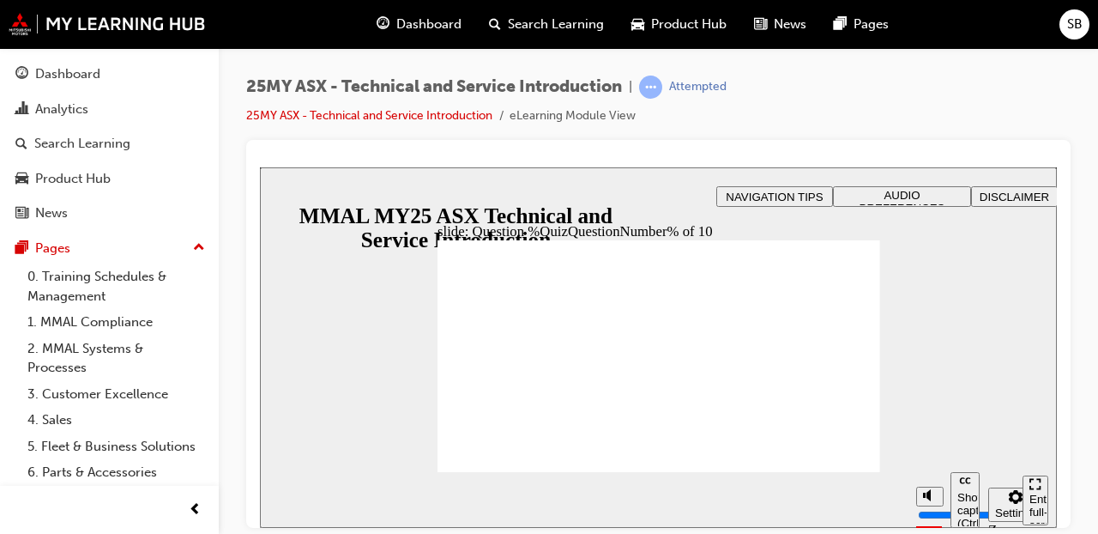
radio input "true"
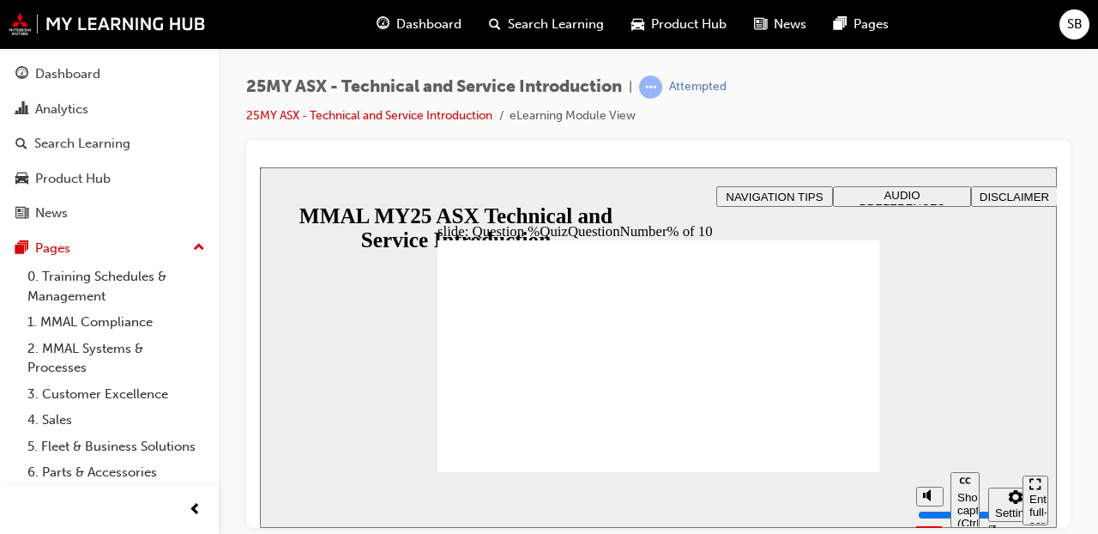
radio input "true"
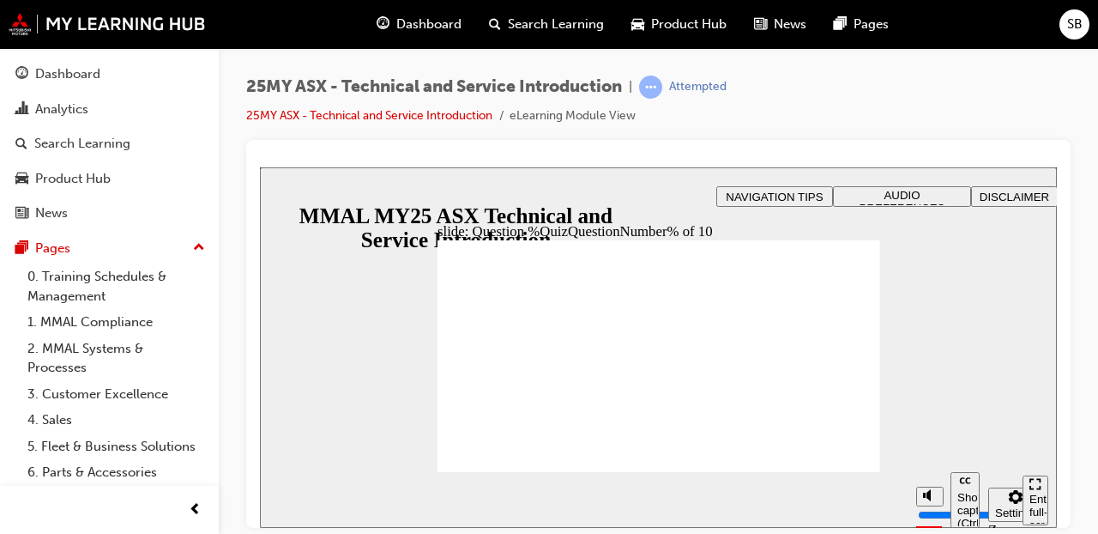
radio input "true"
drag, startPoint x: 485, startPoint y: 451, endPoint x: 555, endPoint y: 385, distance: 96.5
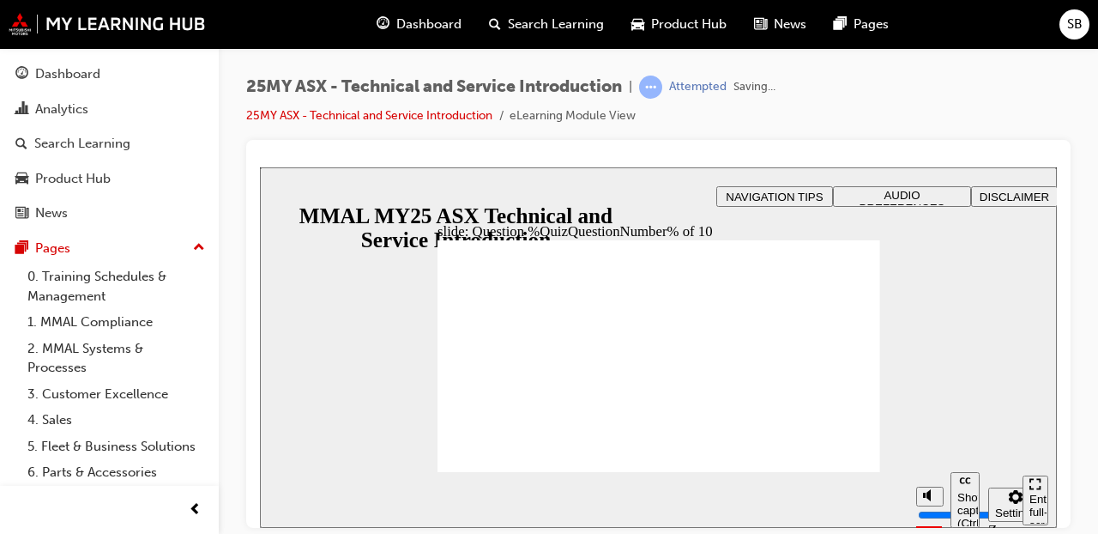
radio input "true"
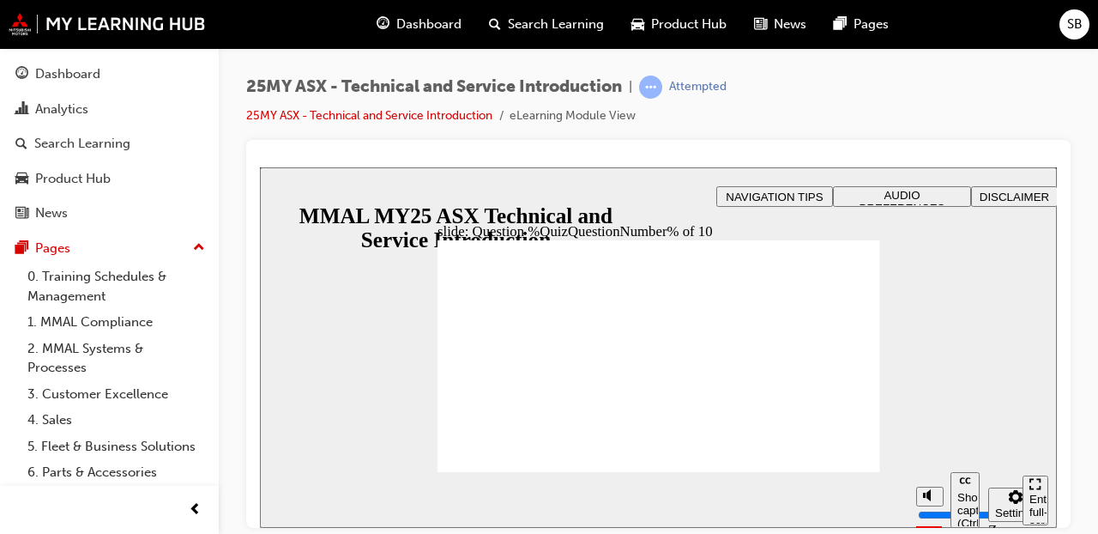
radio input "true"
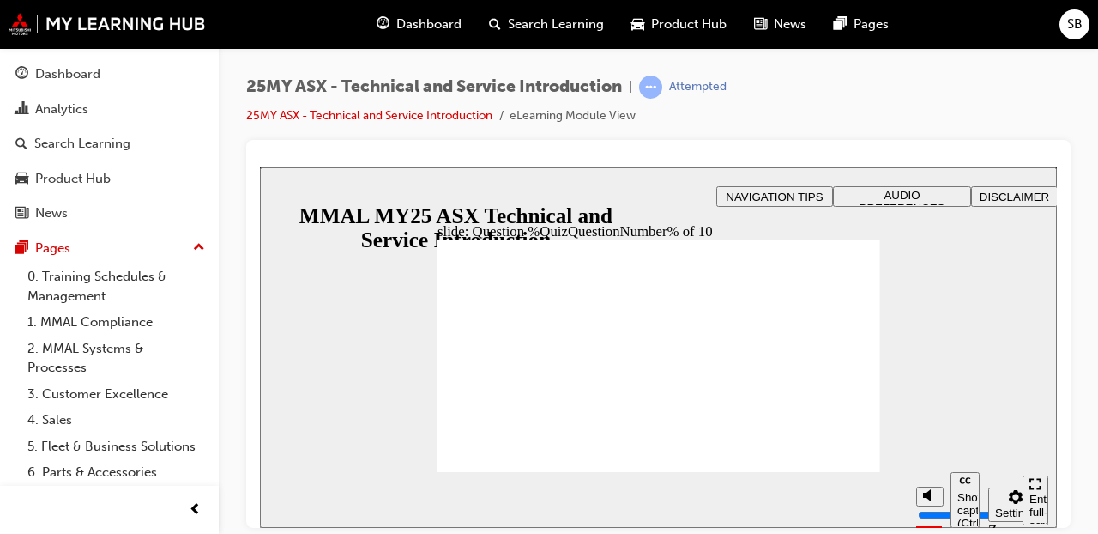
radio input "true"
drag, startPoint x: 610, startPoint y: 433, endPoint x: 624, endPoint y: 430, distance: 15.0
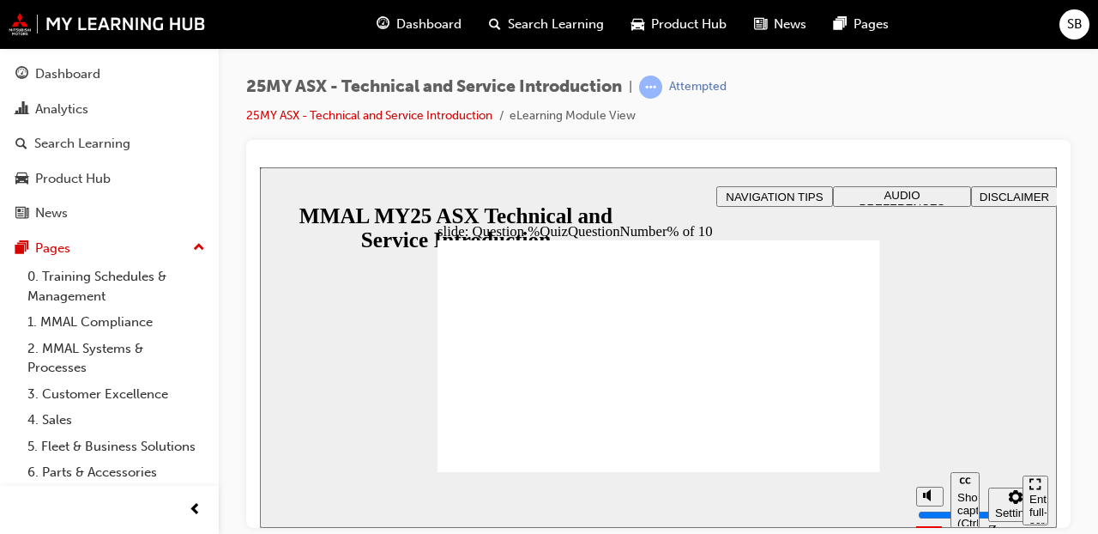
radio input "true"
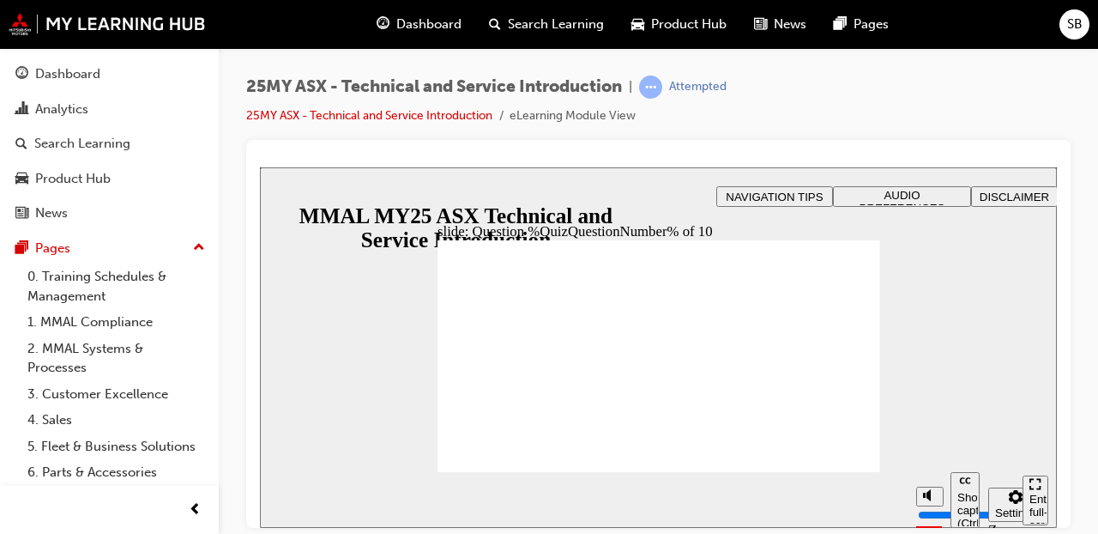
radio input "true"
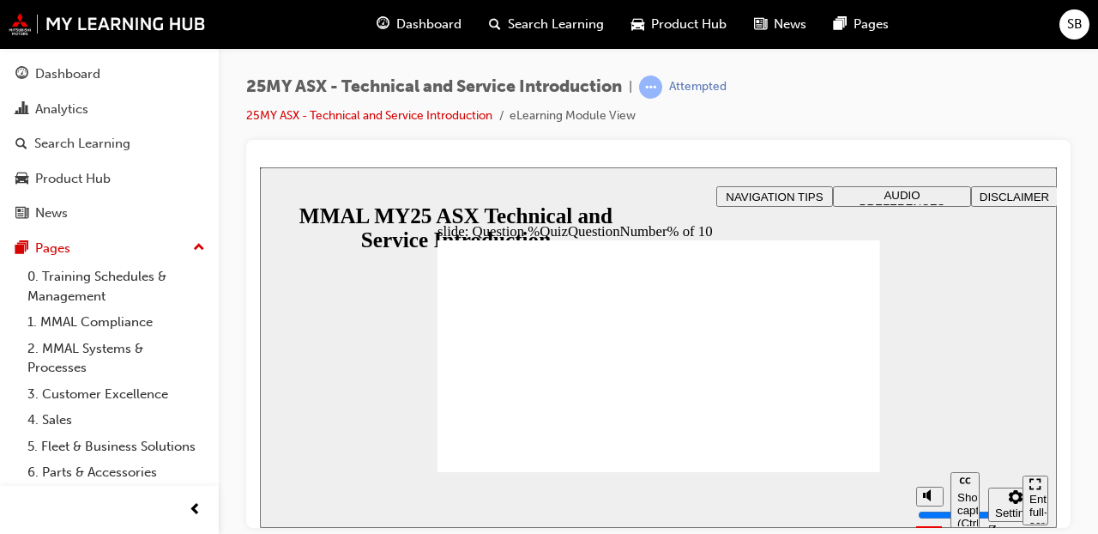
drag, startPoint x: 660, startPoint y: 423, endPoint x: 819, endPoint y: 467, distance: 165.4
radio input "true"
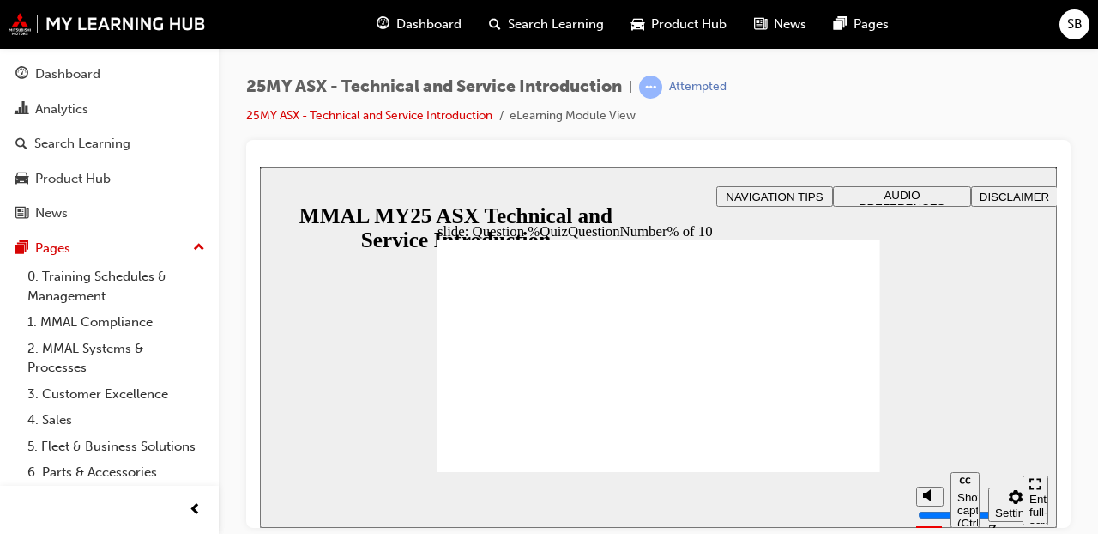
radio input "true"
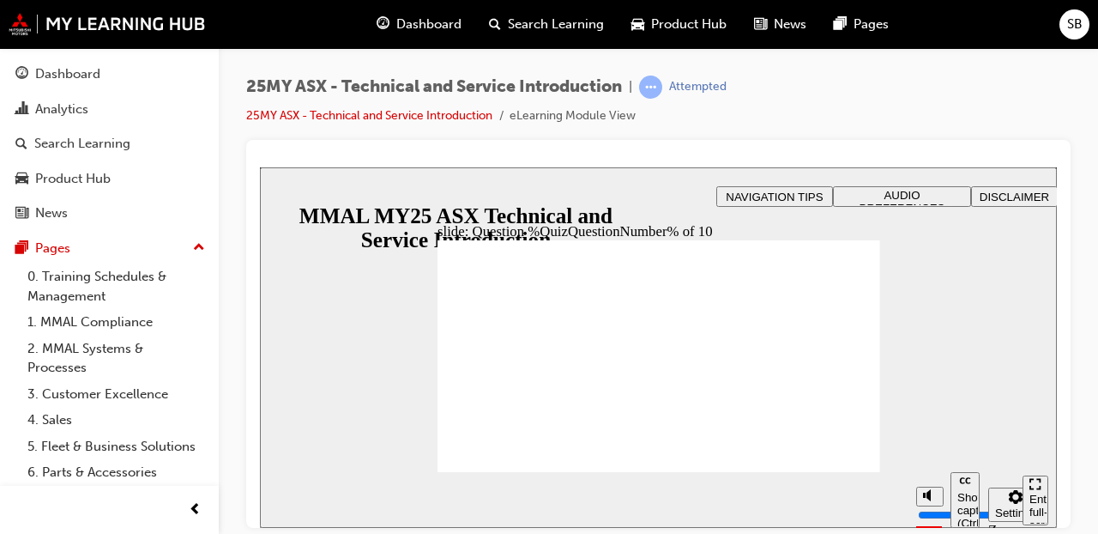
radio input "true"
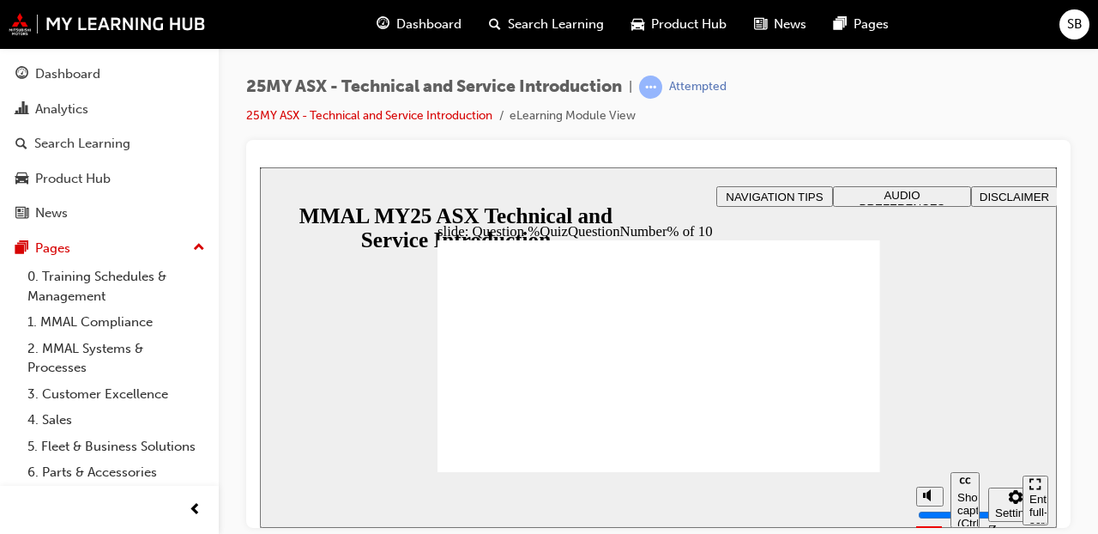
radio input "true"
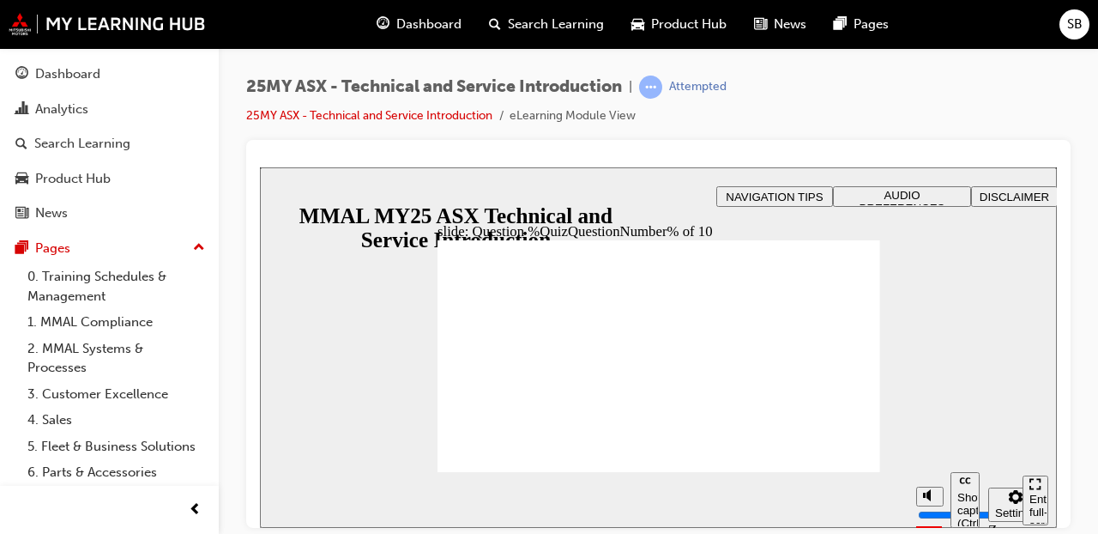
radio input "true"
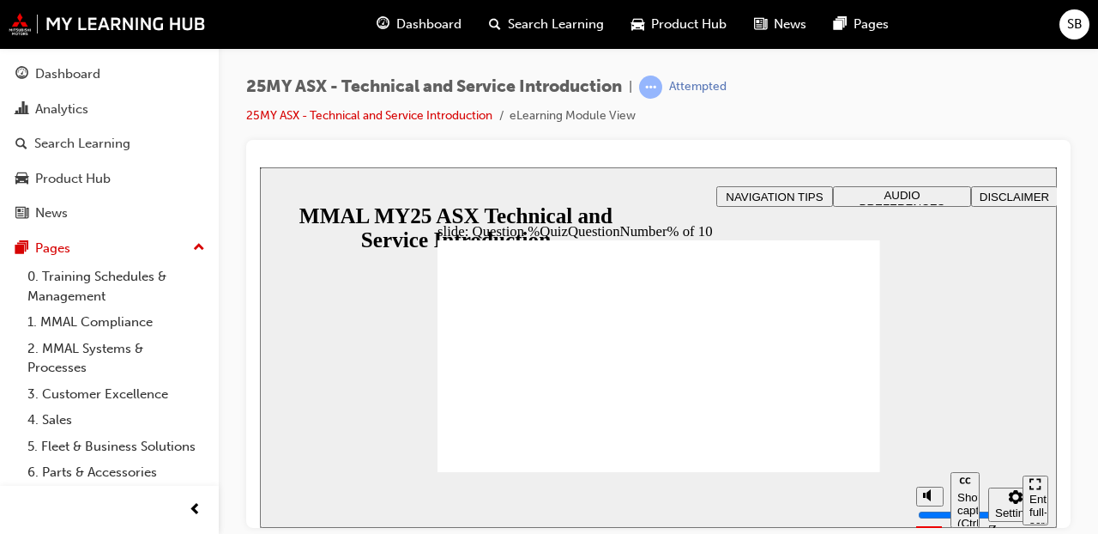
radio input "true"
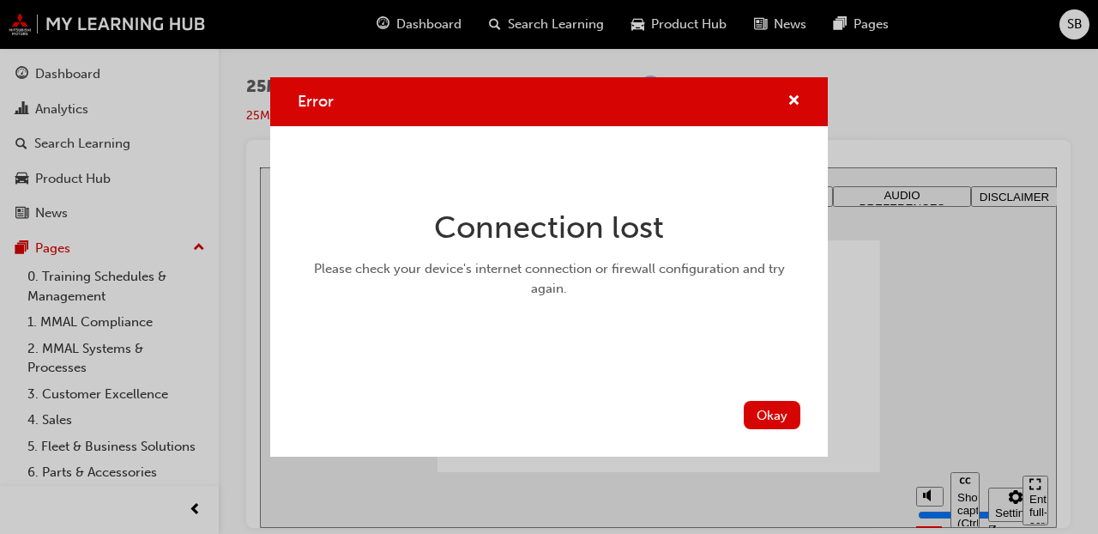
drag, startPoint x: 533, startPoint y: 291, endPoint x: 835, endPoint y: 456, distance: 344.4
click at [835, 456] on div "Error Connection lost Please check your device's internet connection or firewal…" at bounding box center [549, 267] width 1098 height 534
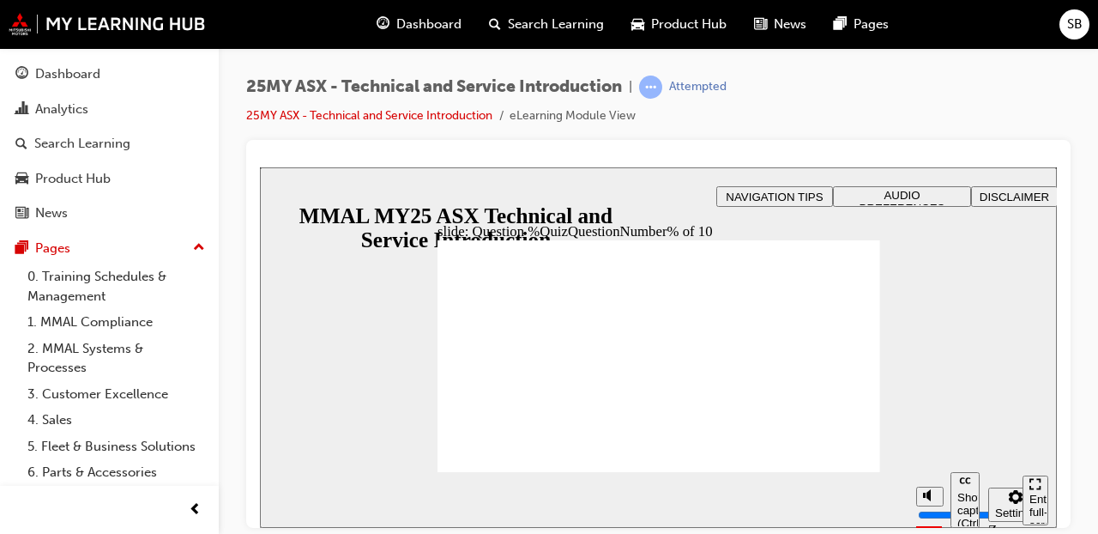
radio input "true"
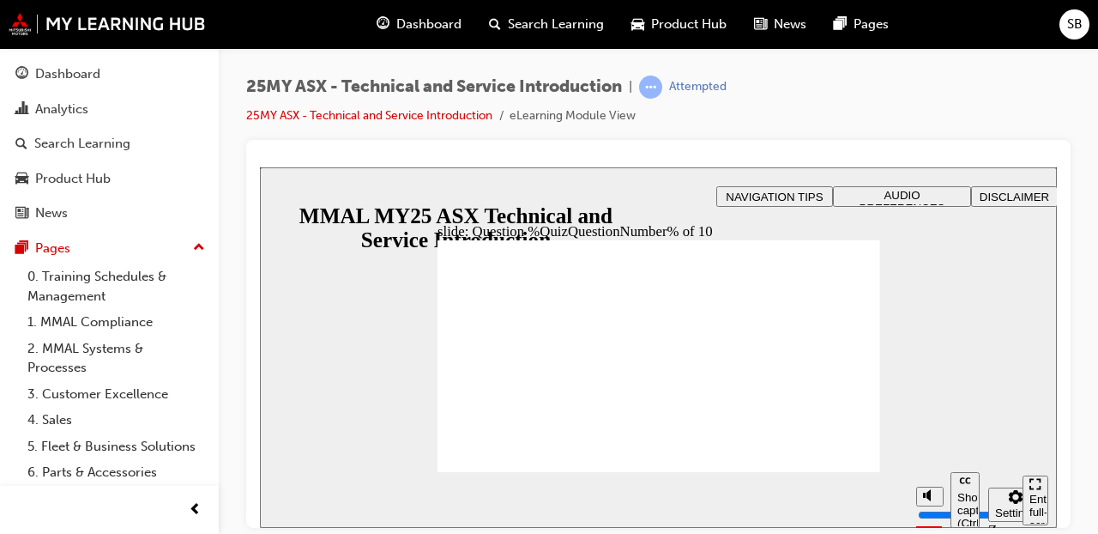
radio input "true"
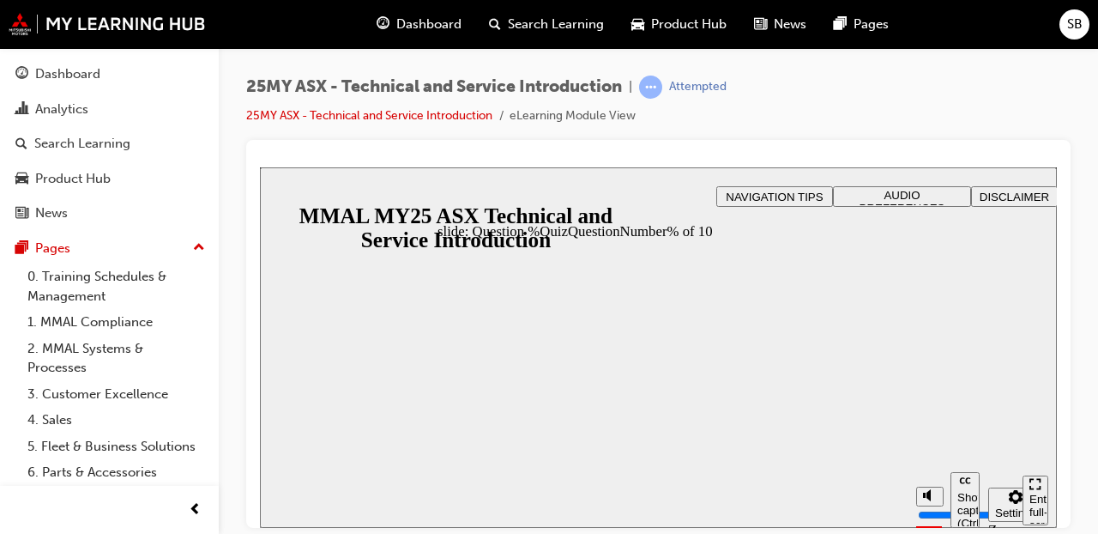
radio input "true"
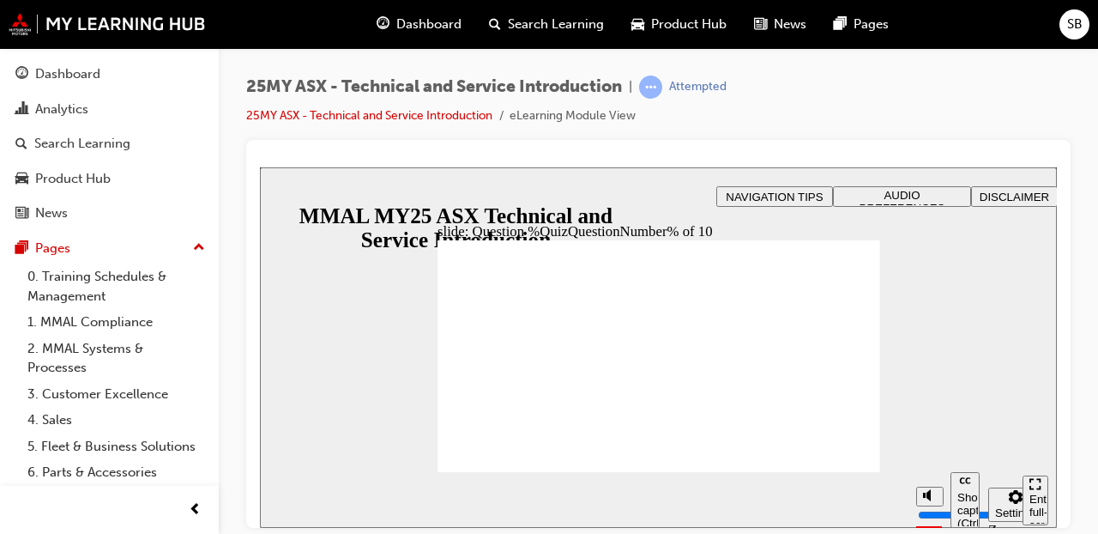
radio input "true"
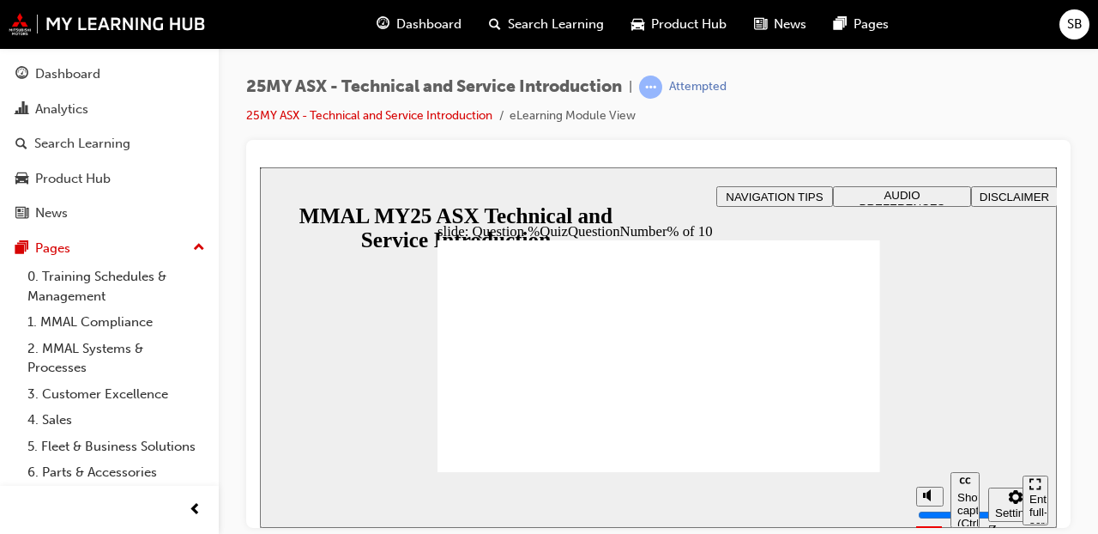
radio input "true"
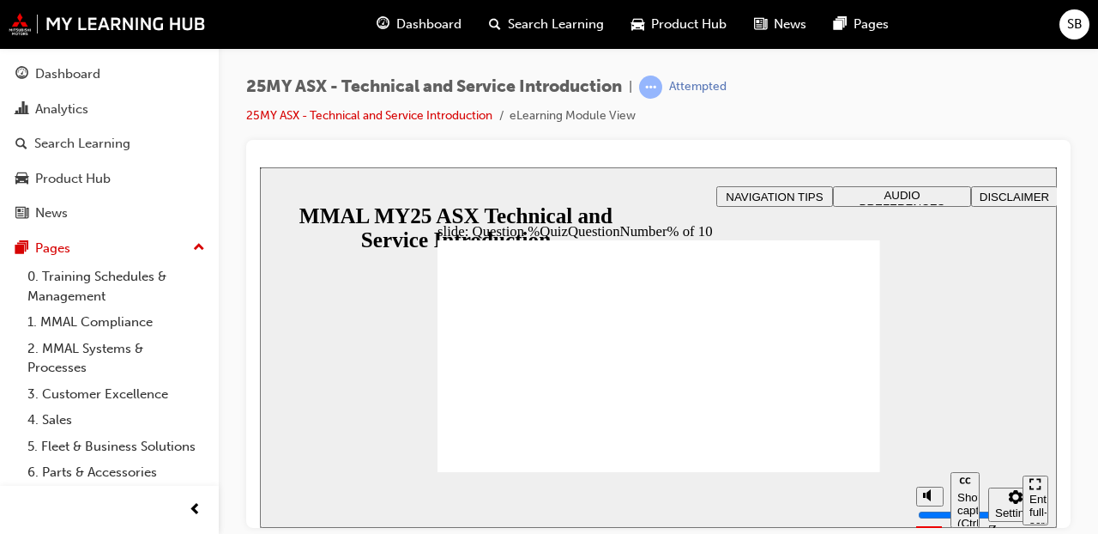
radio input "true"
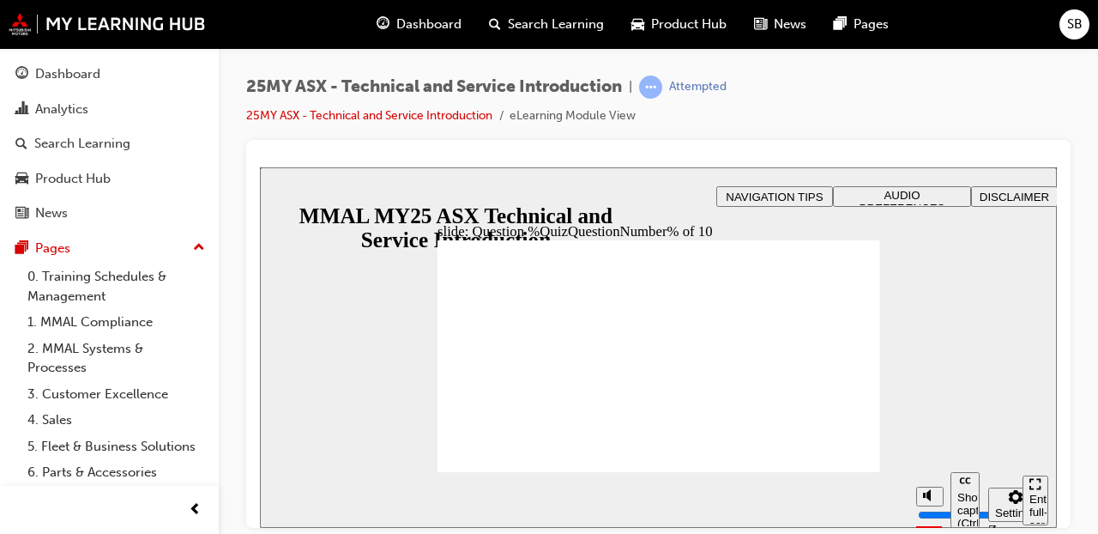
radio input "true"
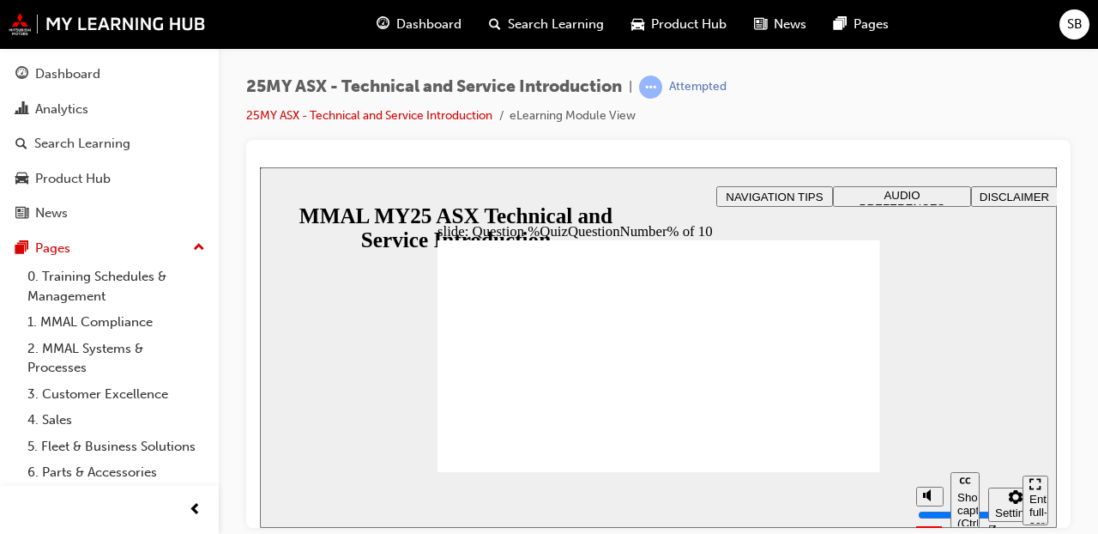
radio input "true"
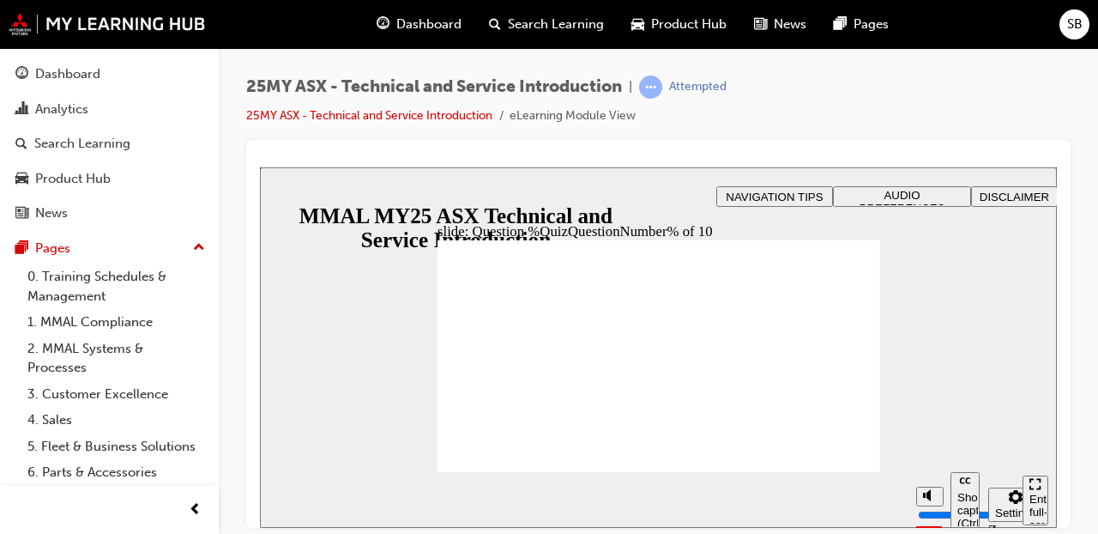
radio input "true"
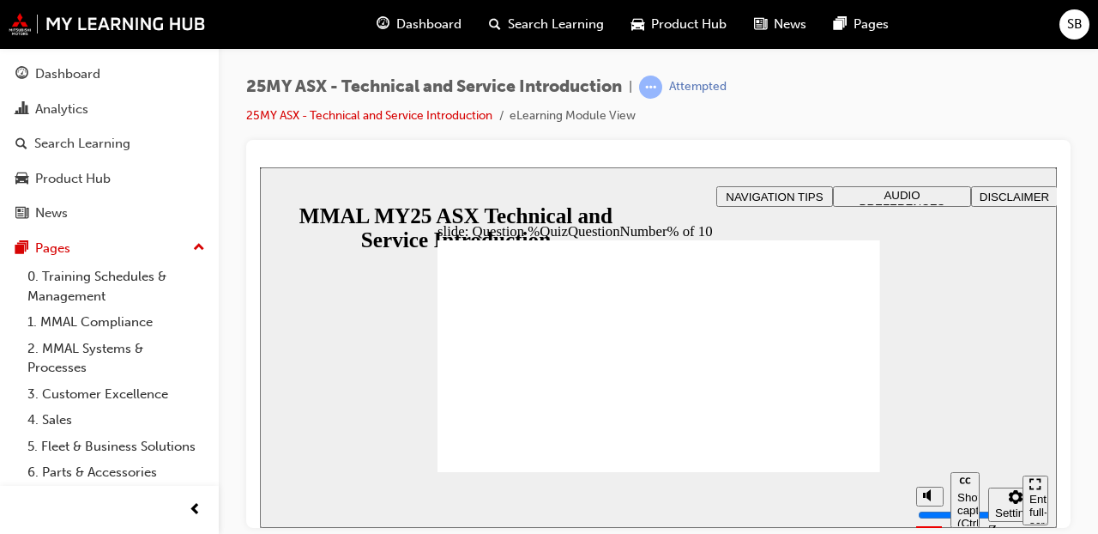
radio input "true"
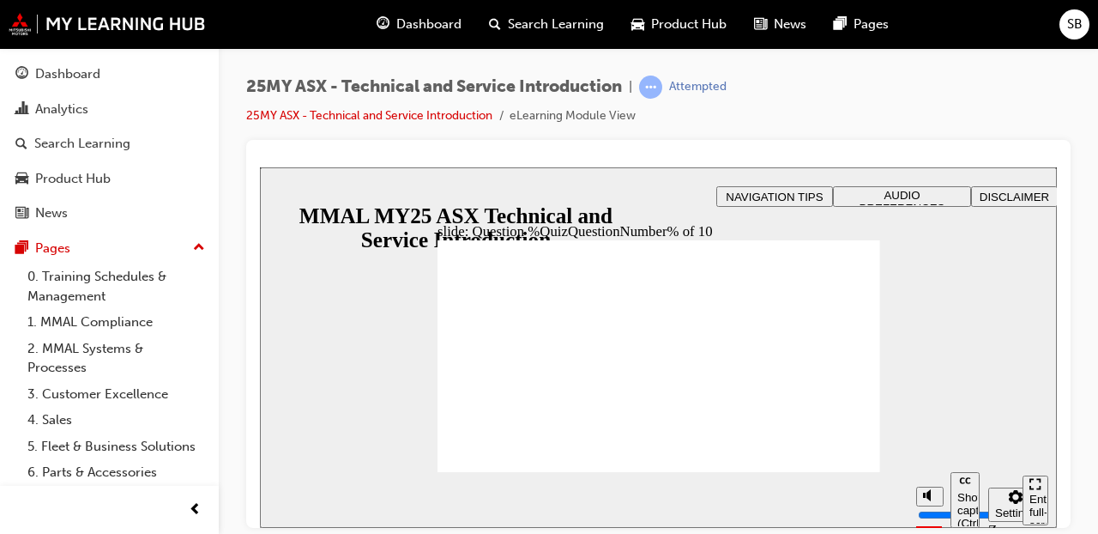
radio input "true"
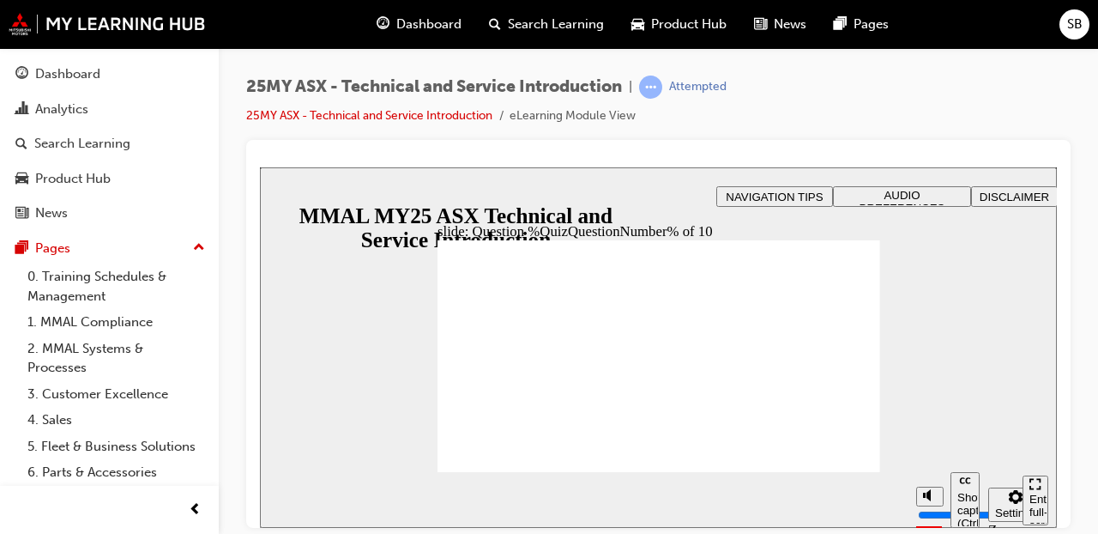
radio input "true"
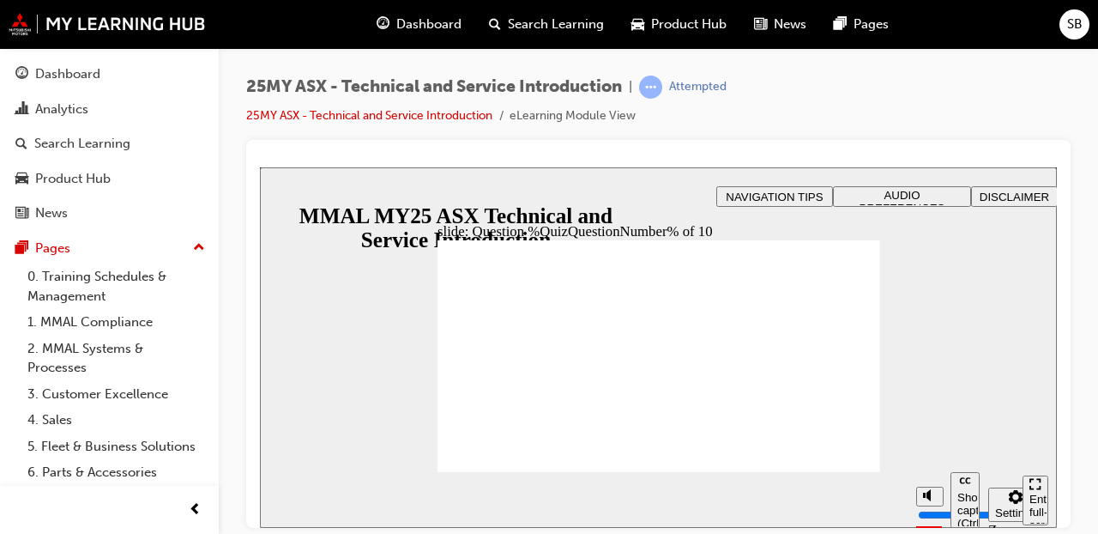
radio input "true"
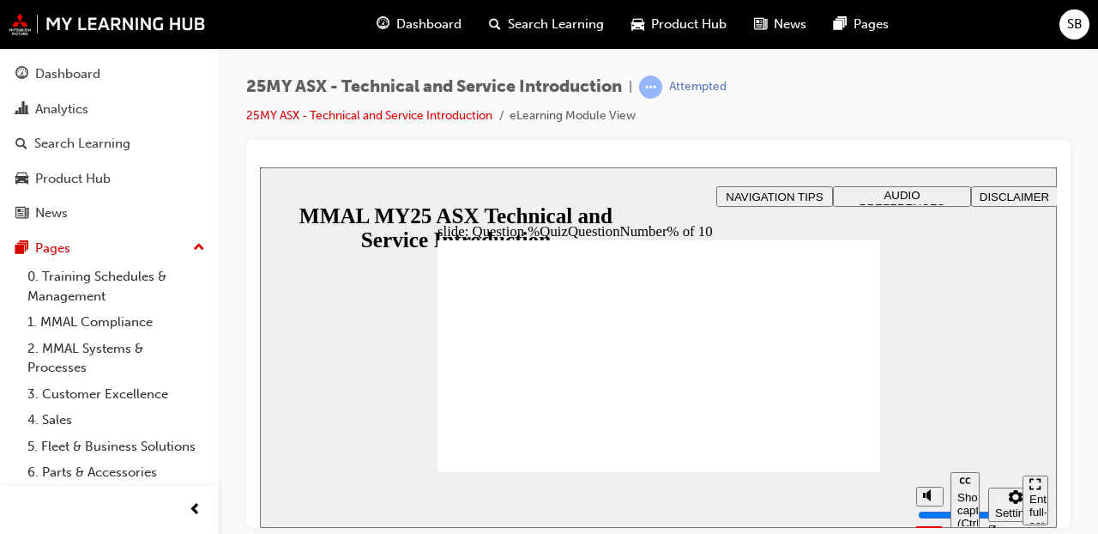
radio input "true"
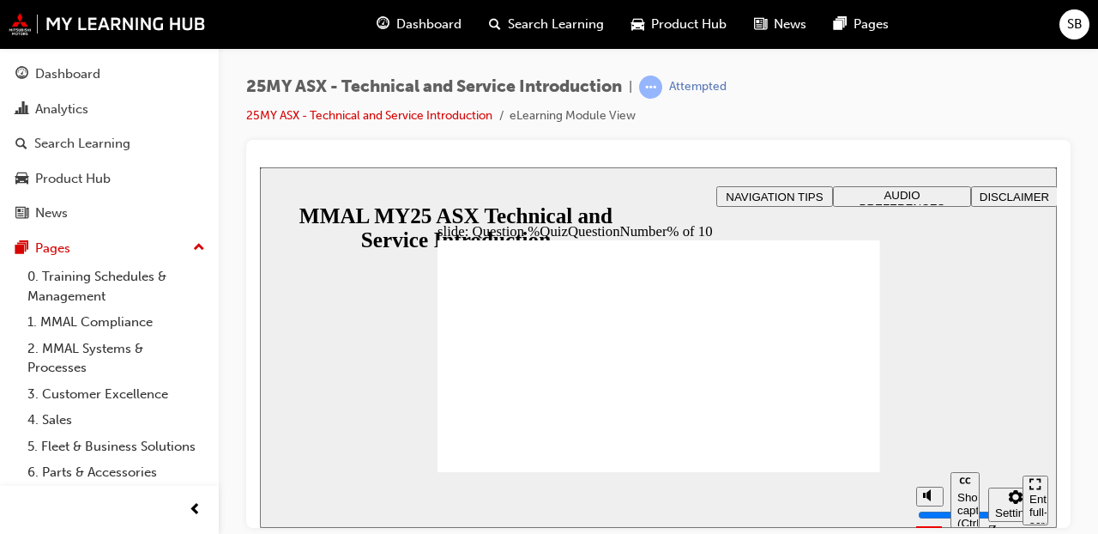
radio input "true"
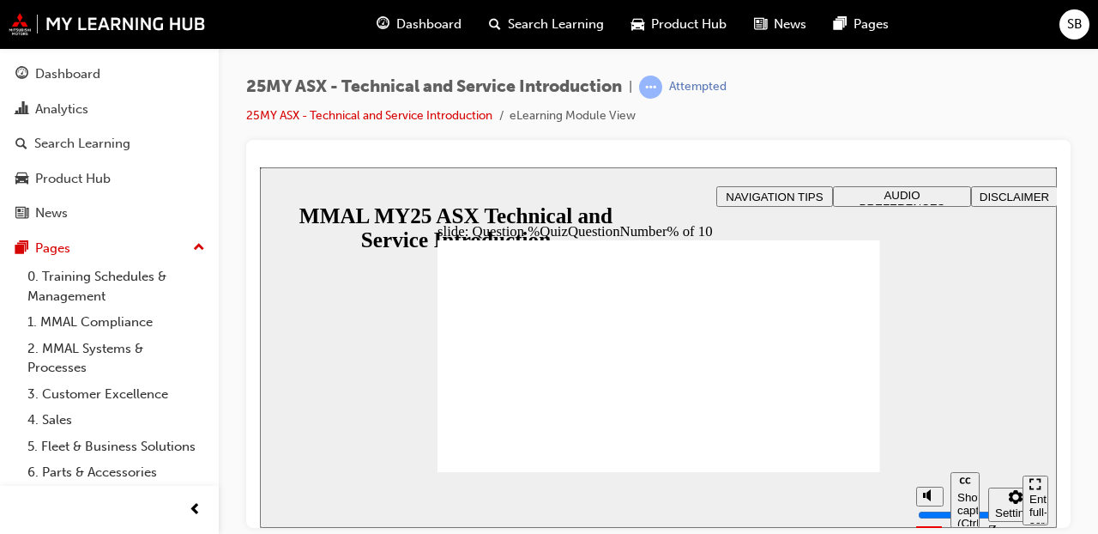
radio input "true"
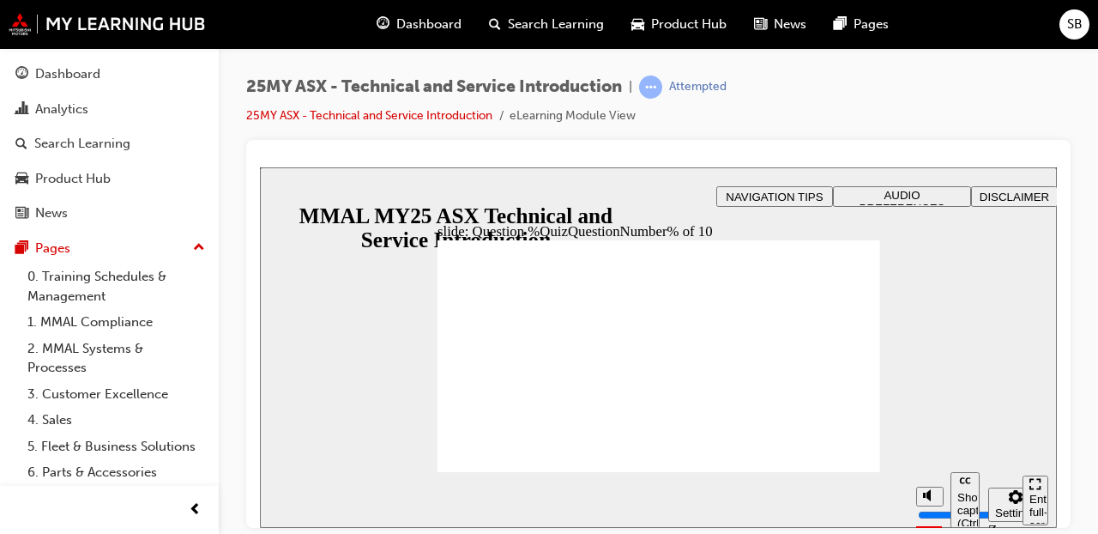
radio input "true"
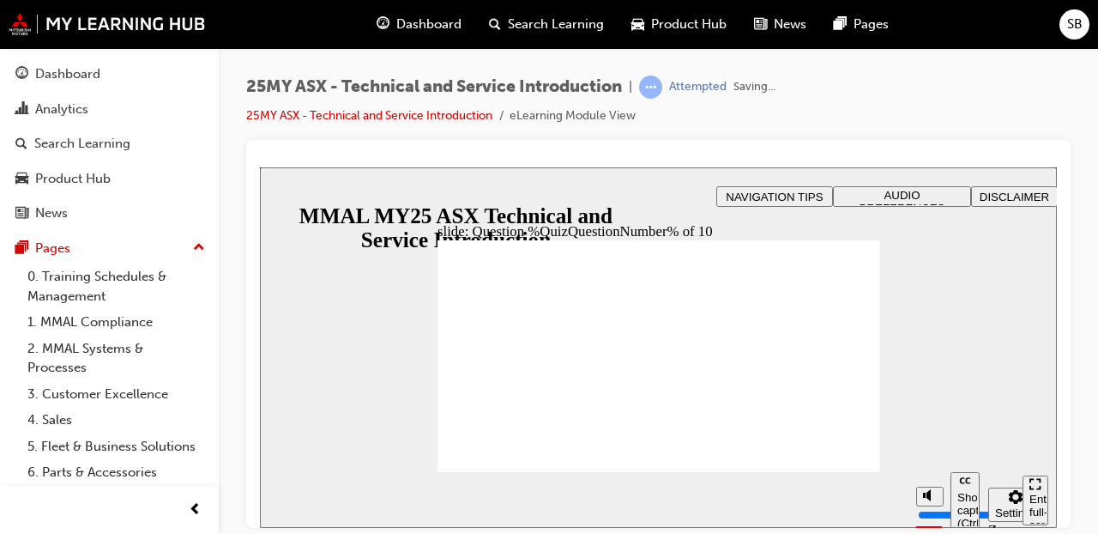
radio input "true"
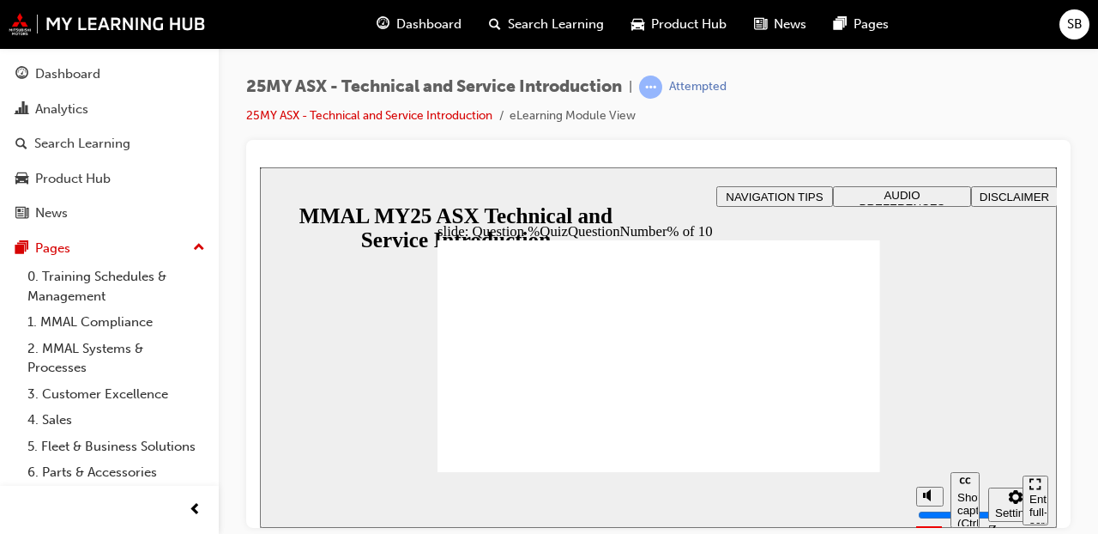
radio input "true"
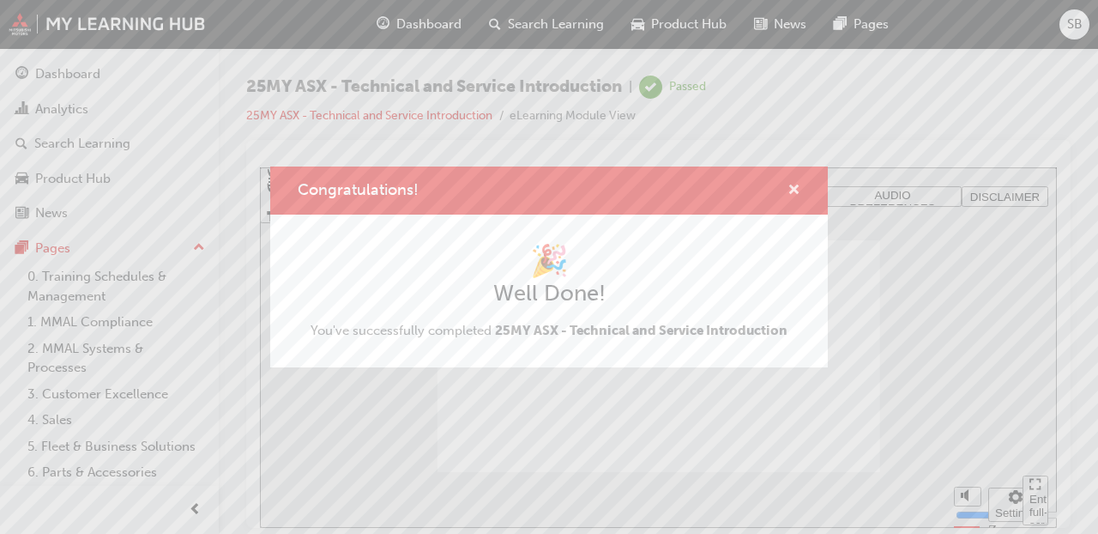
click at [792, 190] on span "cross-icon" at bounding box center [793, 191] width 13 height 15
